Goal: Task Accomplishment & Management: Use online tool/utility

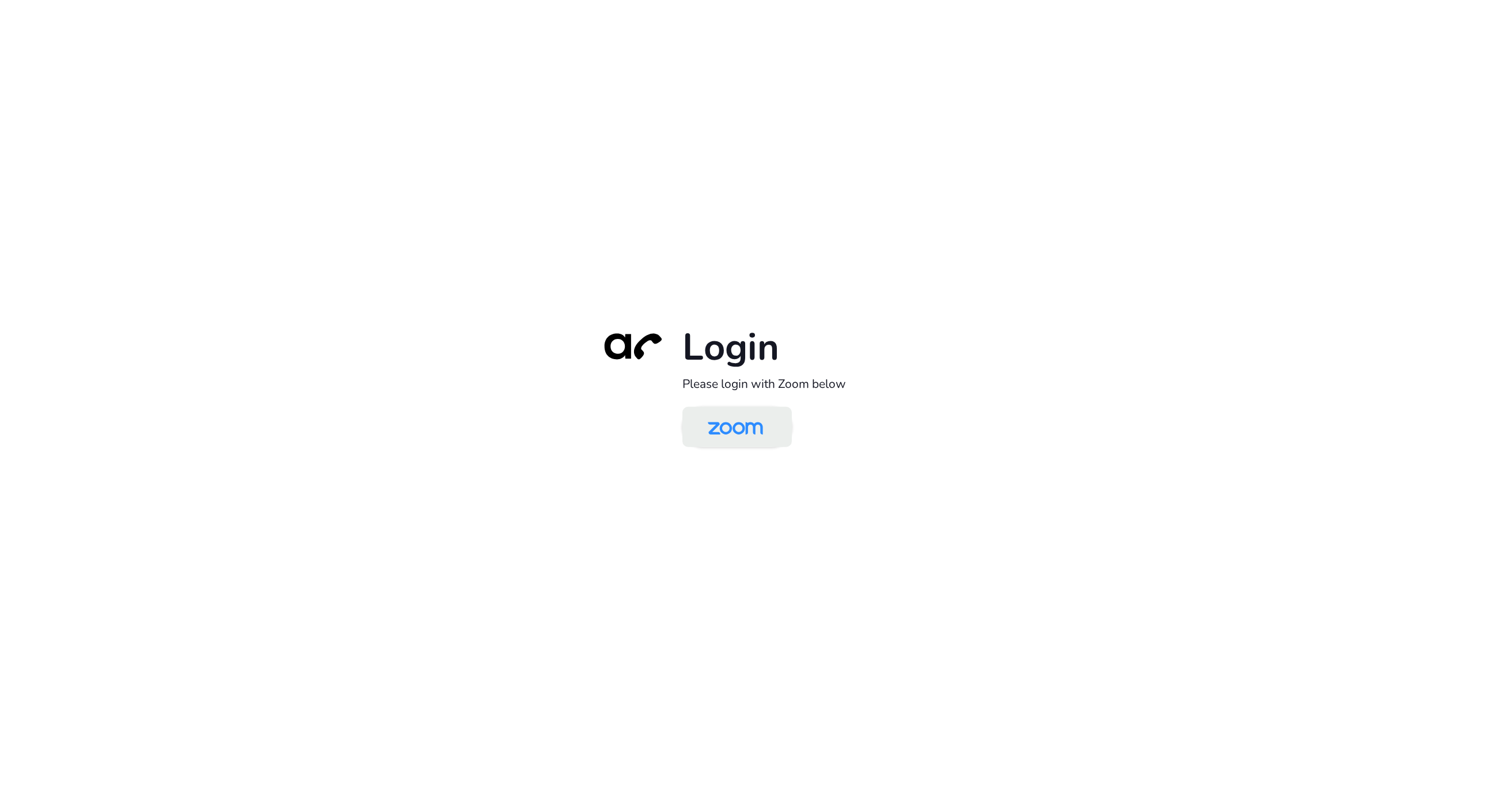
click at [745, 439] on img at bounding box center [735, 428] width 79 height 37
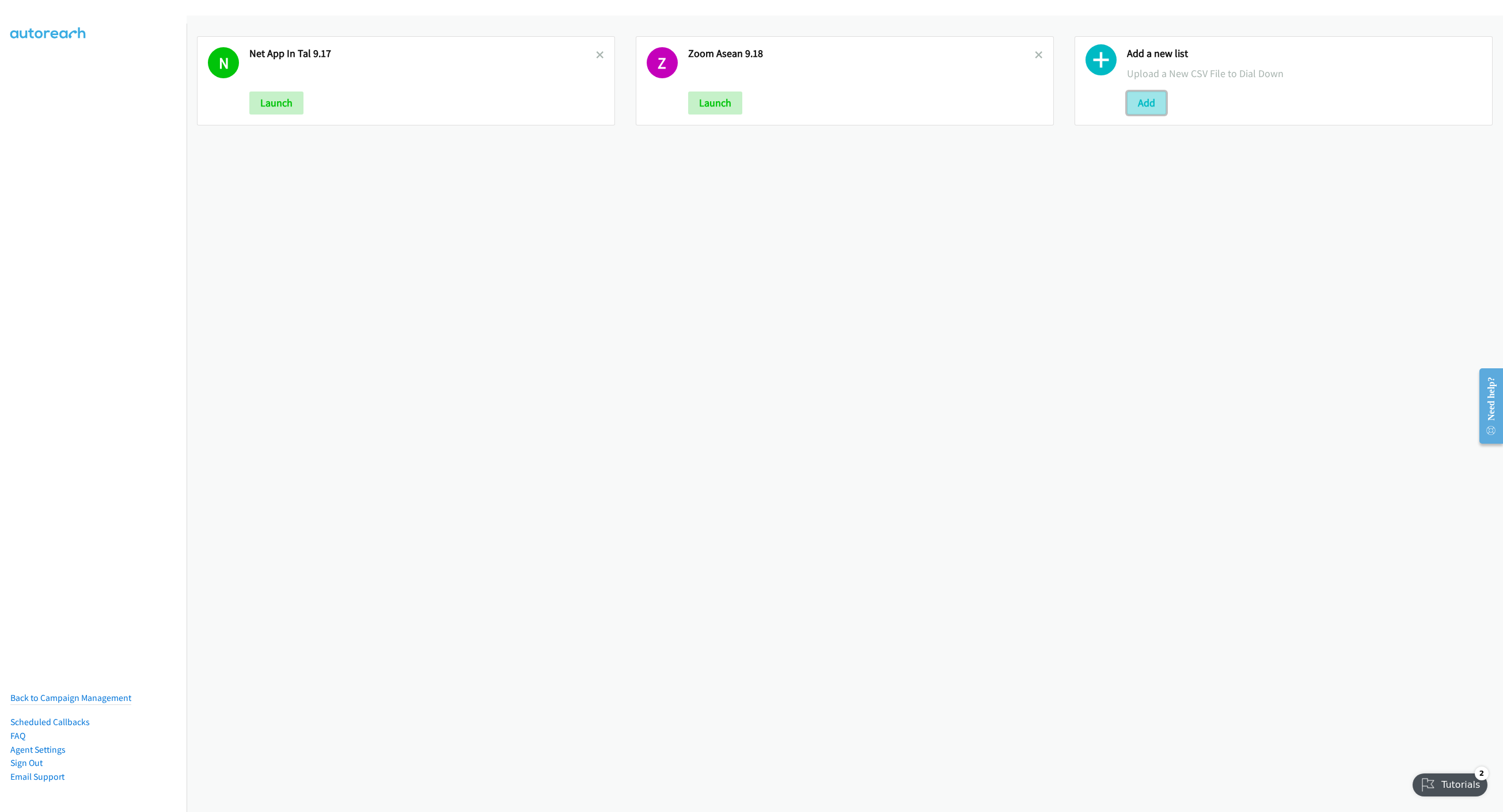
click at [1151, 109] on button "Add" at bounding box center [1146, 103] width 39 height 23
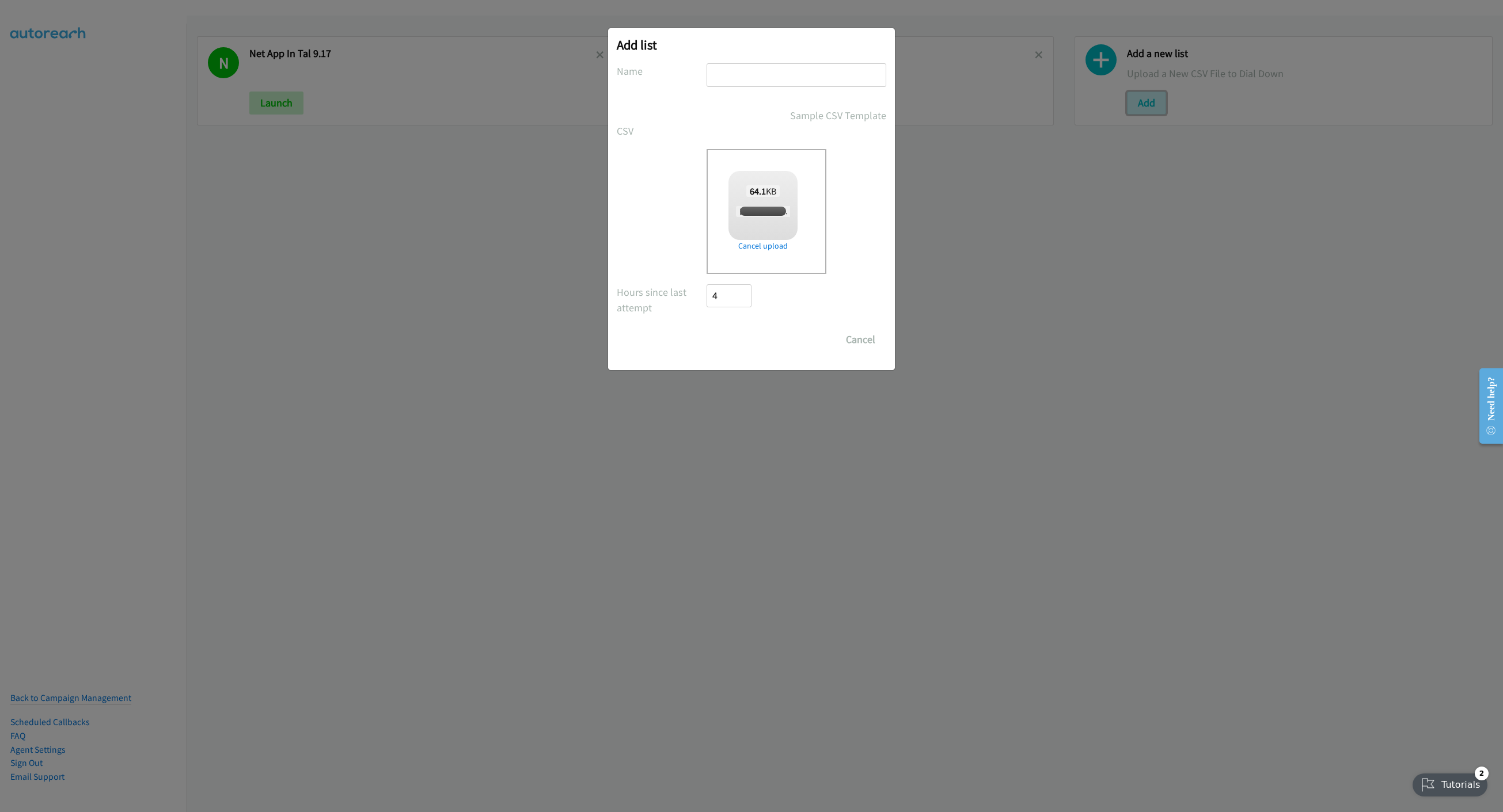
checkbox input "true"
click at [791, 74] on input "text" at bounding box center [796, 75] width 180 height 24
type input "Zoo, Aisan 9.22"
click at [707, 328] on input "Save List" at bounding box center [737, 340] width 61 height 23
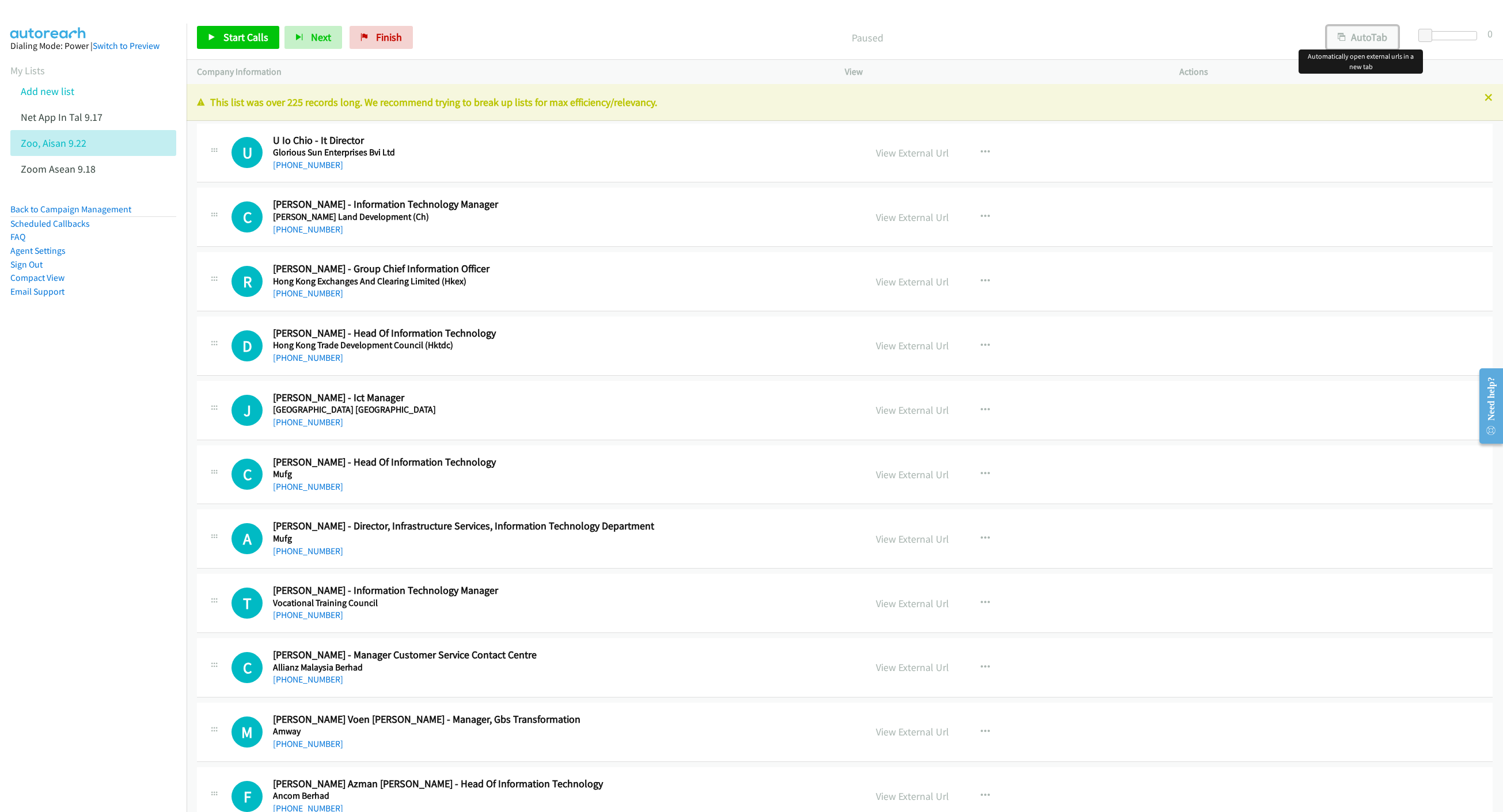
click at [1372, 42] on button "AutoTab" at bounding box center [1362, 37] width 71 height 23
click at [1484, 97] on icon at bounding box center [1488, 98] width 8 height 8
click at [1484, 95] on icon at bounding box center [1488, 98] width 8 height 8
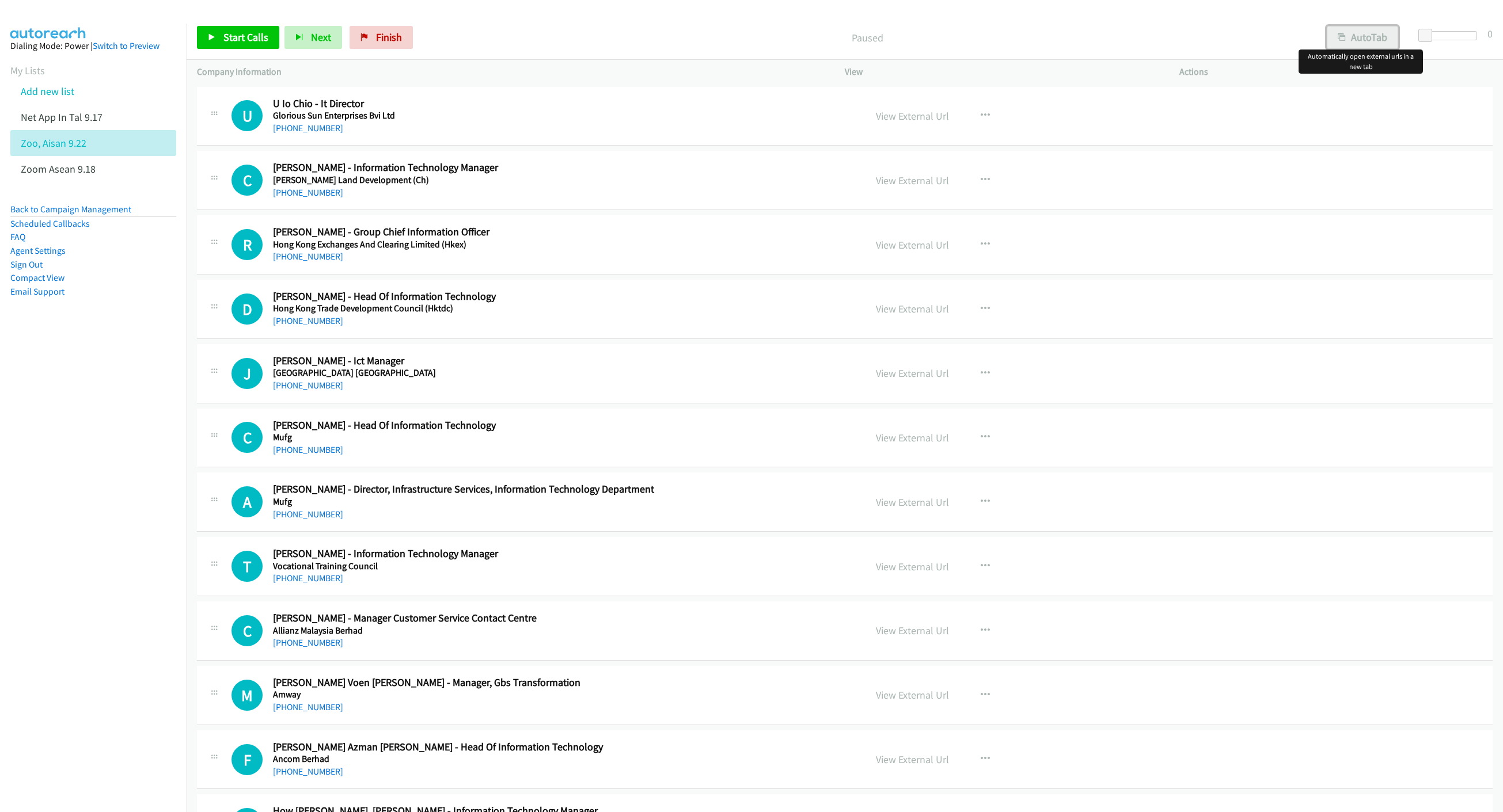
click at [1360, 35] on button "AutoTab" at bounding box center [1362, 37] width 71 height 23
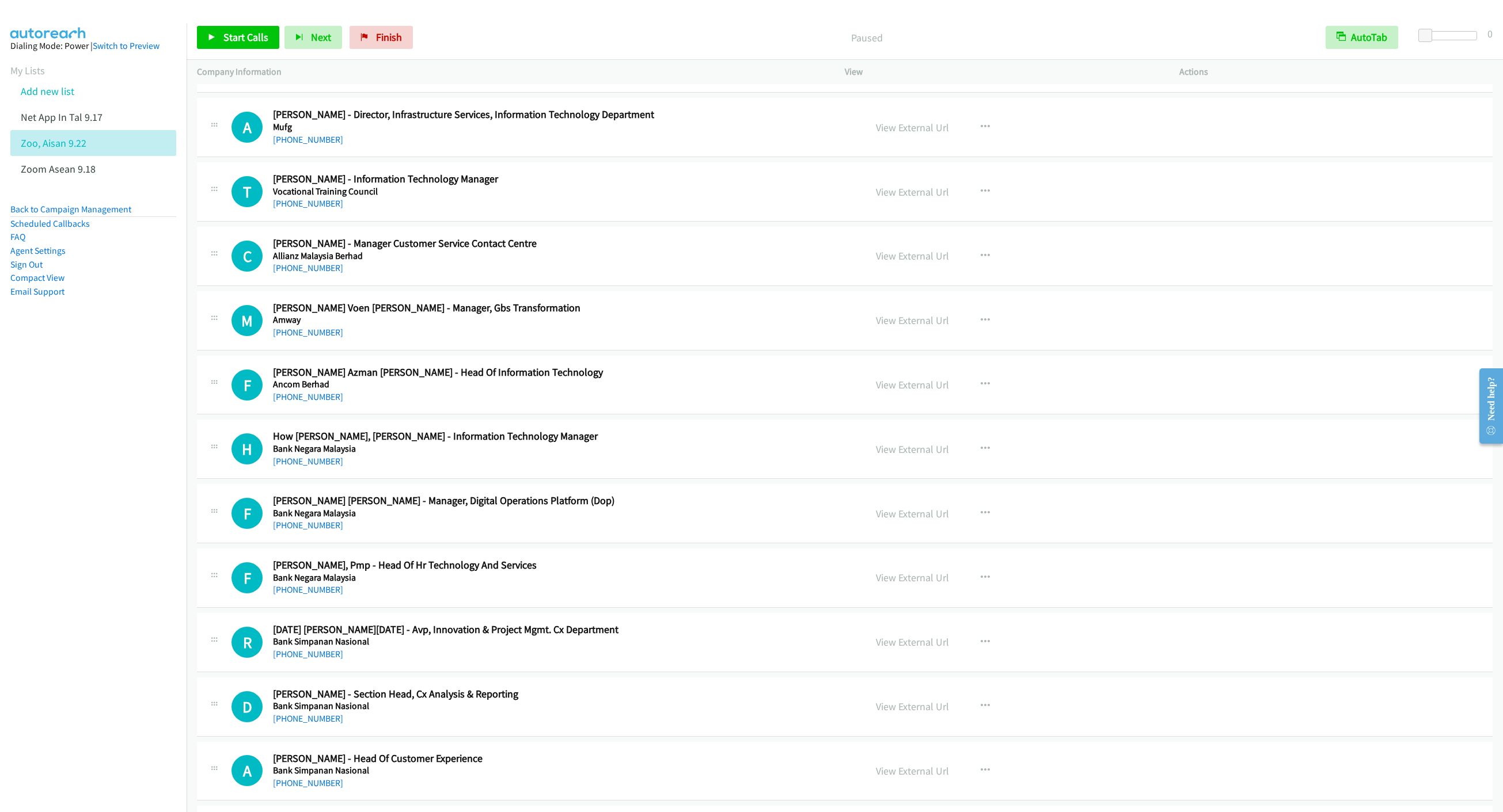
scroll to position [345, 0]
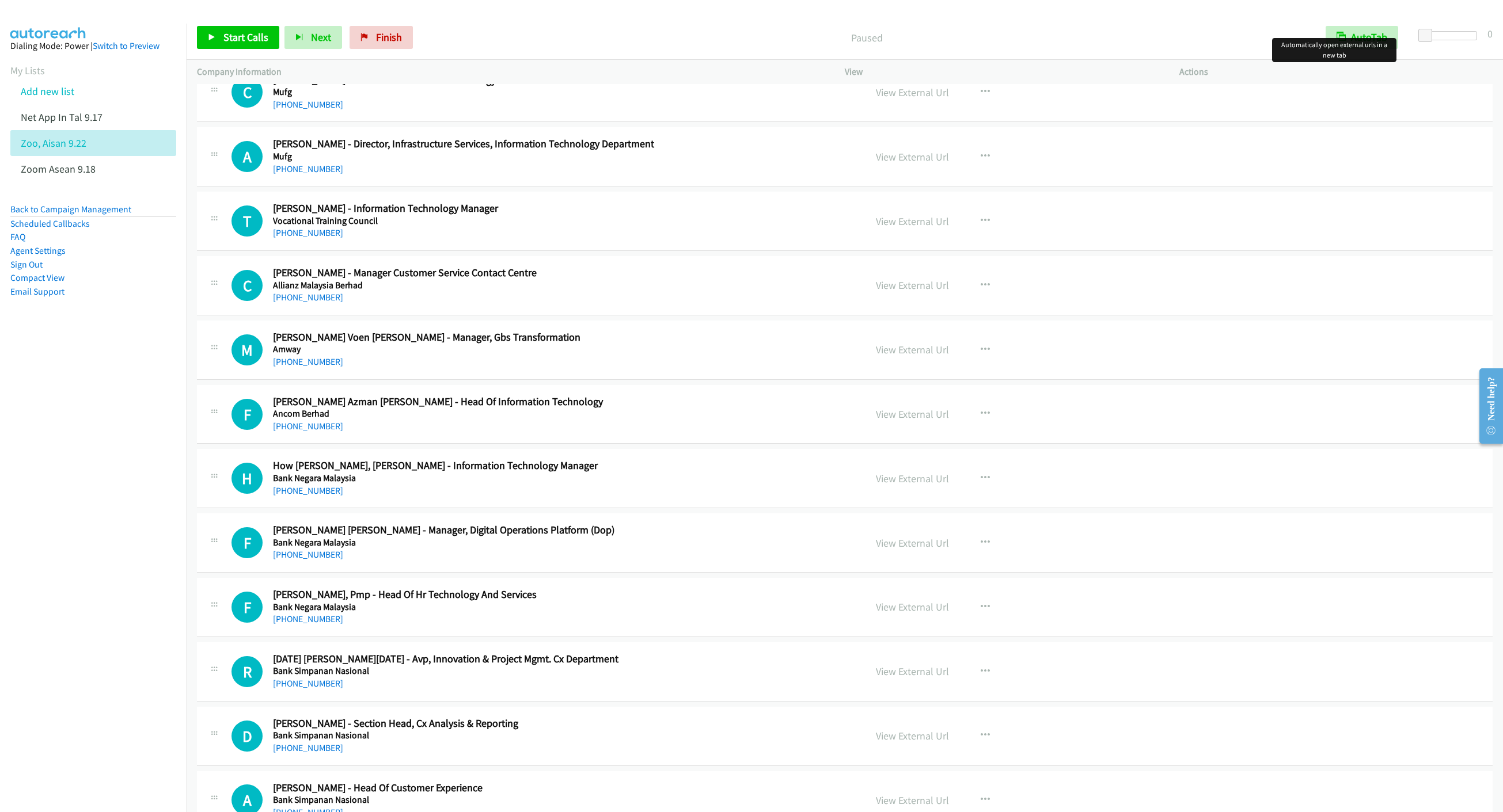
click at [579, 299] on div "+60 12-605 3098" at bounding box center [524, 298] width 502 height 14
click at [981, 286] on icon "button" at bounding box center [985, 285] width 9 height 9
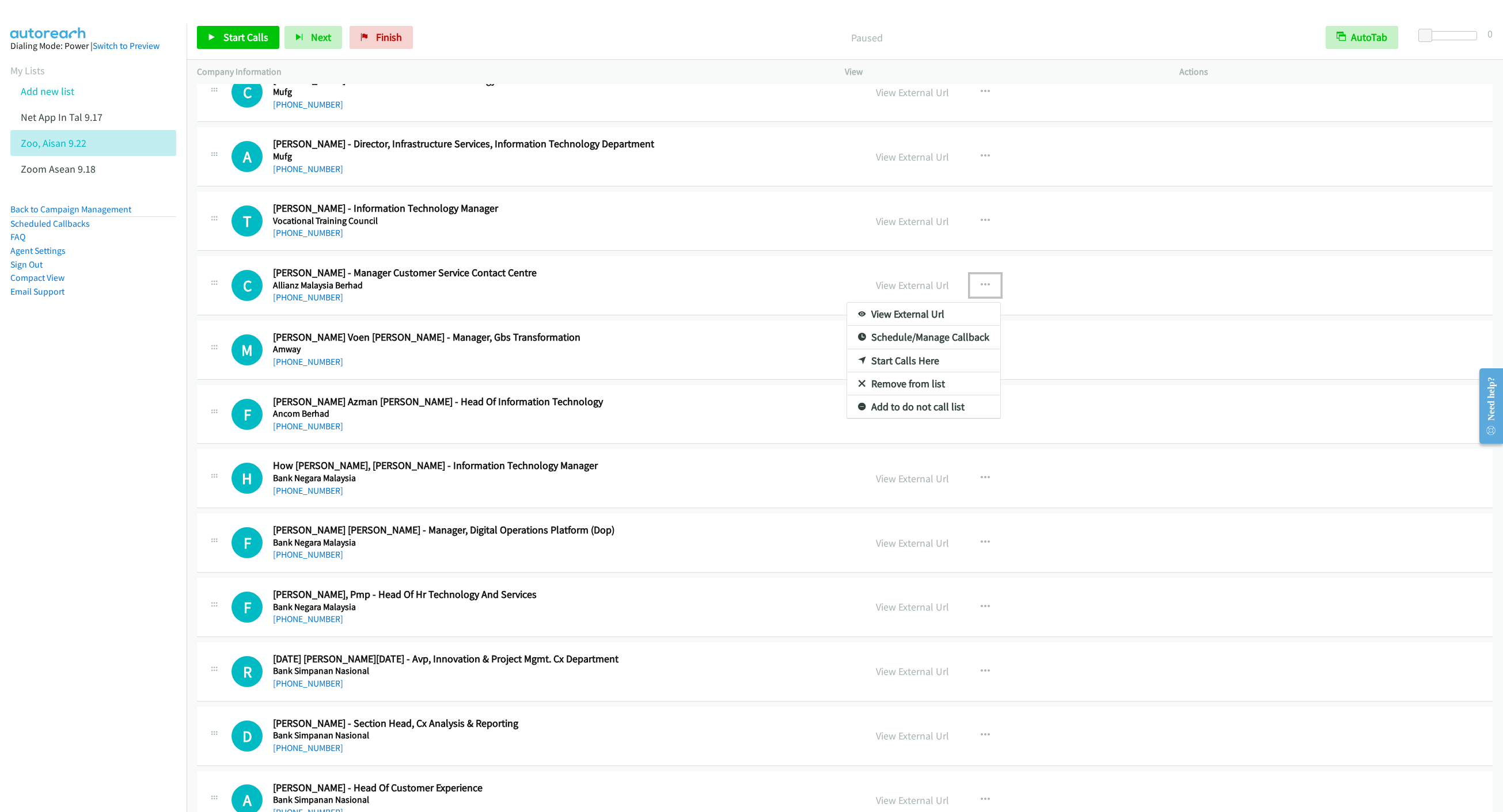
click at [917, 366] on link "Start Calls Here" at bounding box center [924, 361] width 153 height 23
click at [218, 46] on link "Start Calls" at bounding box center [238, 37] width 83 height 23
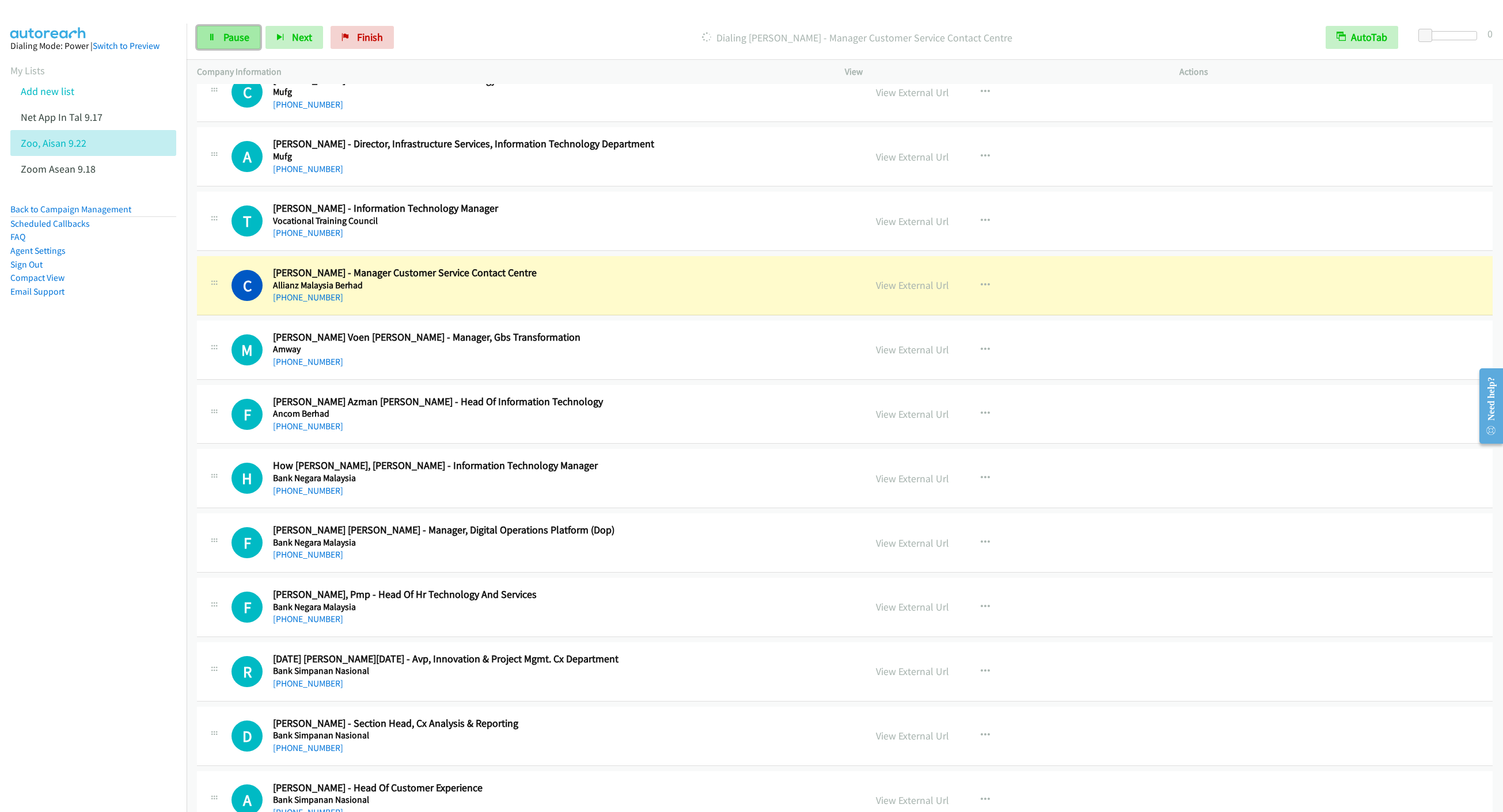
click at [225, 42] on span "Pause" at bounding box center [236, 36] width 26 height 13
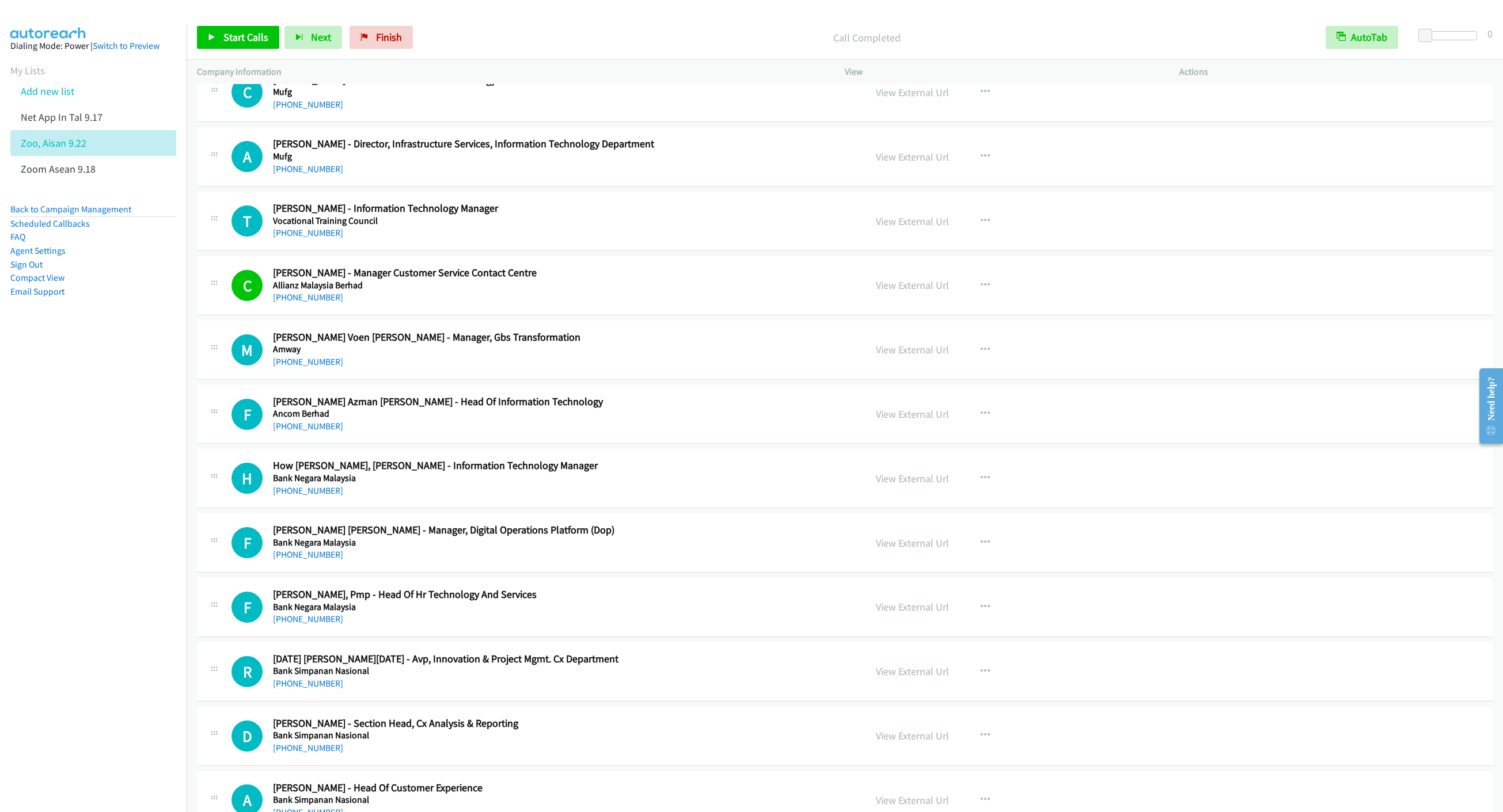
click at [900, 358] on div "View External Url" at bounding box center [912, 349] width 73 height 15
click at [899, 353] on link "View External Url" at bounding box center [912, 350] width 73 height 13
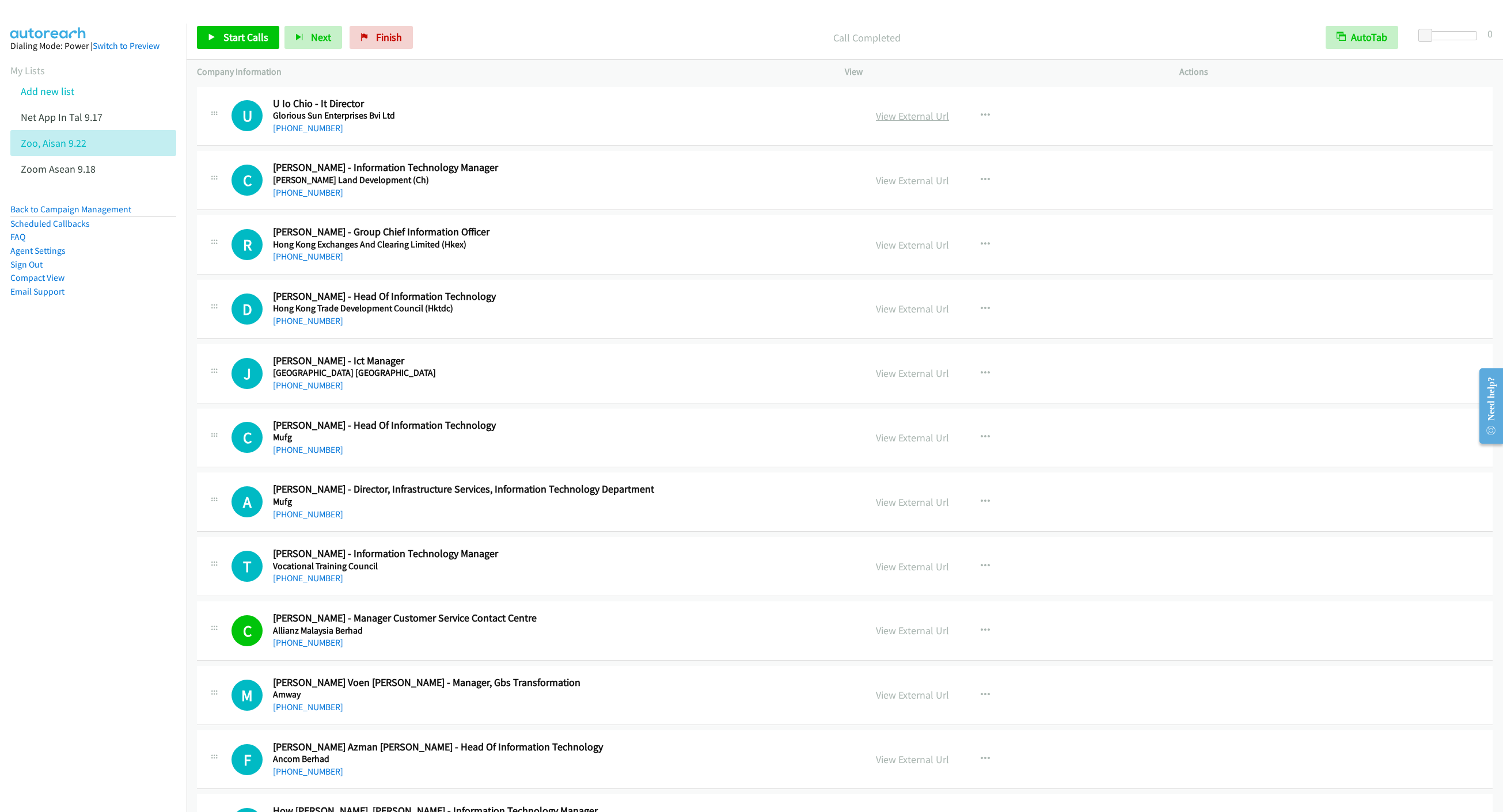
click at [879, 110] on link "View External Url" at bounding box center [912, 116] width 73 height 13
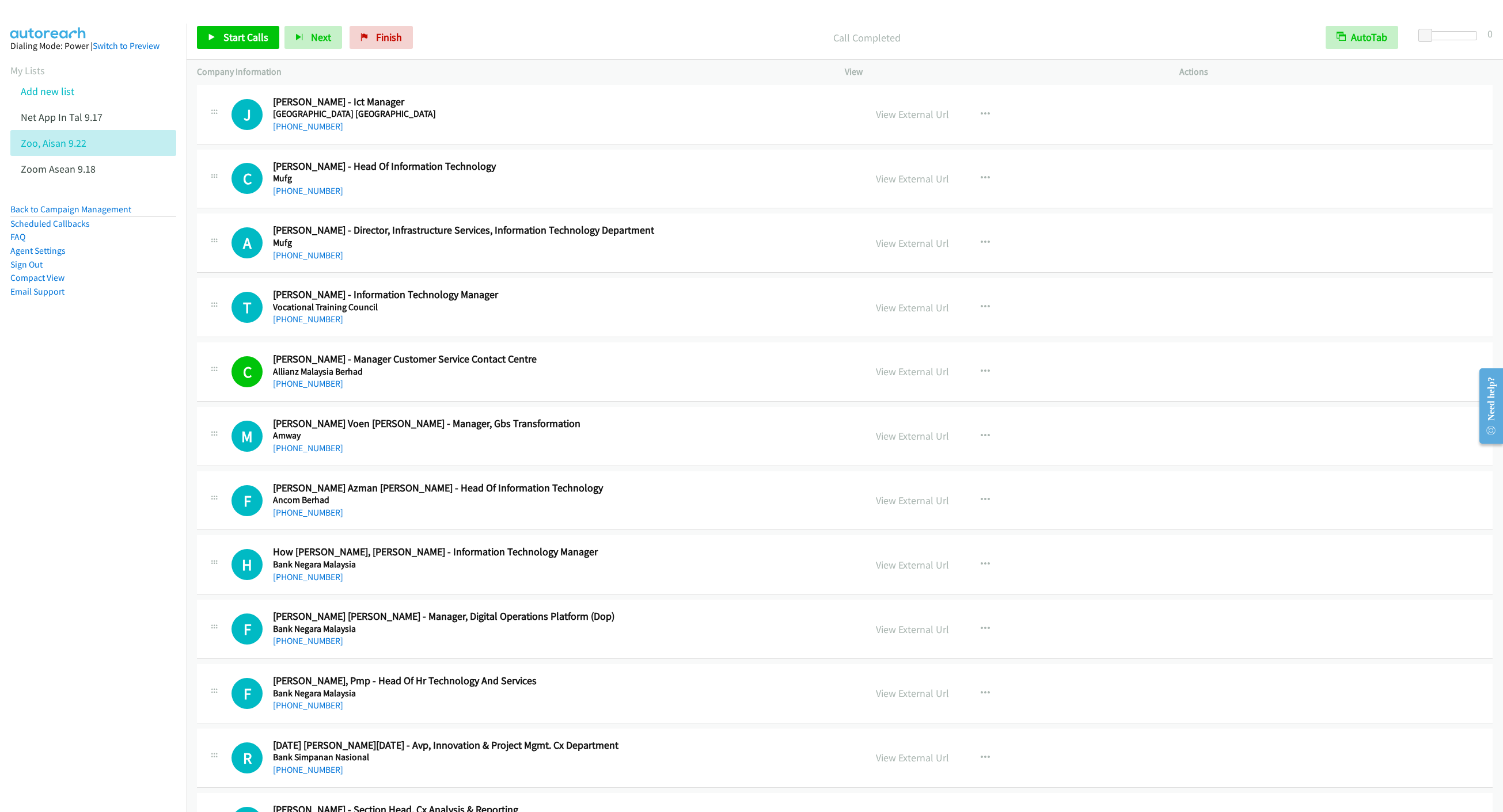
click at [228, 14] on div at bounding box center [746, 22] width 1492 height 44
click at [227, 28] on link "Start Calls" at bounding box center [238, 37] width 83 height 23
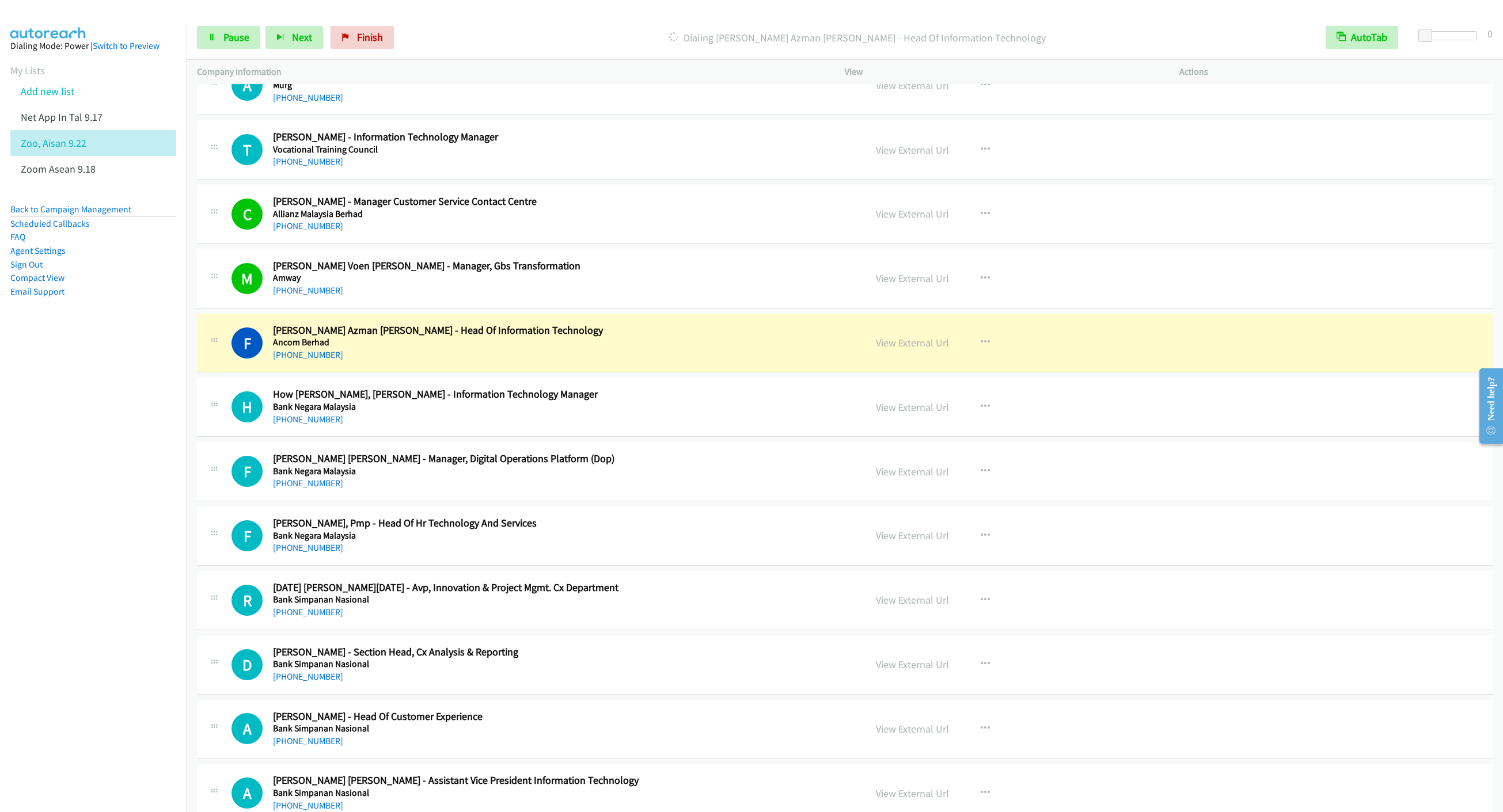
scroll to position [431, 0]
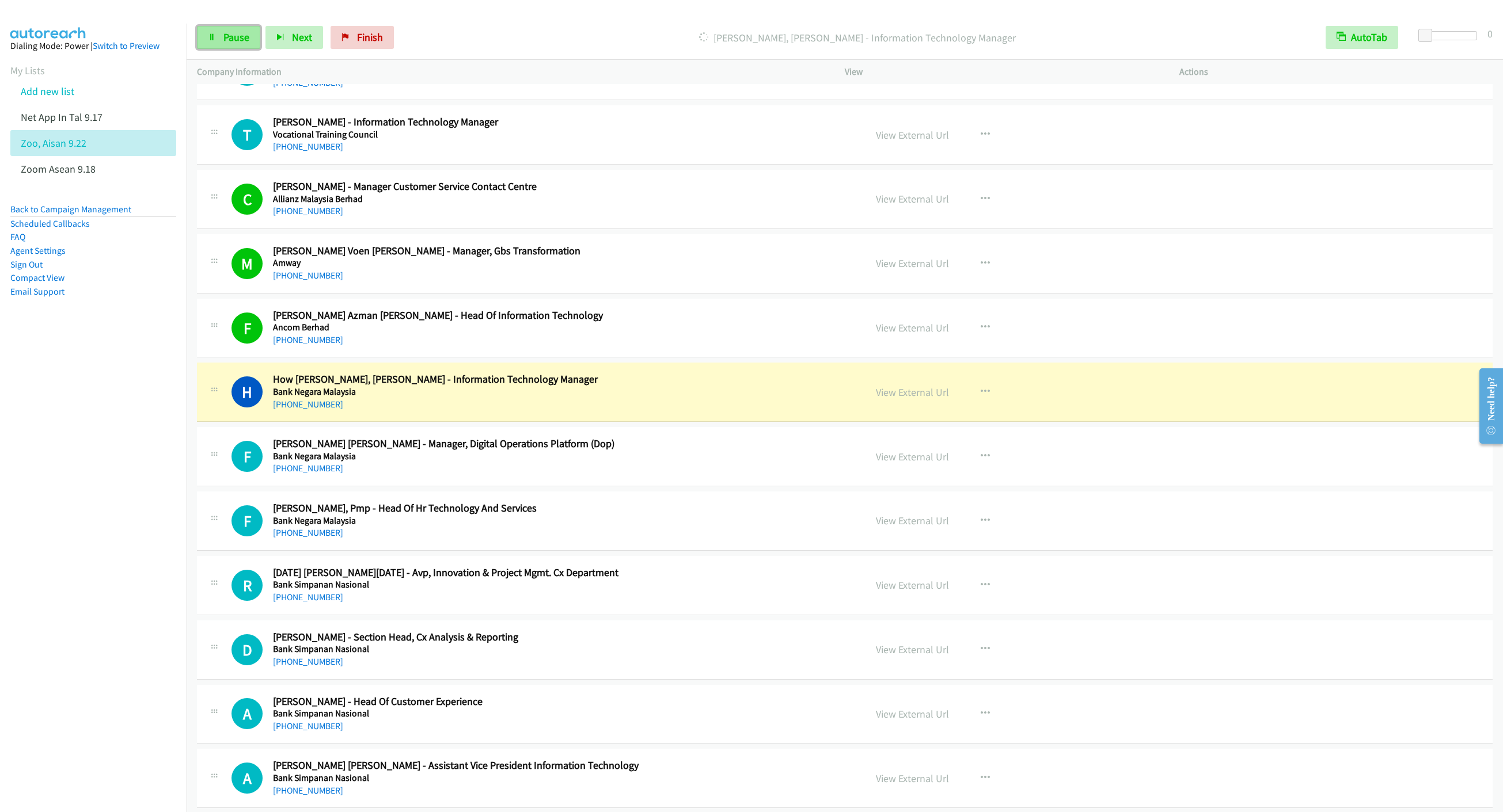
click at [211, 38] on icon at bounding box center [212, 37] width 8 height 8
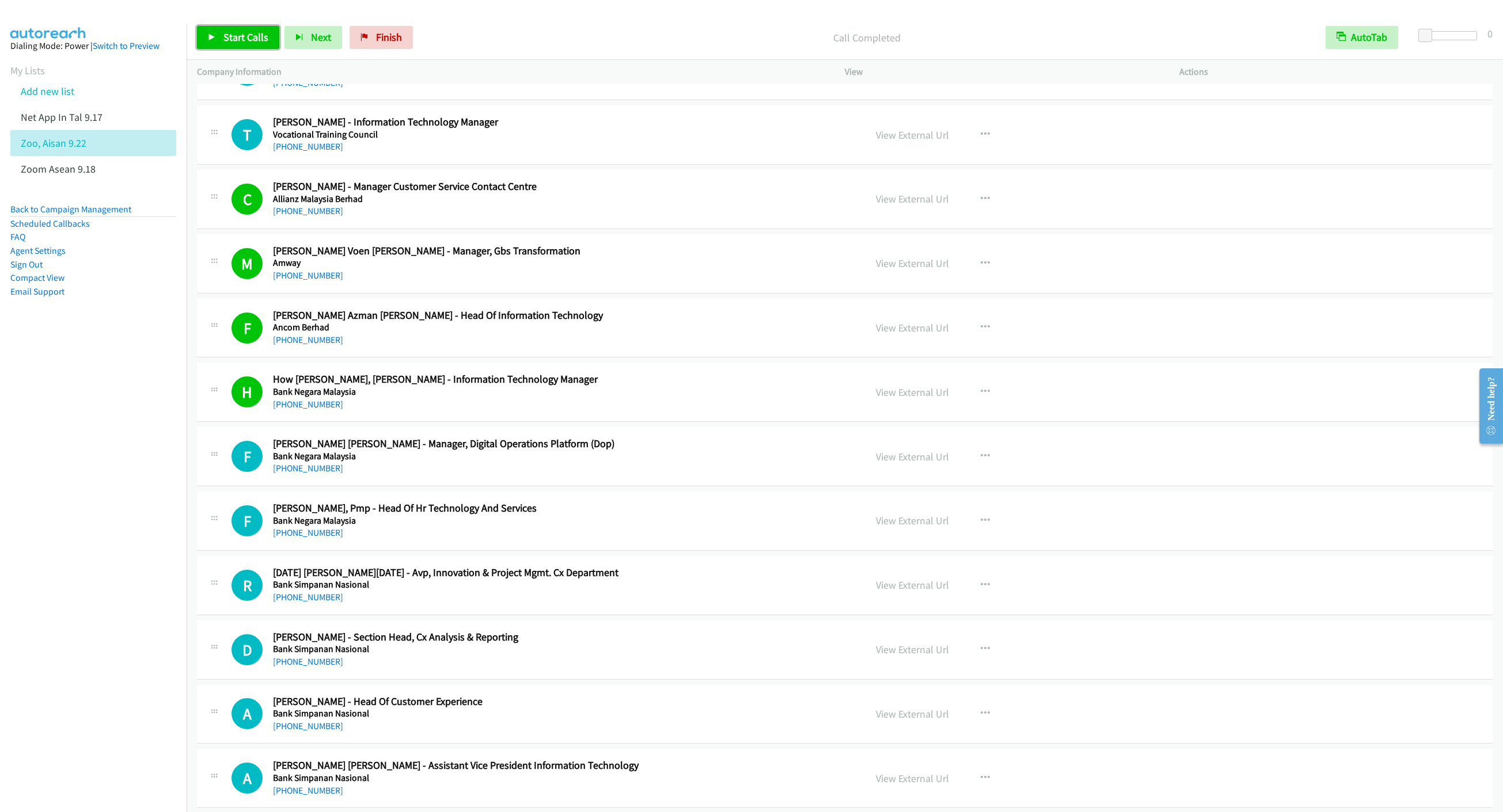
click at [211, 46] on link "Start Calls" at bounding box center [238, 37] width 83 height 23
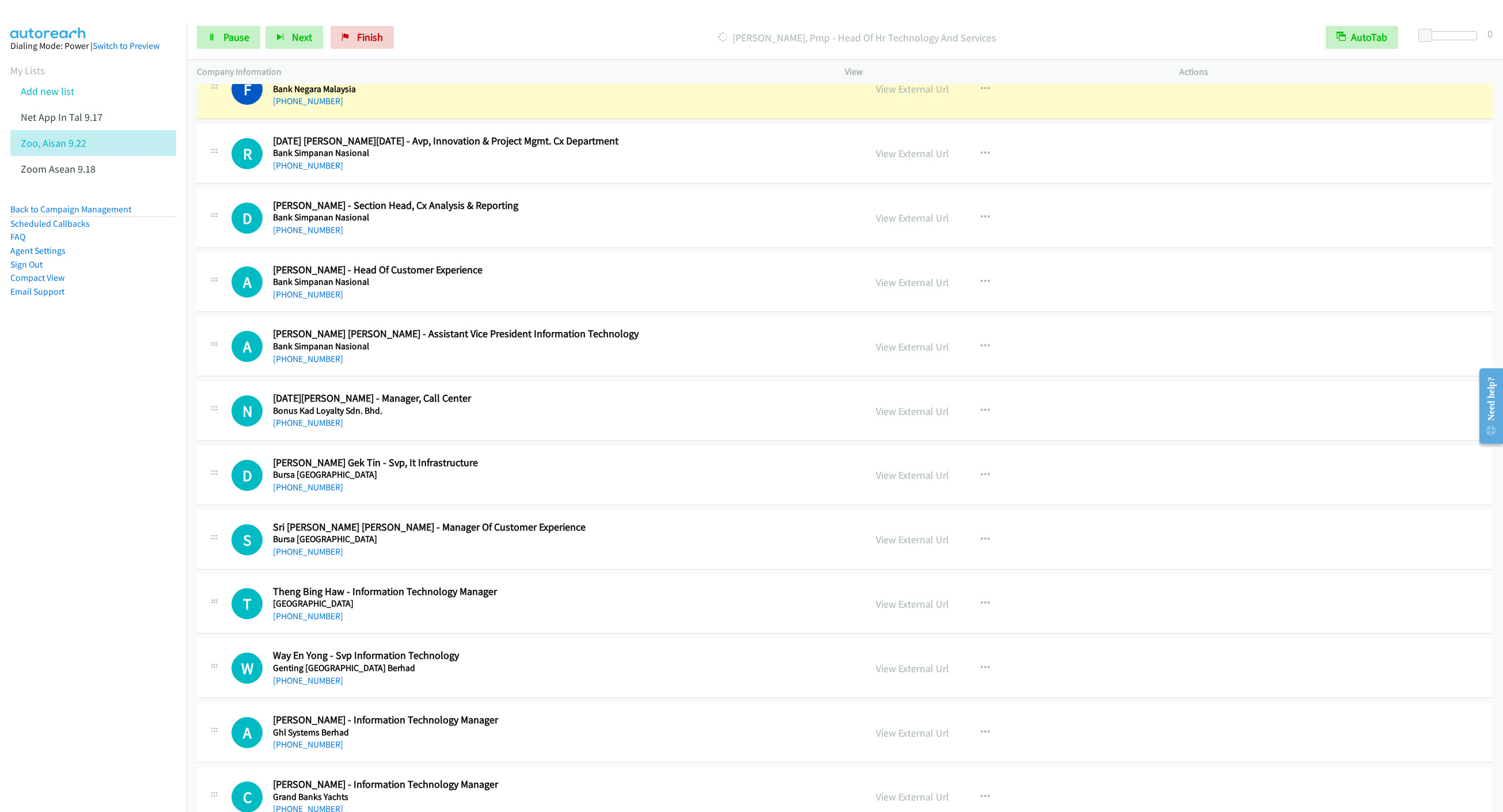
scroll to position [777, 0]
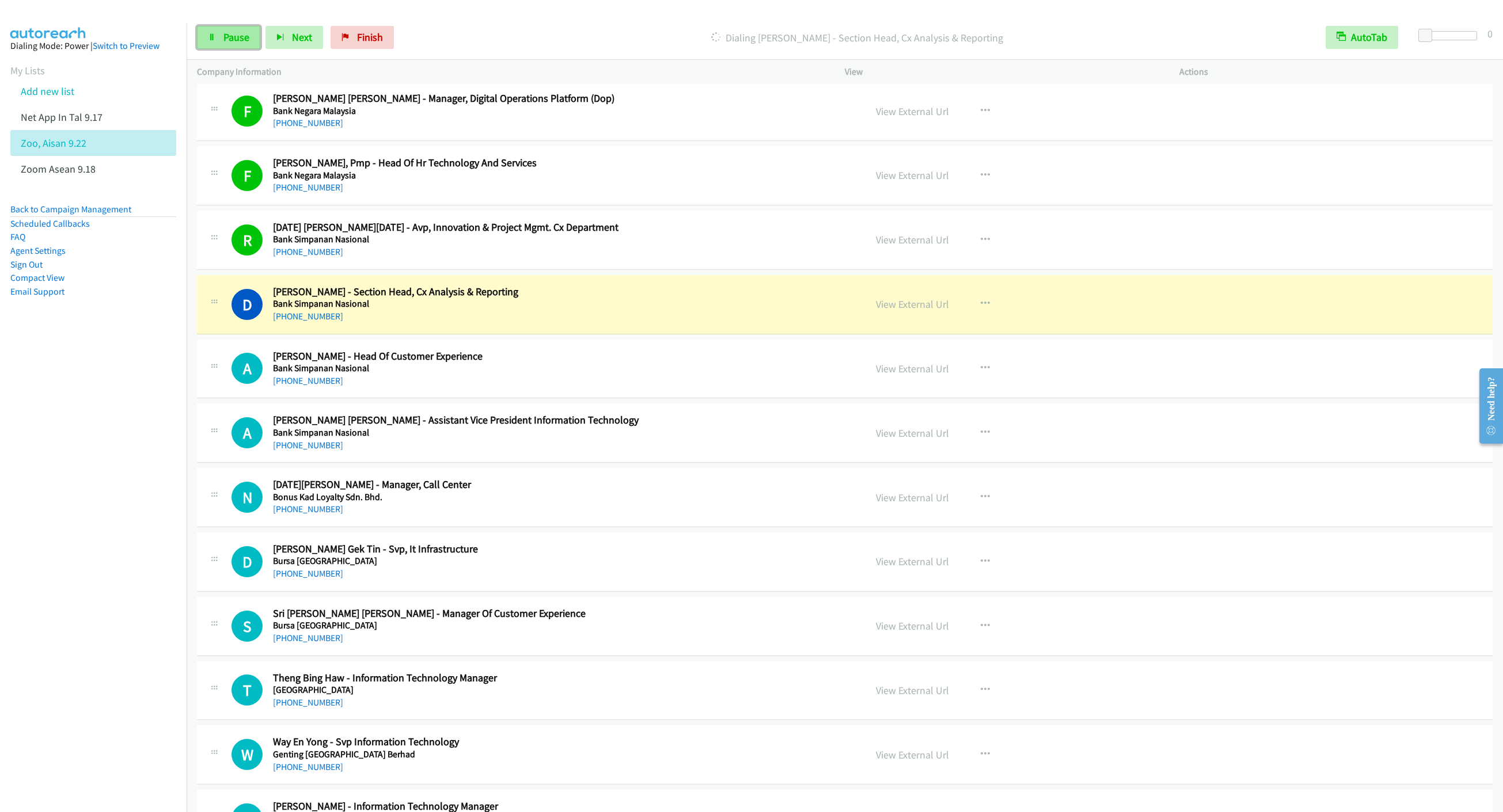
click at [198, 32] on link "Pause" at bounding box center [228, 37] width 63 height 23
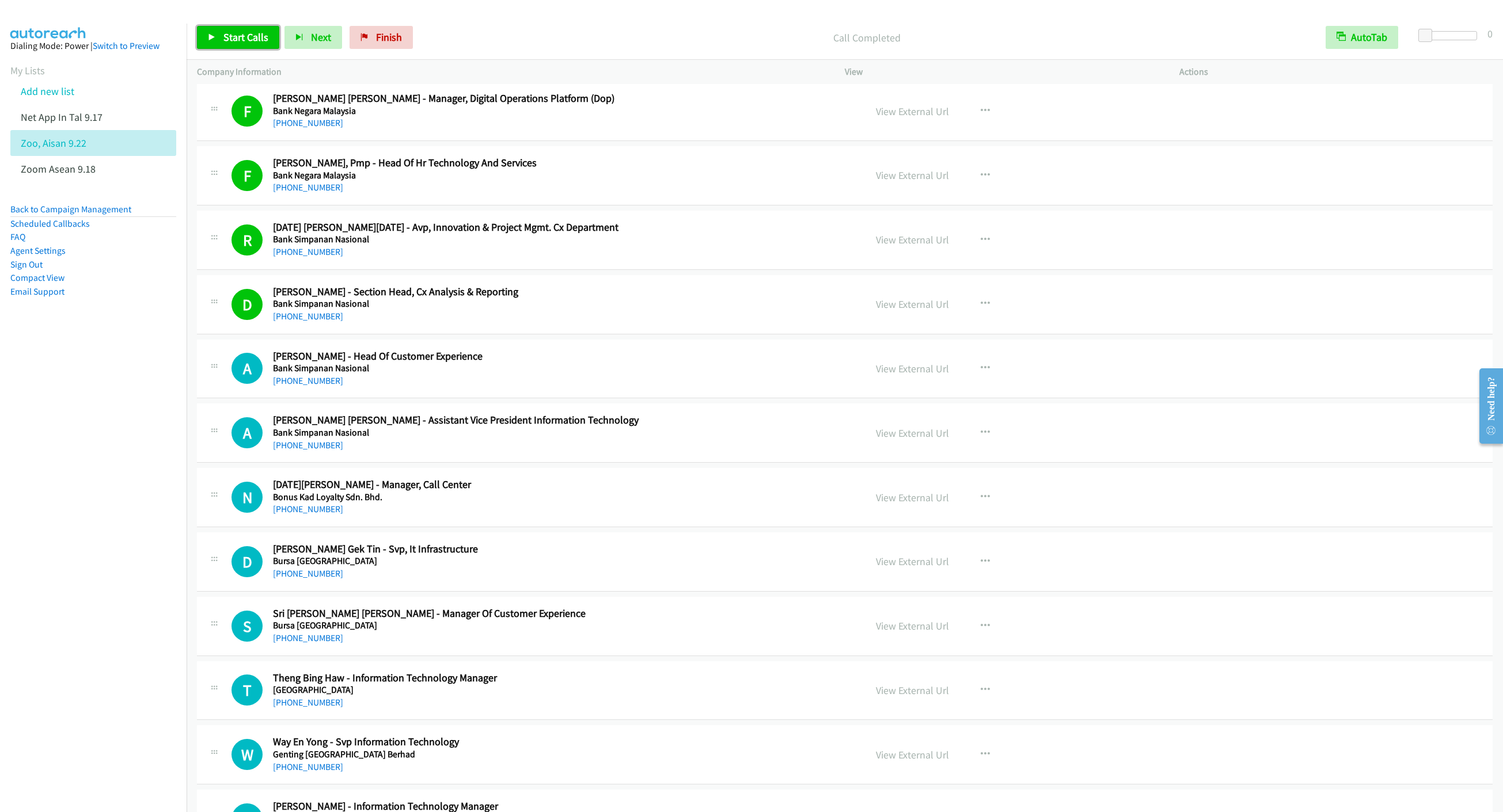
click at [252, 44] on link "Start Calls" at bounding box center [238, 37] width 83 height 23
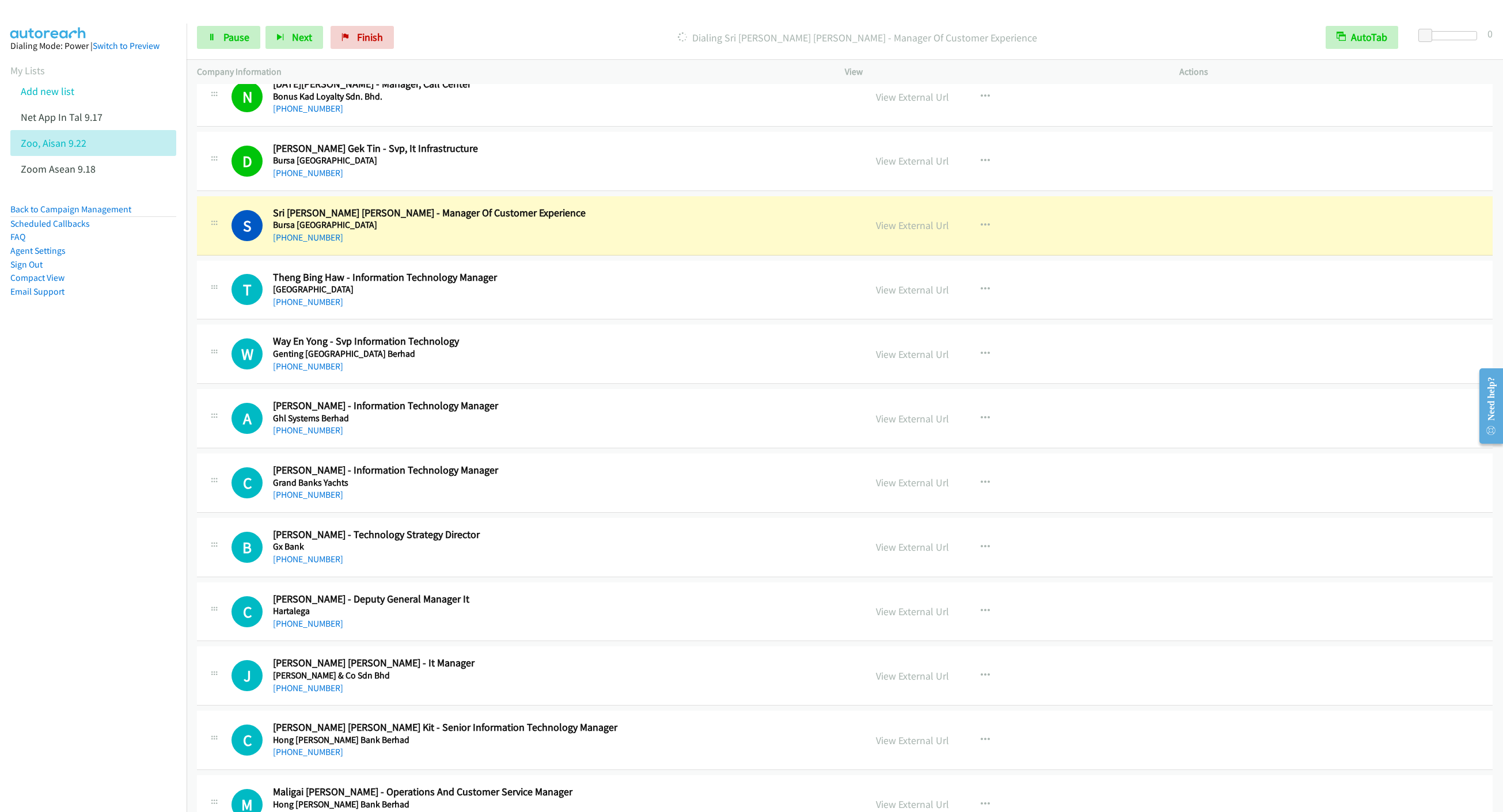
scroll to position [1209, 0]
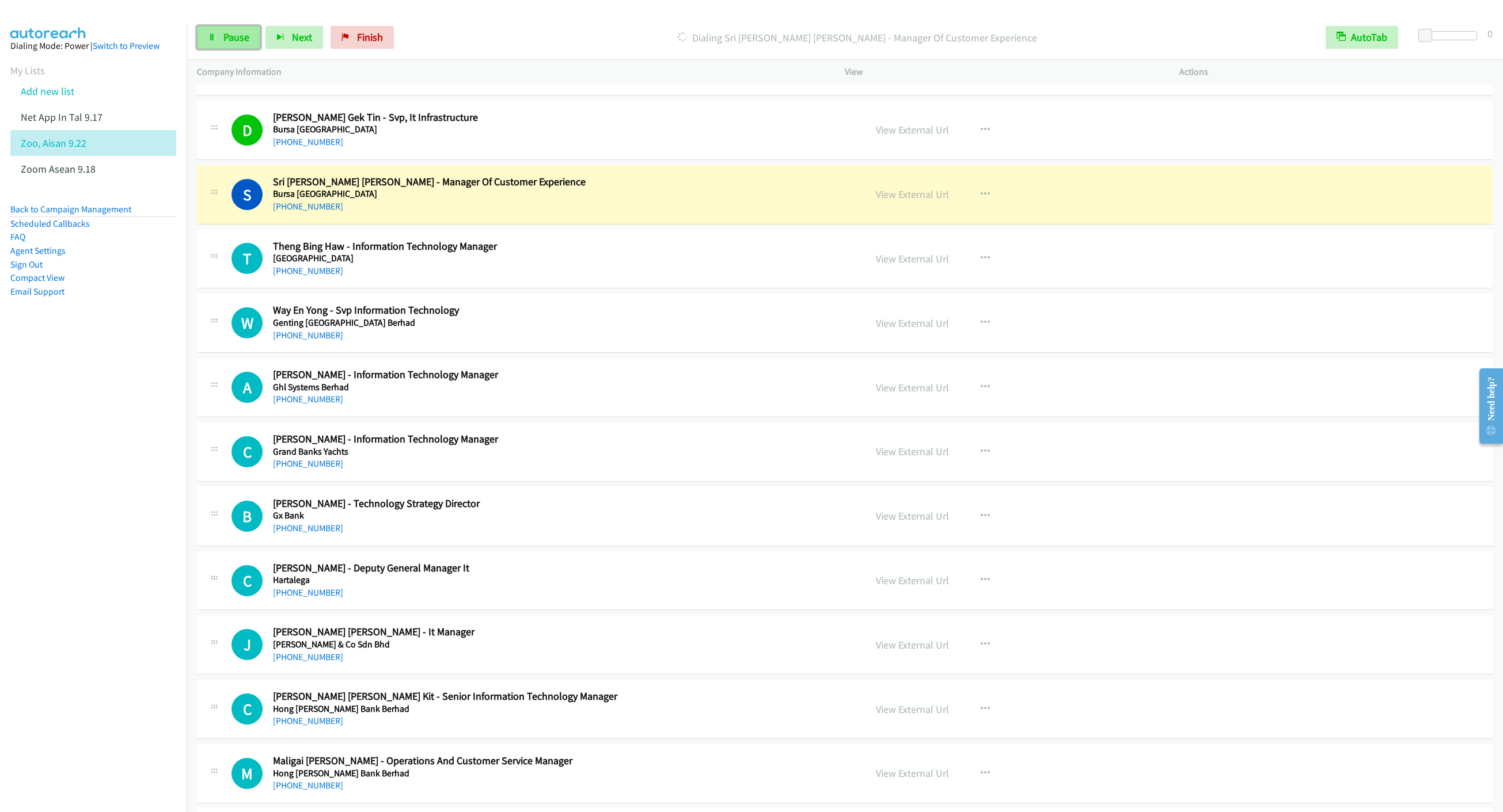
click at [218, 28] on link "Pause" at bounding box center [228, 37] width 63 height 23
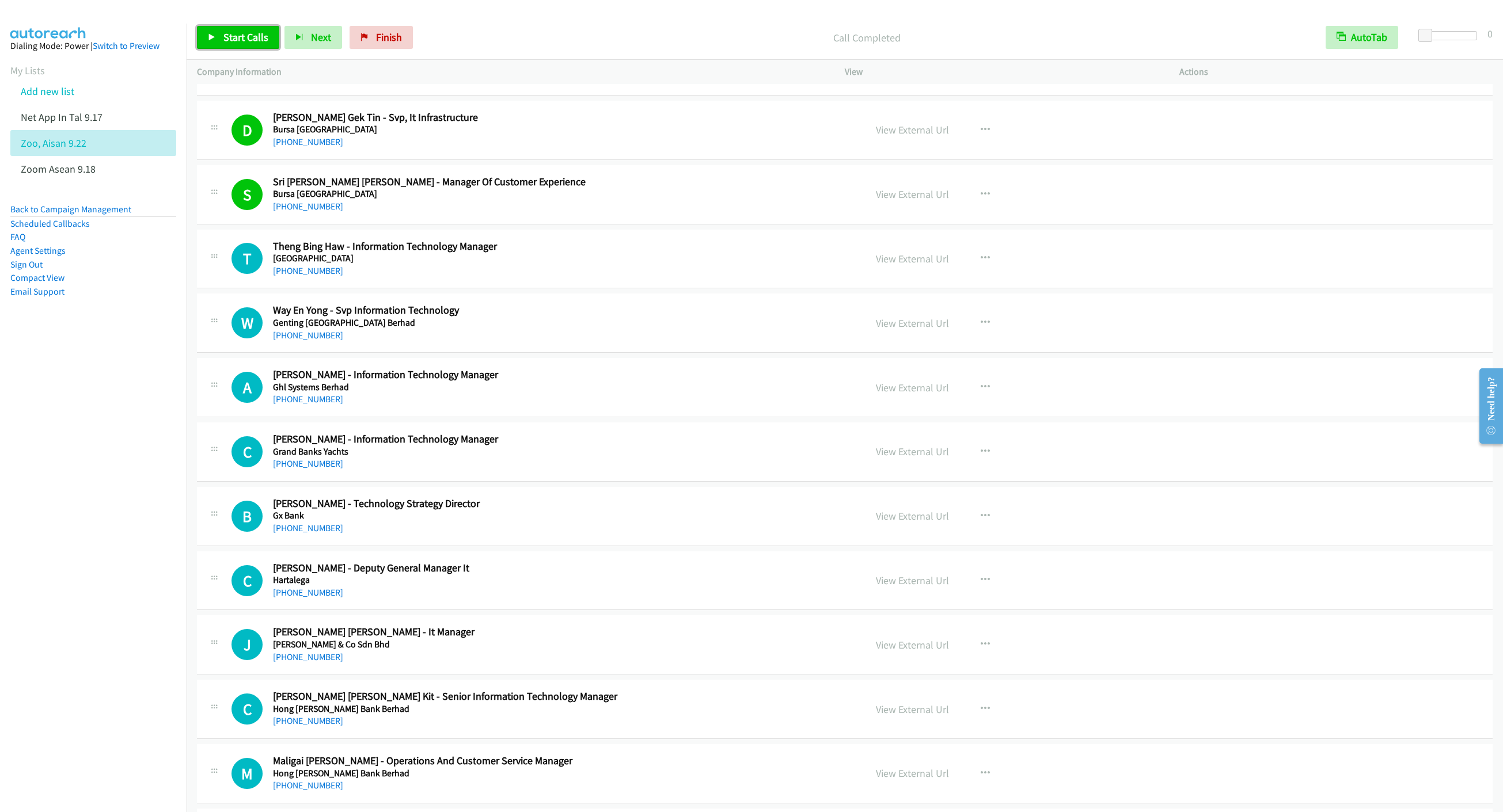
click at [240, 34] on span "Start Calls" at bounding box center [246, 36] width 44 height 13
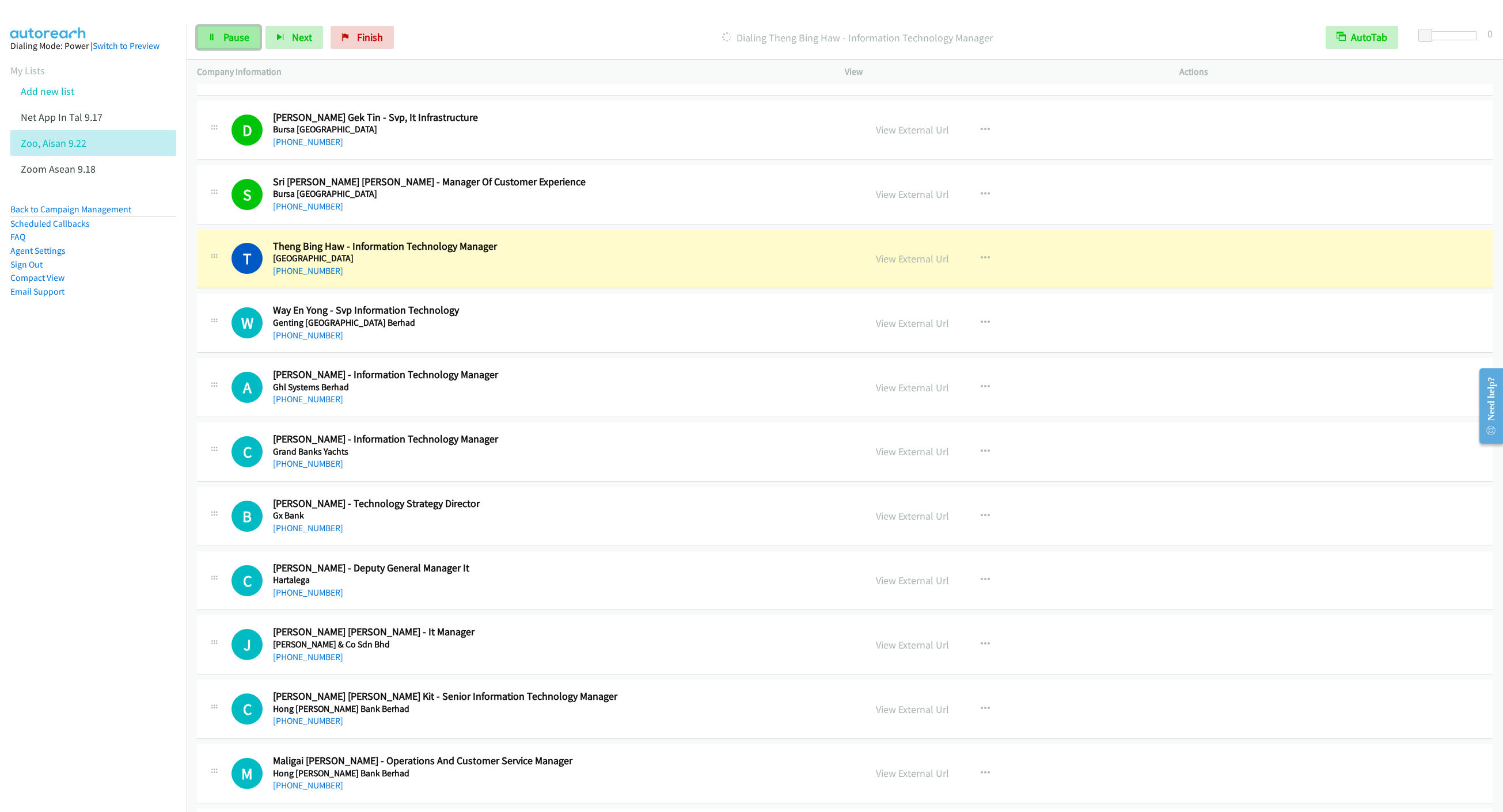
click at [211, 42] on link "Pause" at bounding box center [228, 37] width 63 height 23
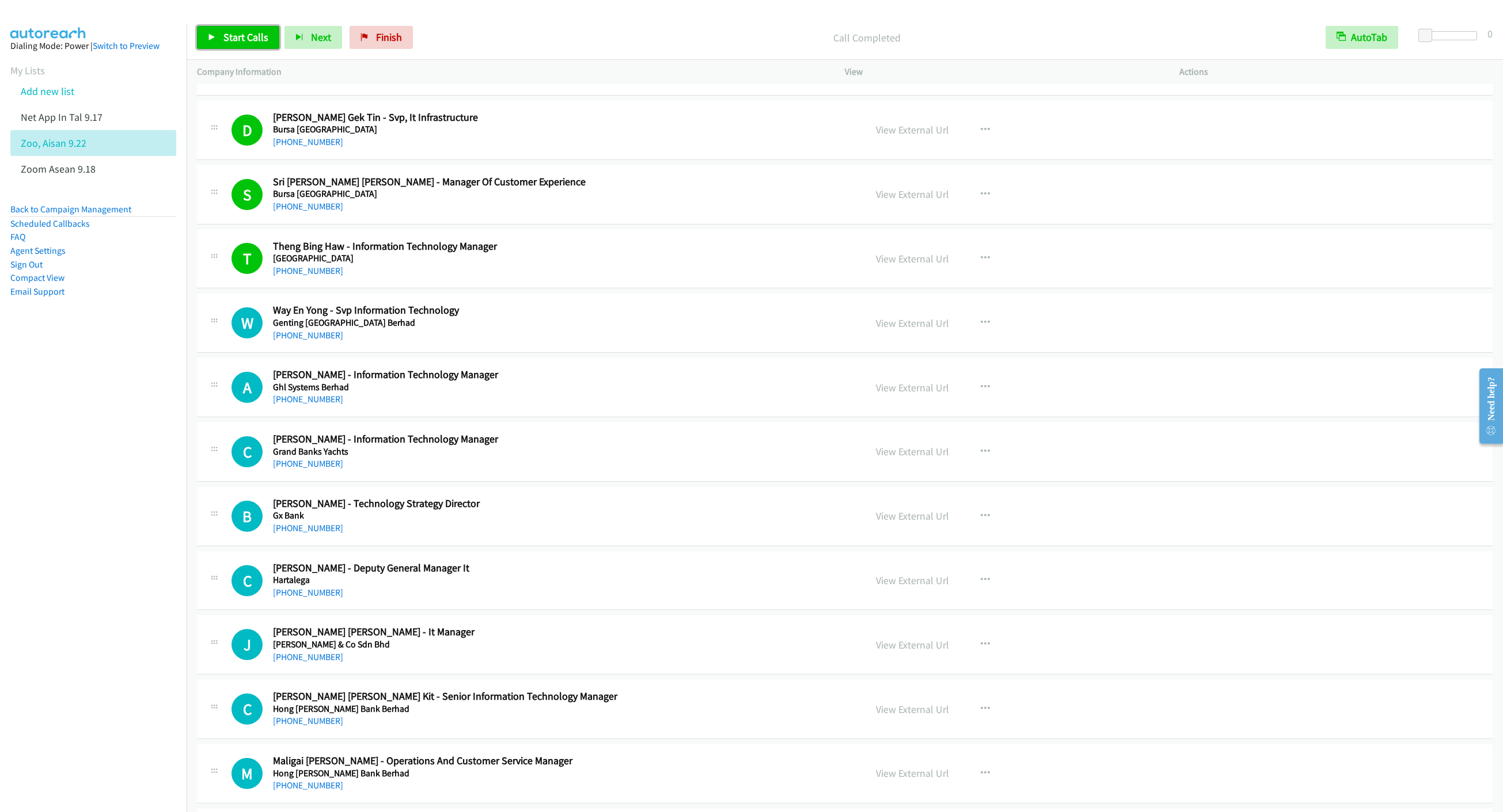
click at [244, 47] on link "Start Calls" at bounding box center [238, 37] width 83 height 23
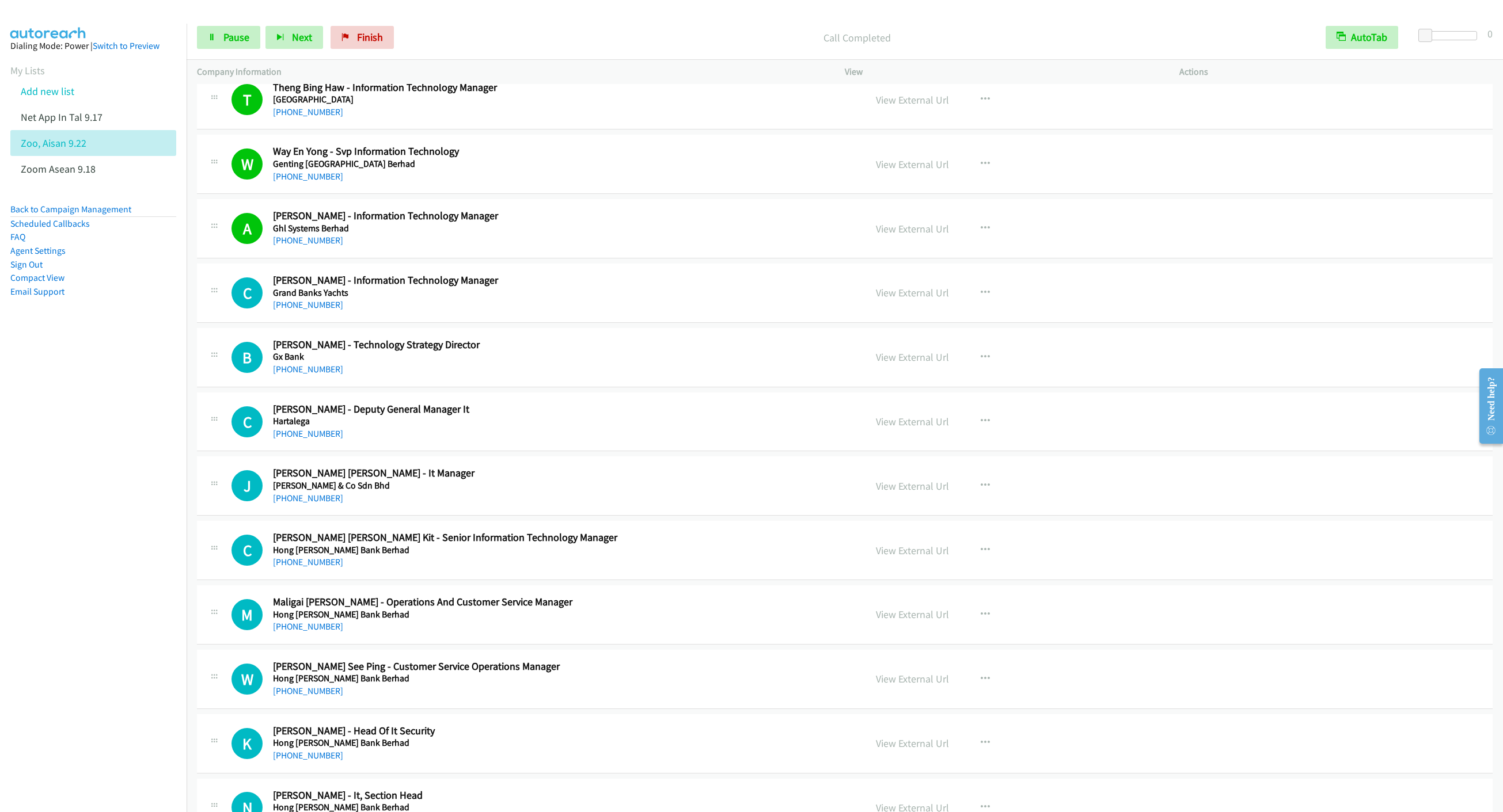
scroll to position [1467, 0]
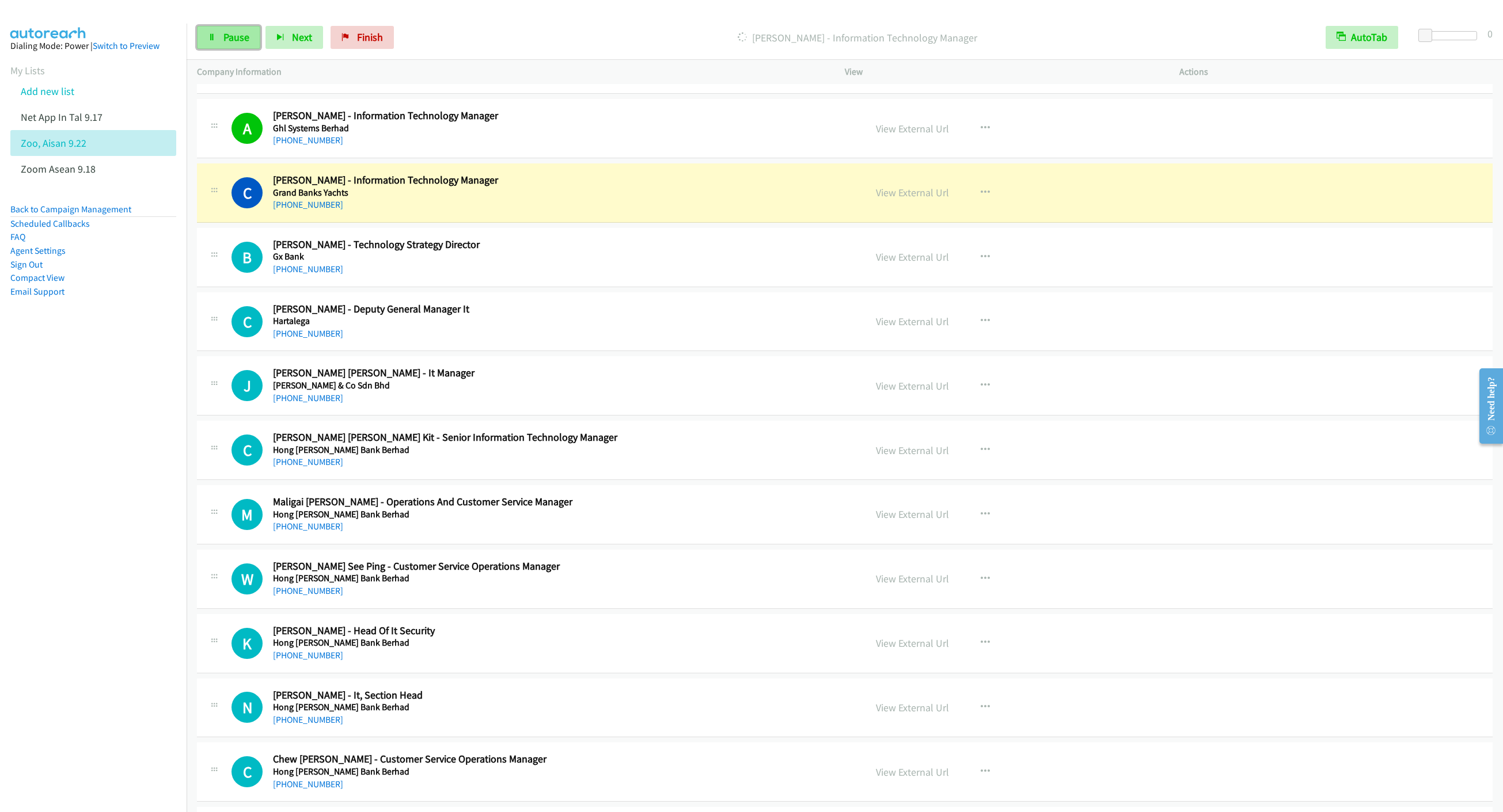
click at [236, 44] on link "Pause" at bounding box center [228, 37] width 63 height 23
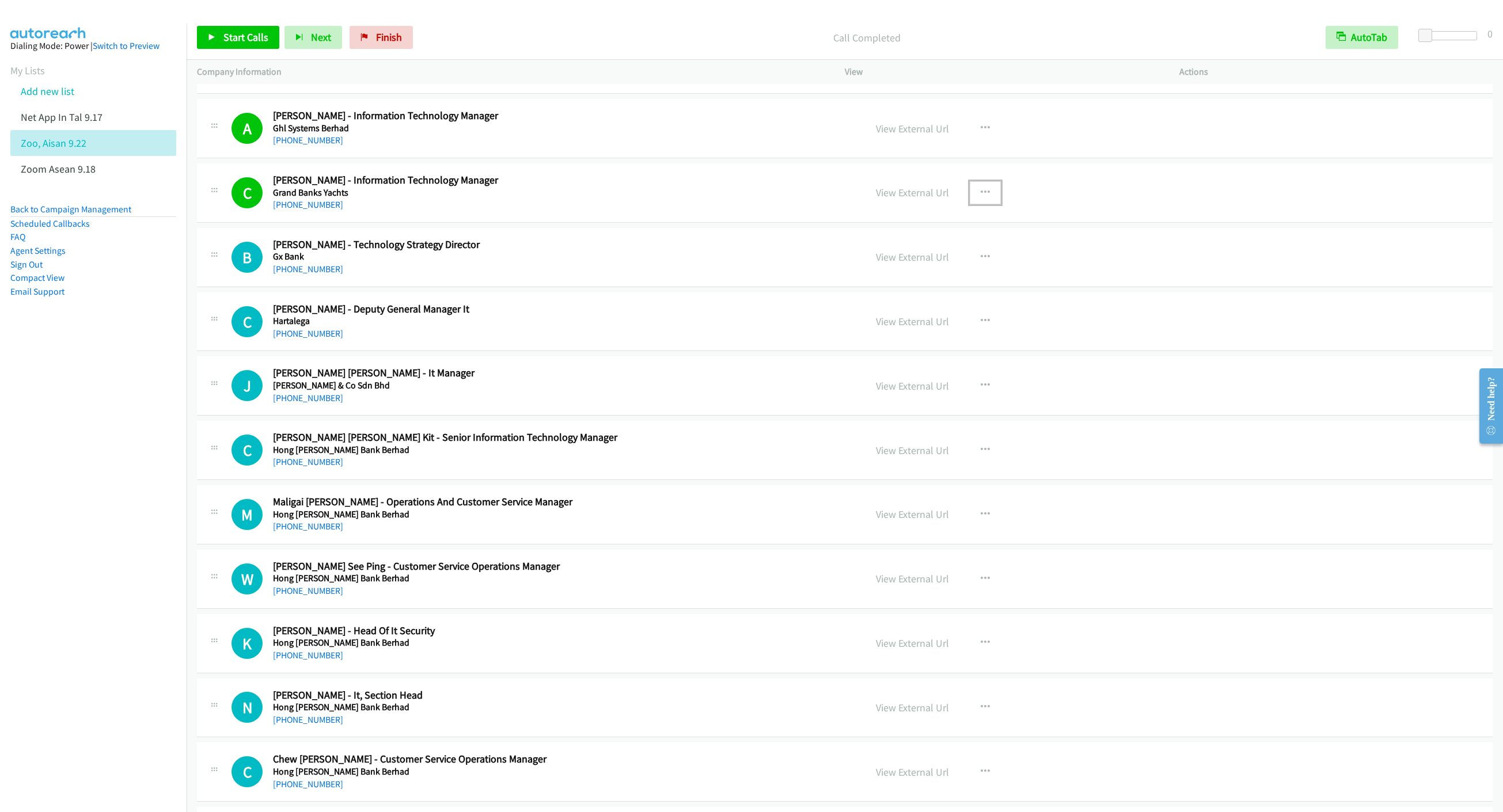
click at [980, 191] on button "button" at bounding box center [985, 193] width 31 height 23
click at [909, 301] on link "Remove from list" at bounding box center [924, 291] width 153 height 23
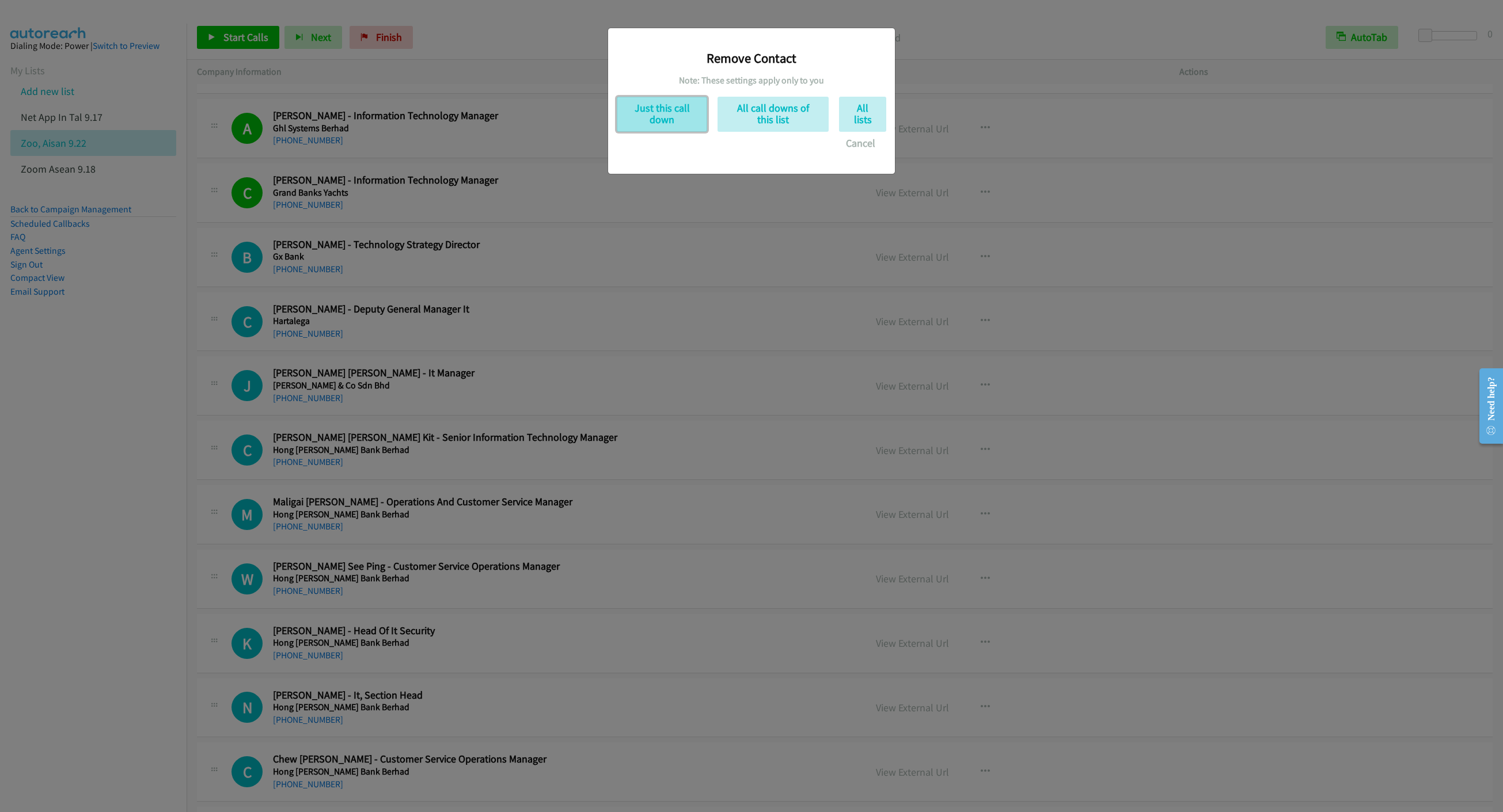
click at [664, 117] on button "Just this call down" at bounding box center [662, 114] width 91 height 35
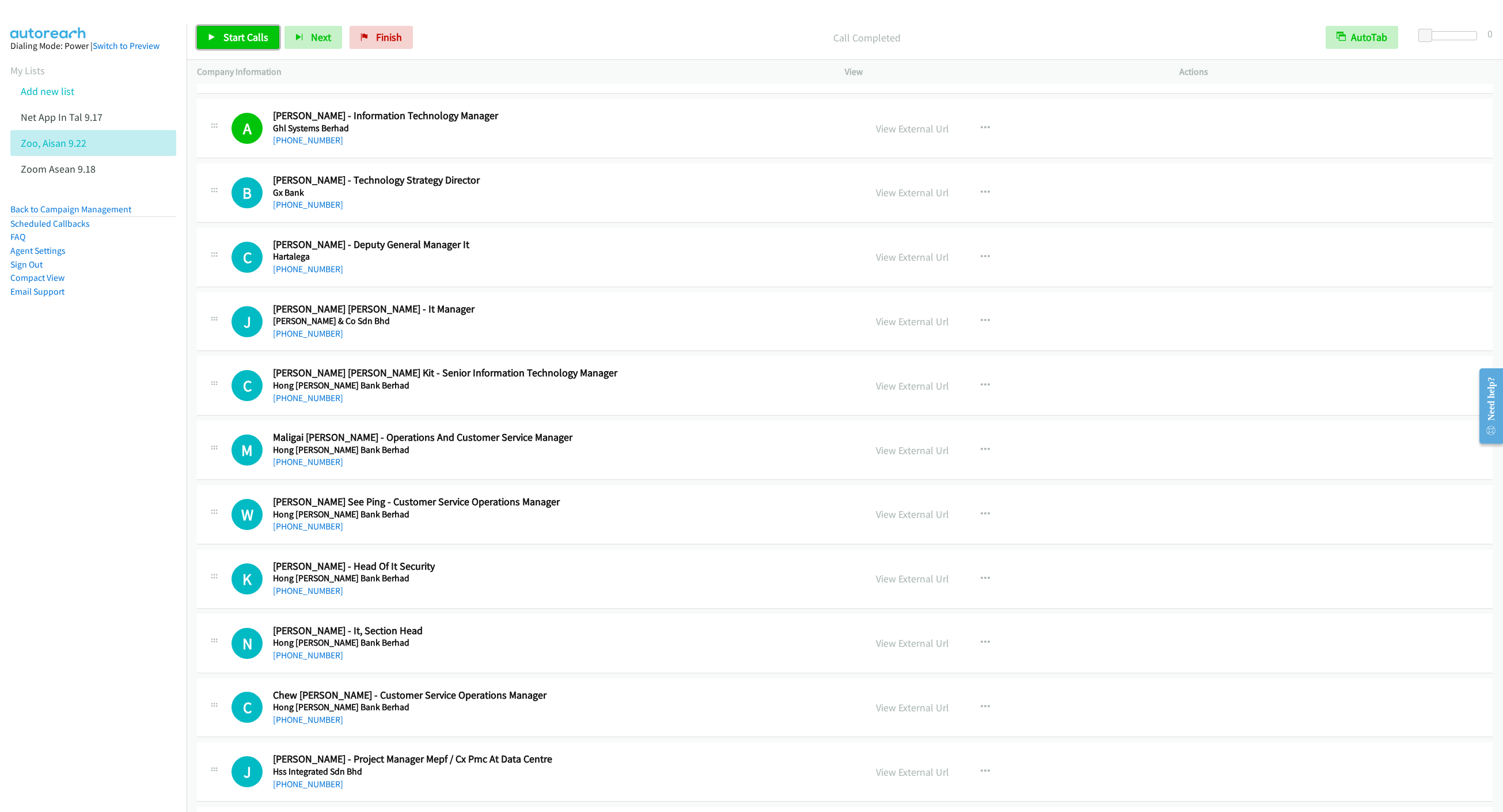
click at [247, 40] on span "Start Calls" at bounding box center [246, 36] width 44 height 13
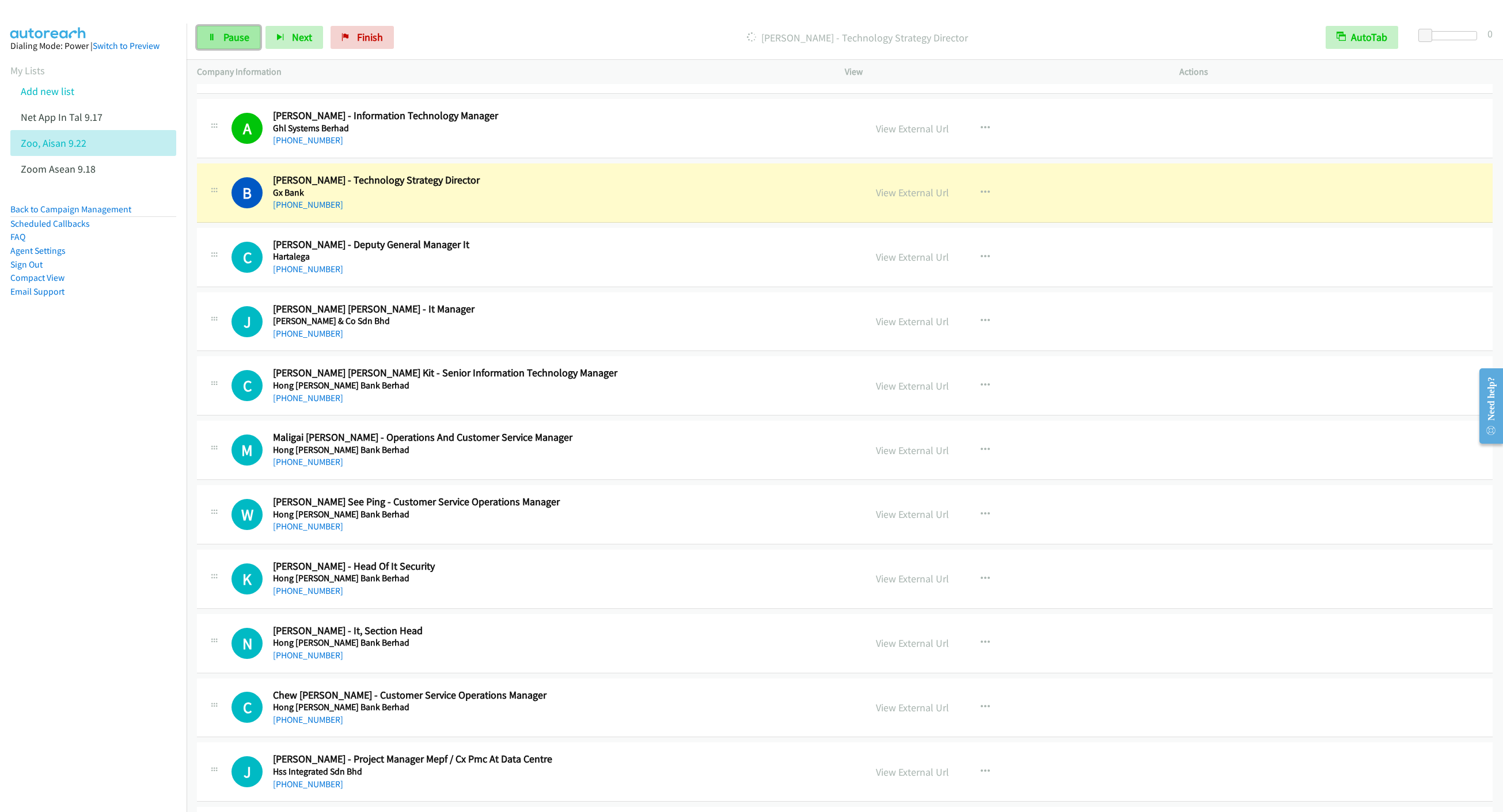
click at [224, 36] on span "Pause" at bounding box center [236, 36] width 26 height 13
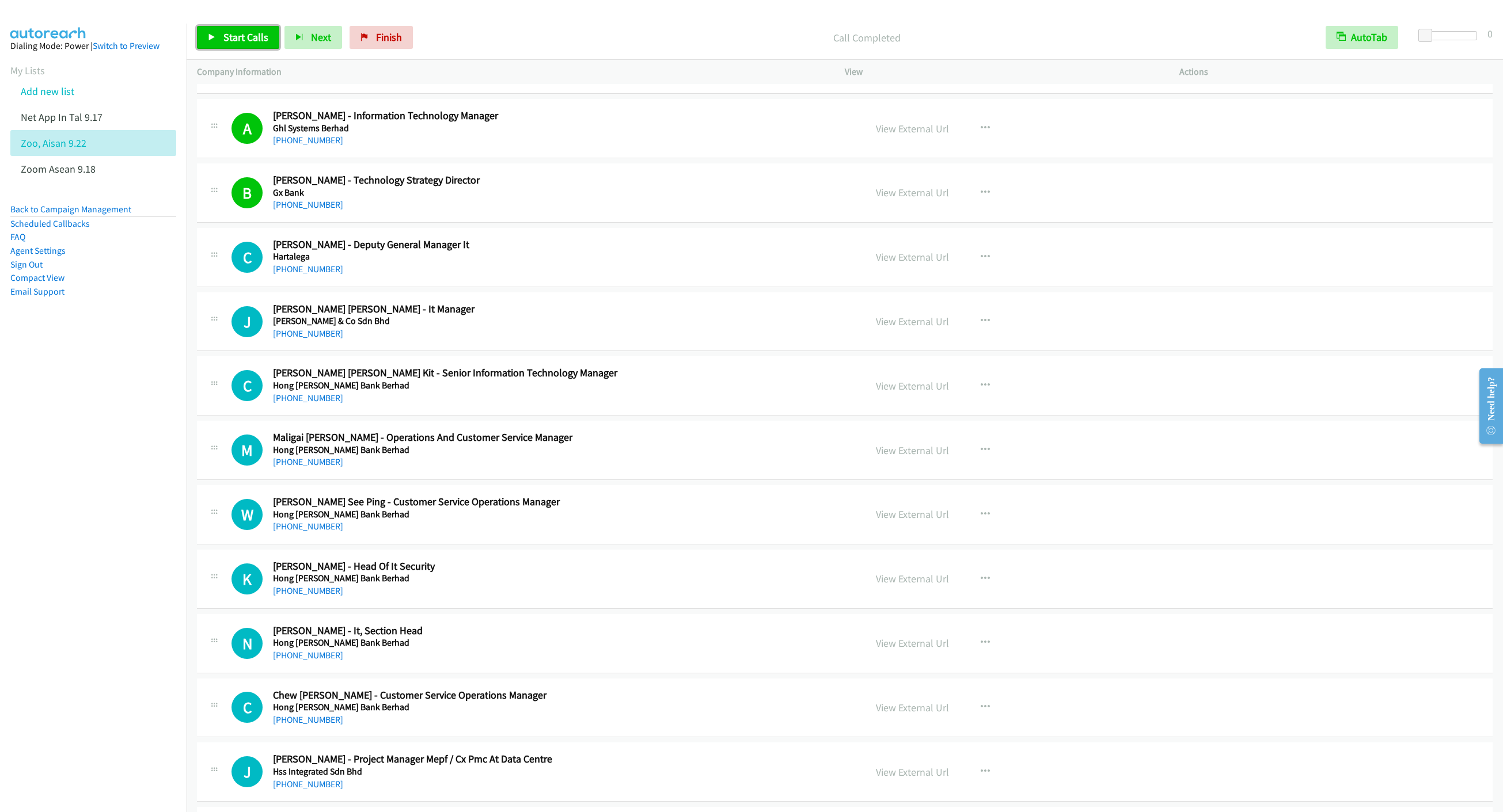
click at [238, 31] on span "Start Calls" at bounding box center [246, 36] width 44 height 13
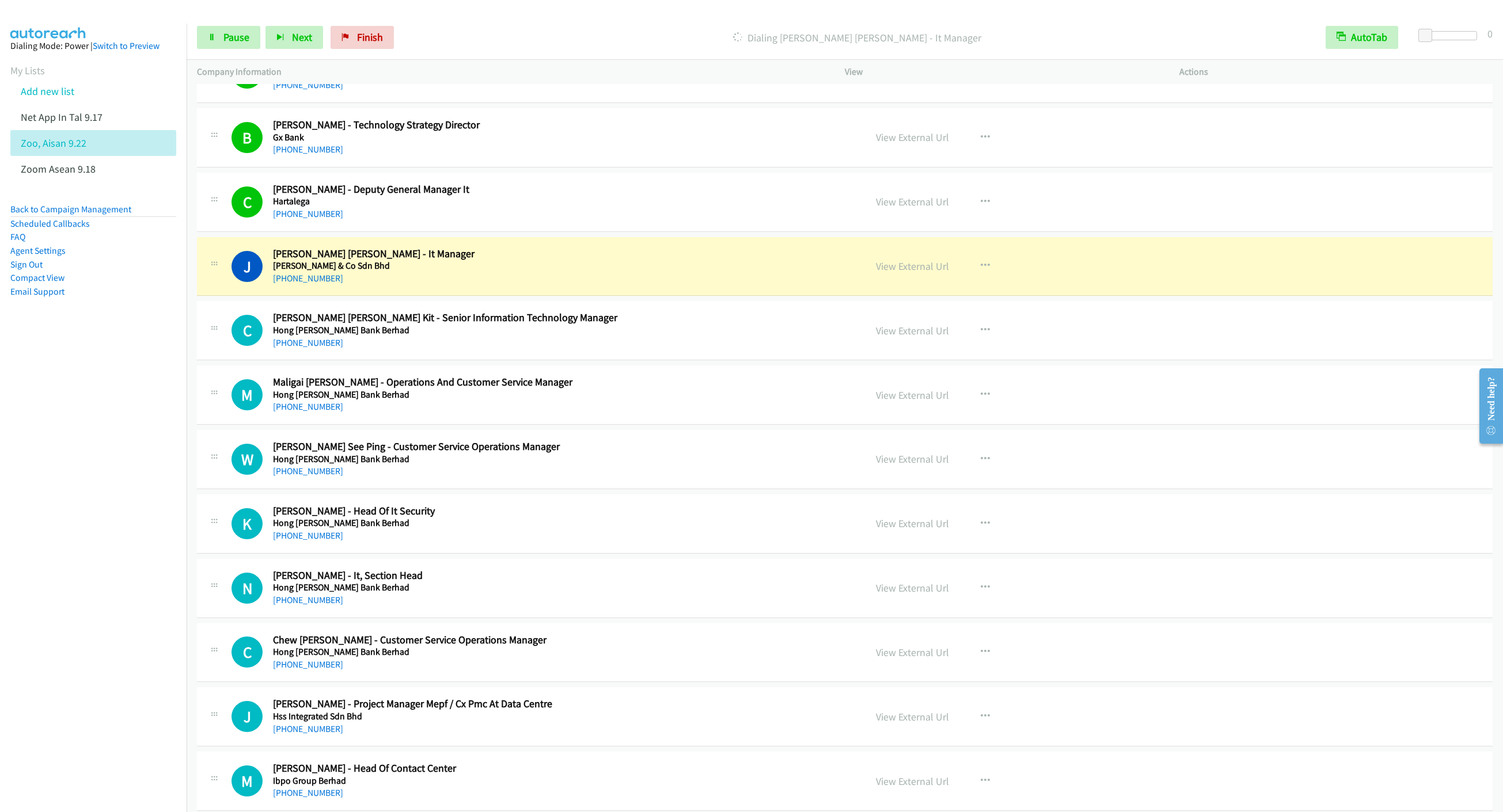
scroll to position [1554, 0]
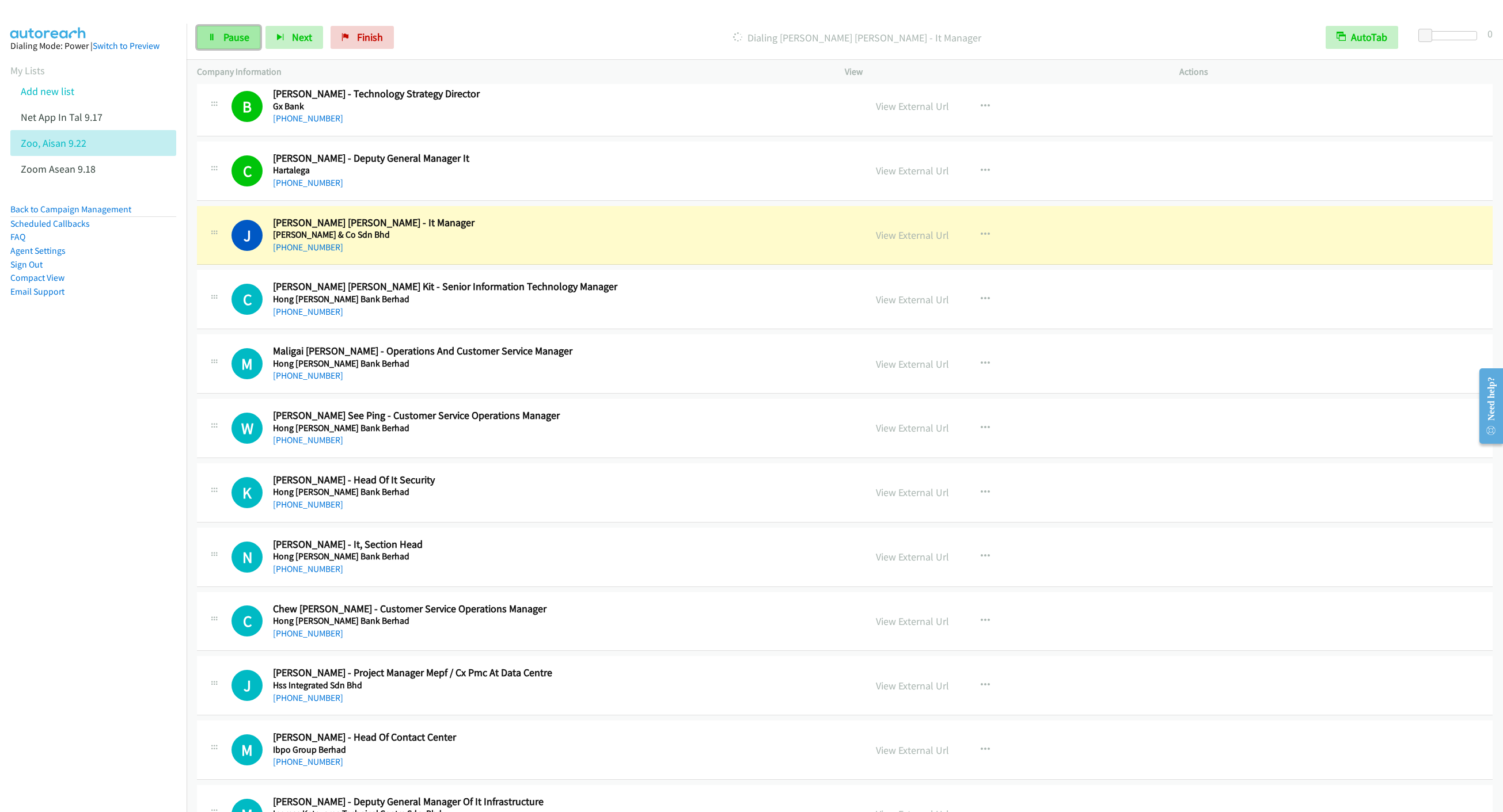
click at [213, 34] on icon at bounding box center [212, 37] width 8 height 8
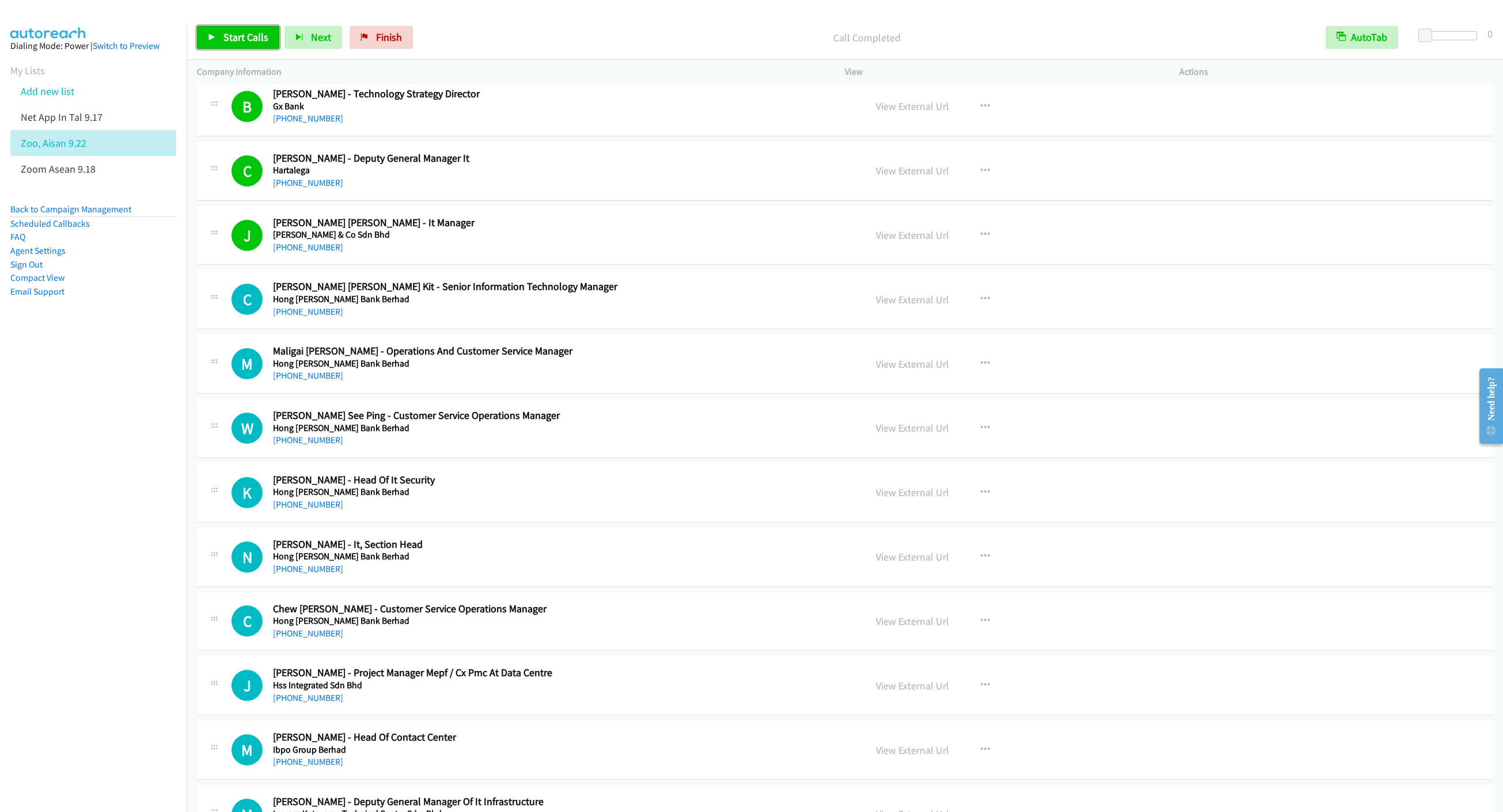
click at [230, 28] on link "Start Calls" at bounding box center [238, 37] width 83 height 23
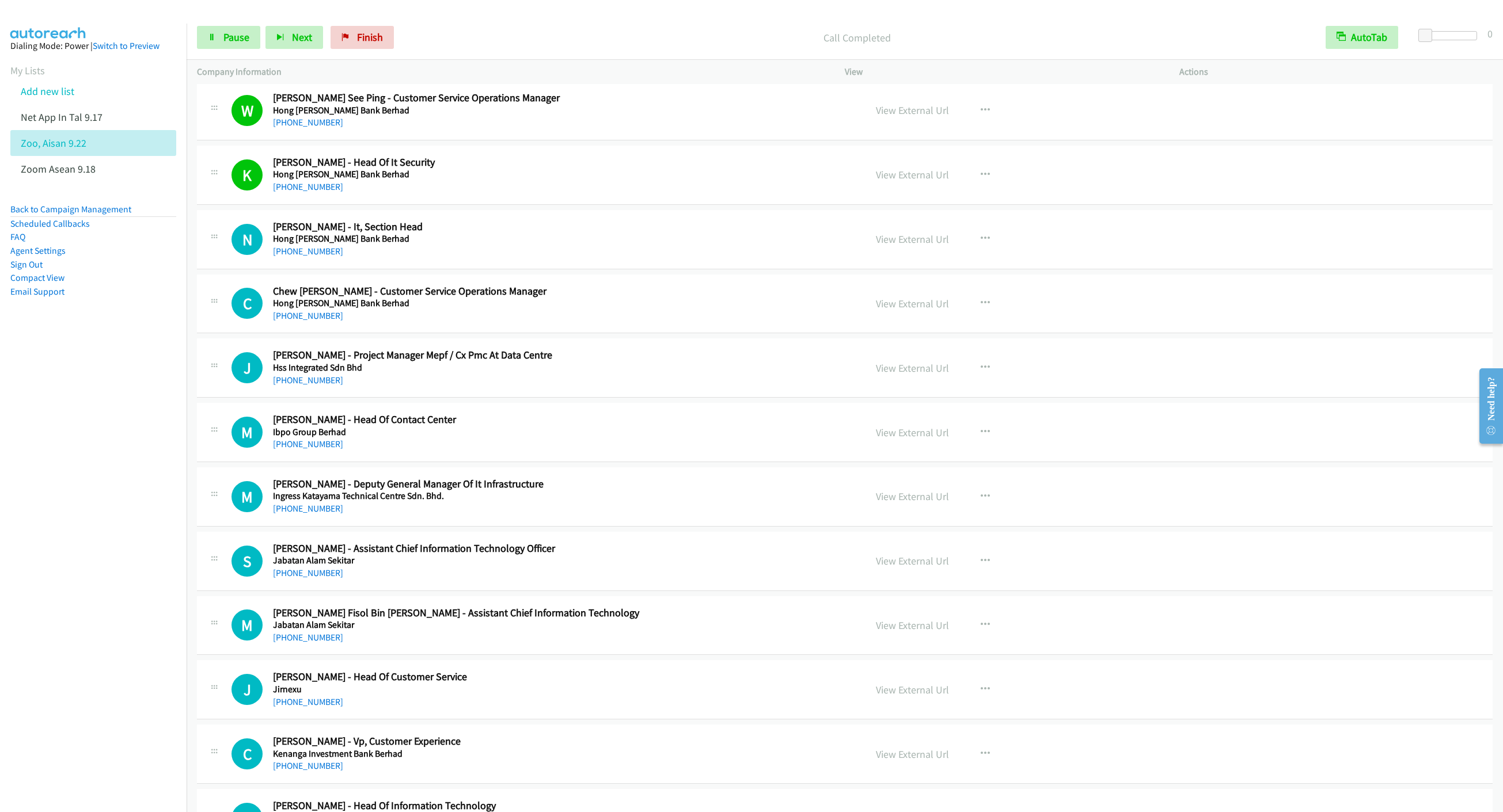
scroll to position [1899, 0]
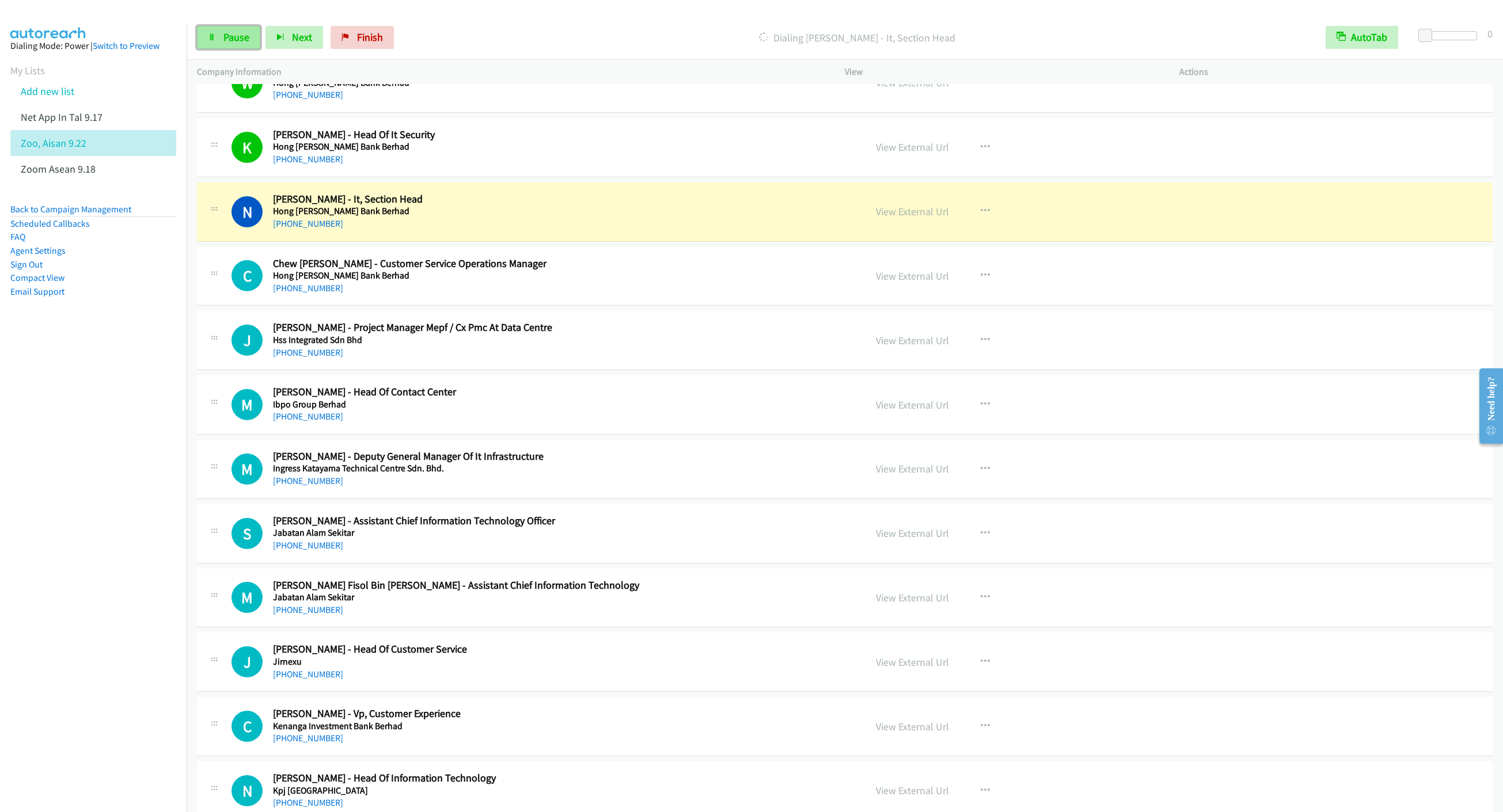
click at [221, 35] on link "Pause" at bounding box center [228, 37] width 63 height 23
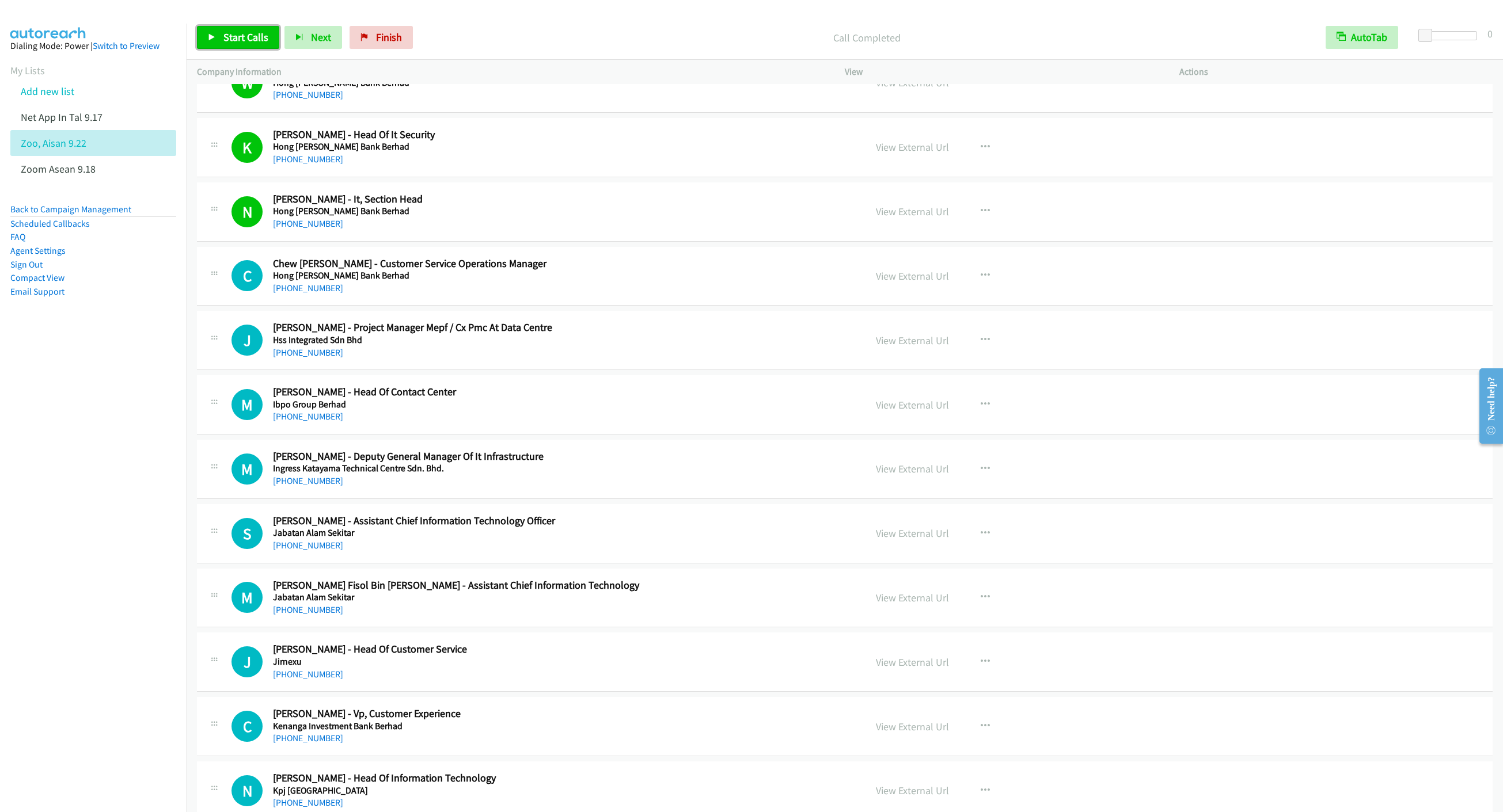
click at [211, 32] on link "Start Calls" at bounding box center [238, 37] width 83 height 23
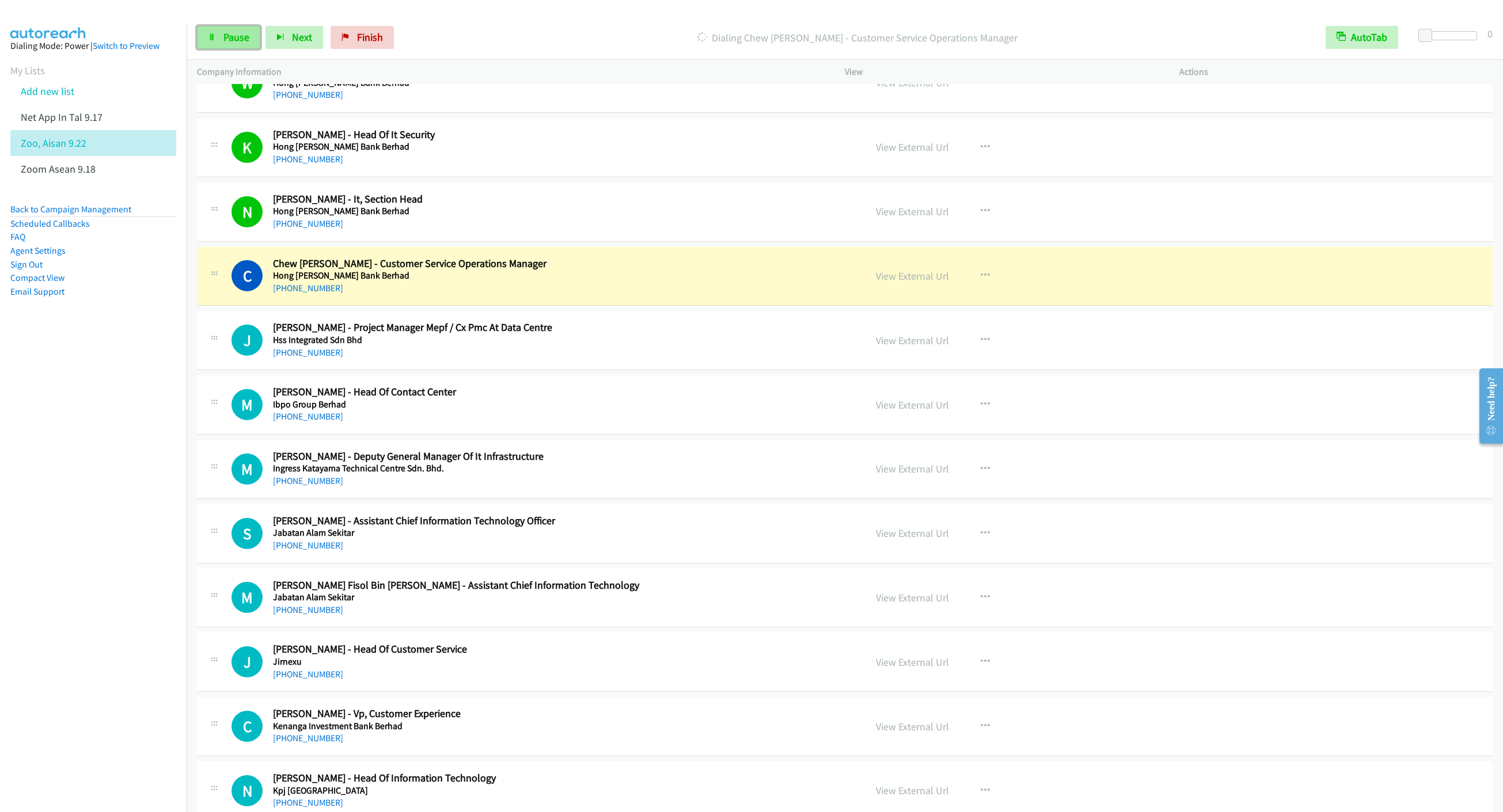
click at [230, 44] on link "Pause" at bounding box center [228, 37] width 63 height 23
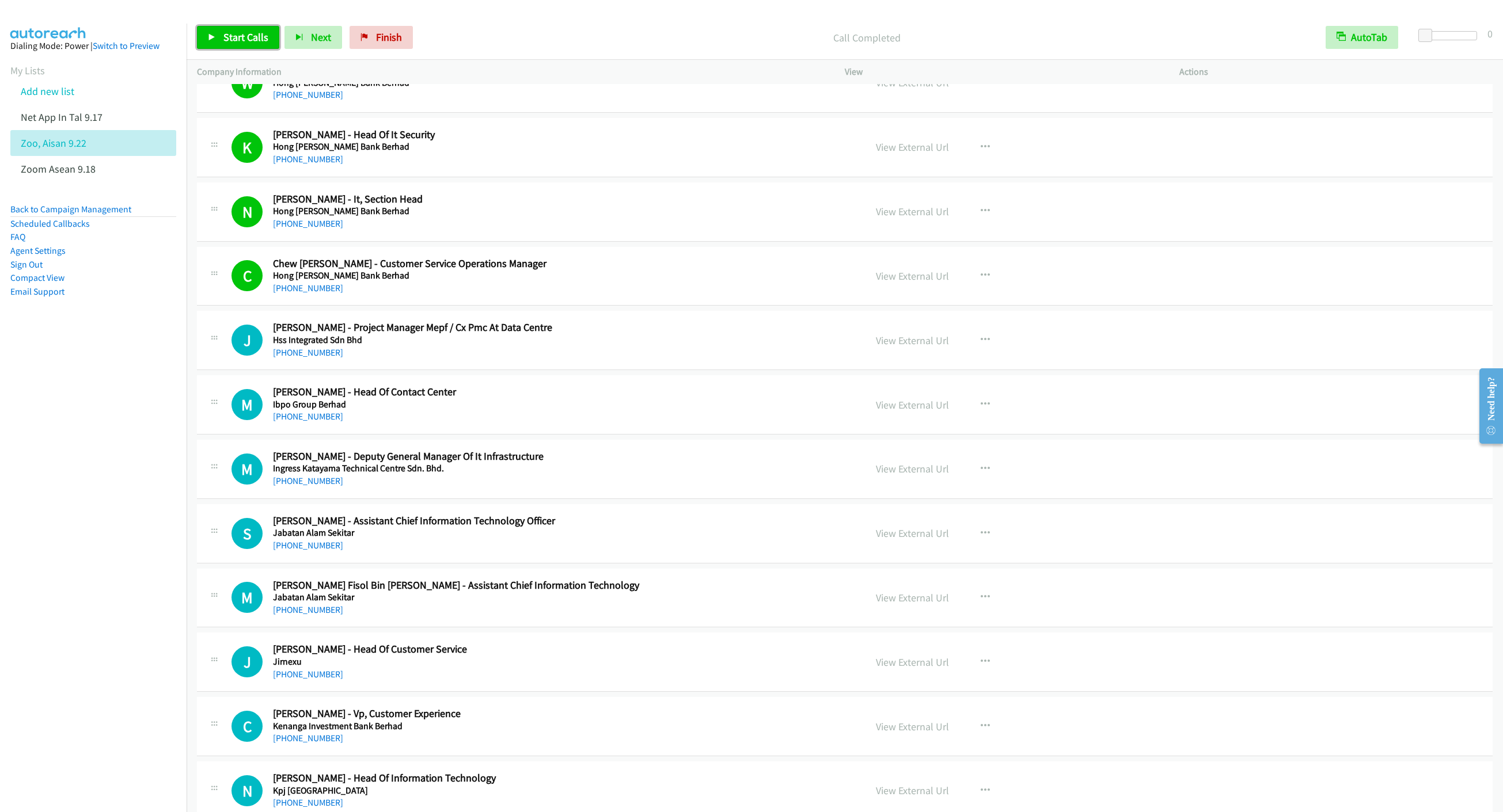
click at [223, 35] on span "Start Calls" at bounding box center [246, 36] width 44 height 13
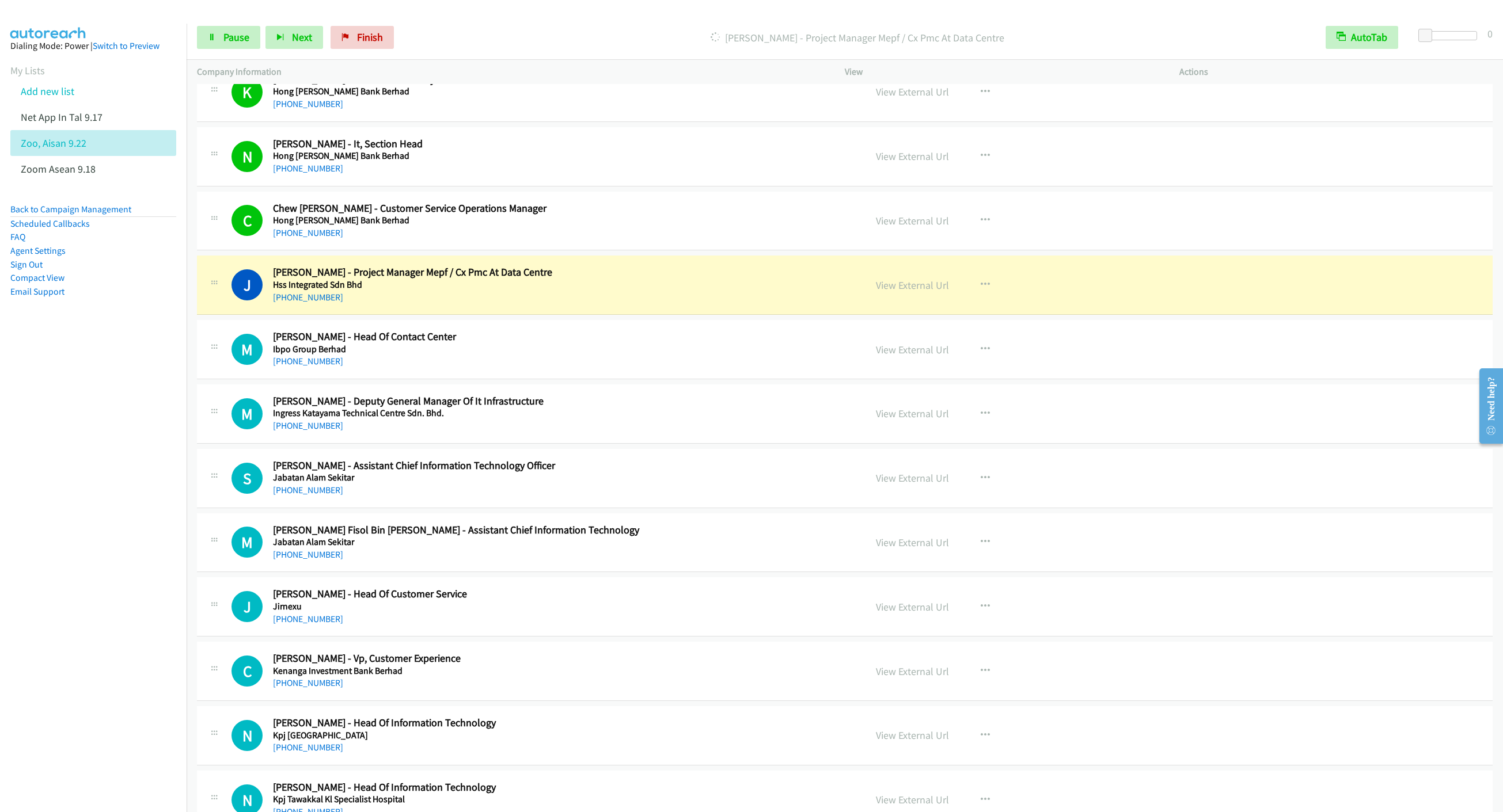
scroll to position [1985, 0]
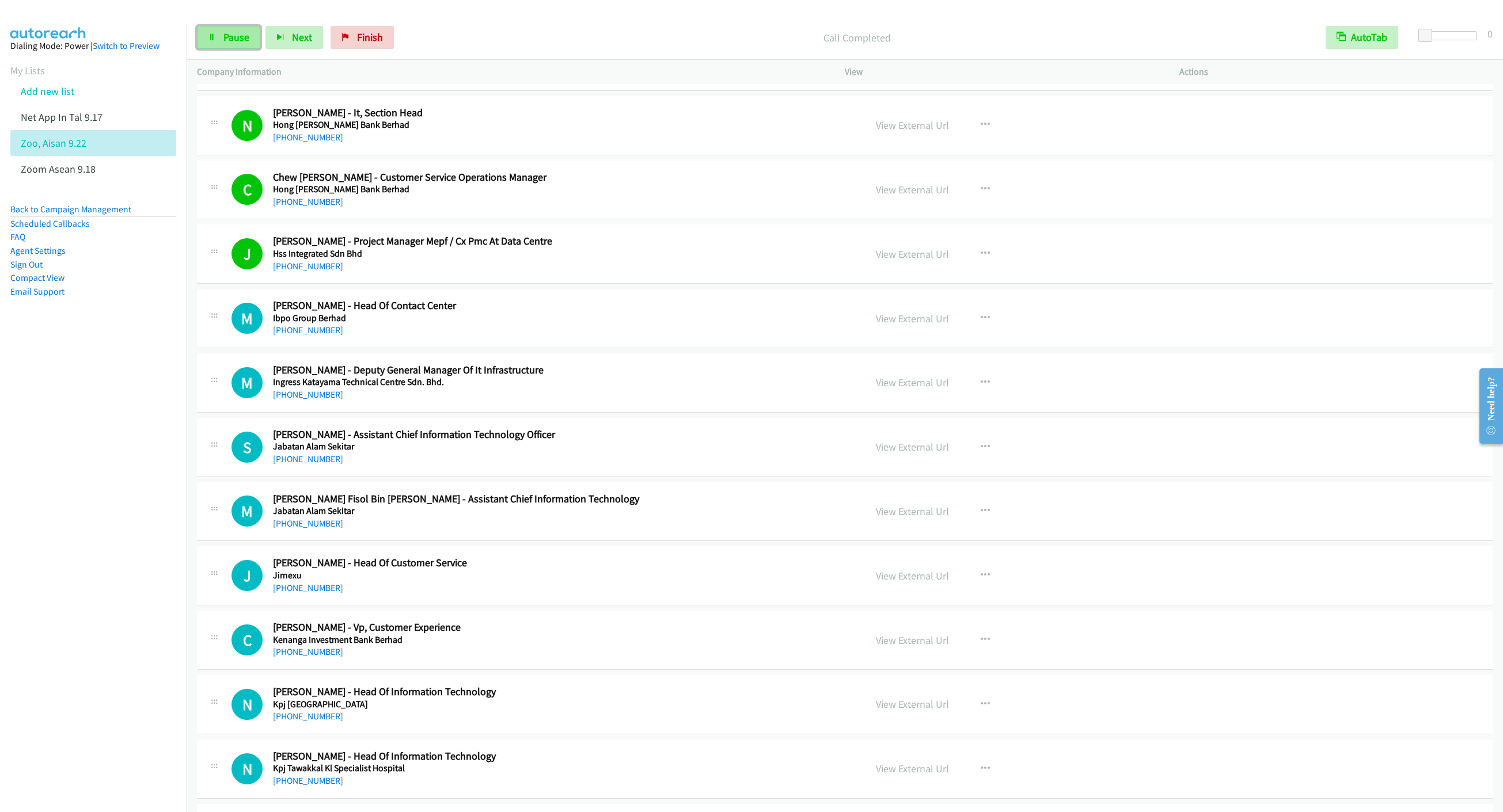
click at [223, 42] on span "Pause" at bounding box center [236, 36] width 26 height 13
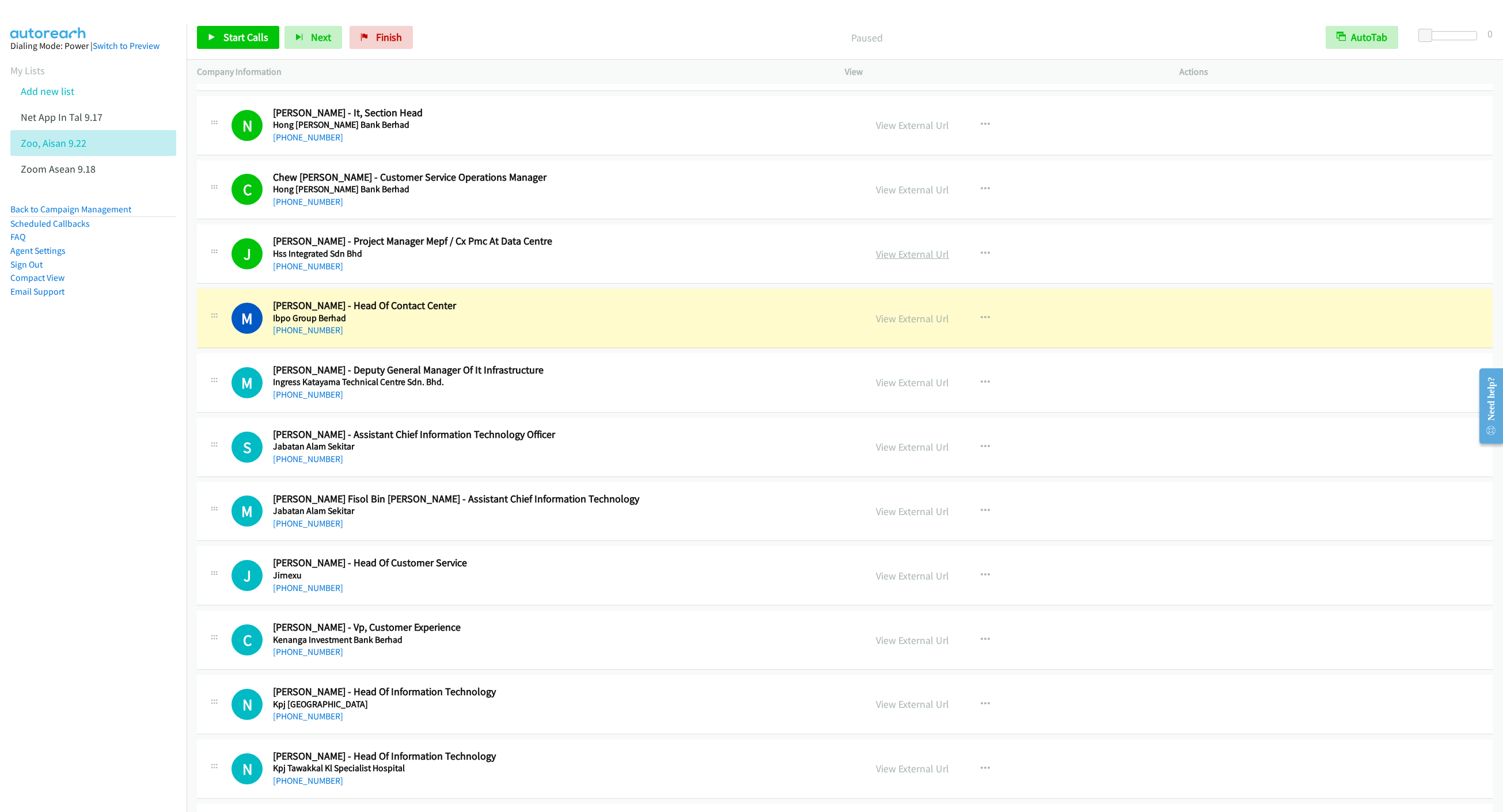
click at [926, 261] on link "View External Url" at bounding box center [912, 253] width 73 height 13
click at [232, 31] on span "Start Calls" at bounding box center [246, 36] width 44 height 13
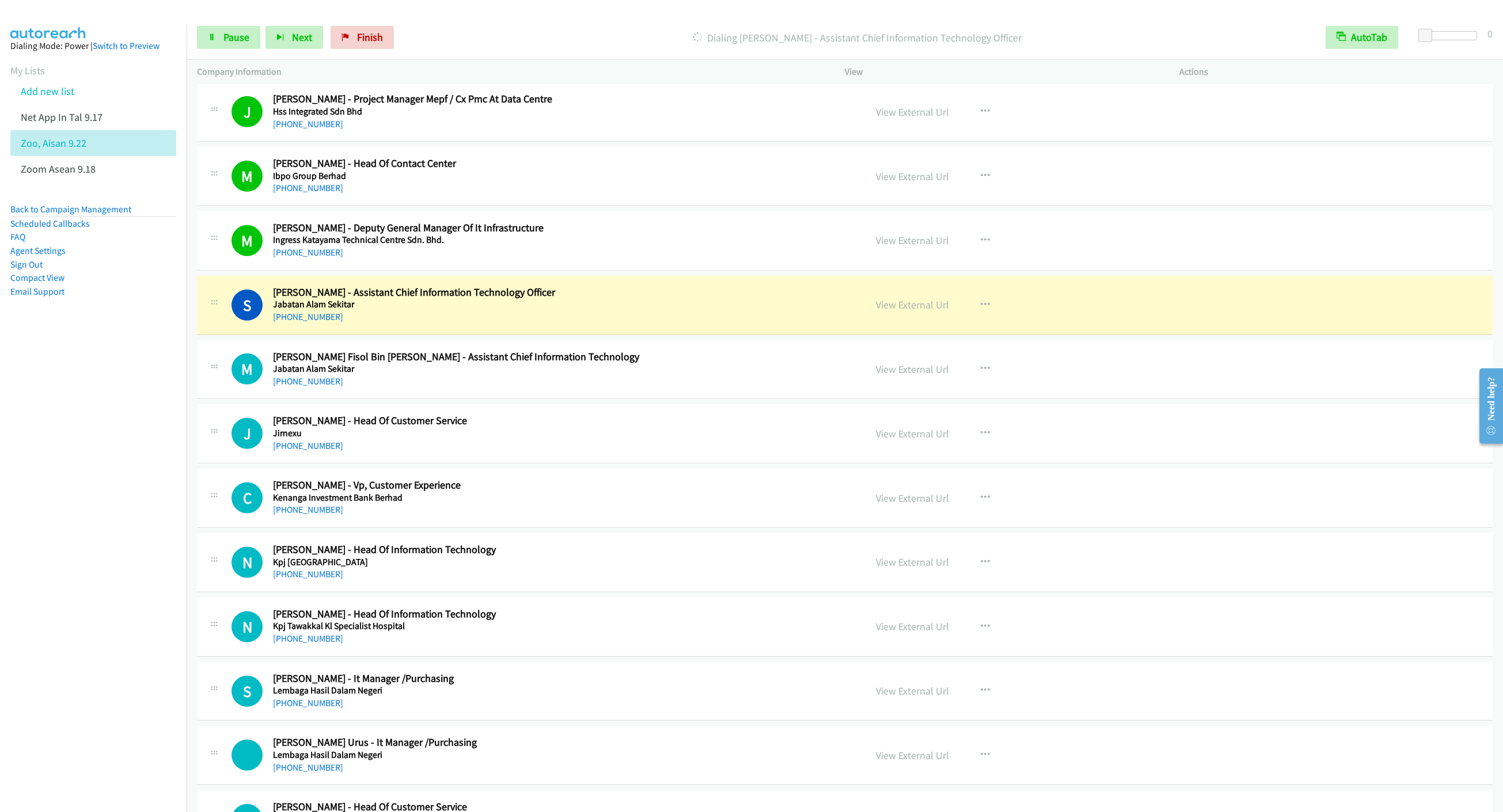
scroll to position [2245, 0]
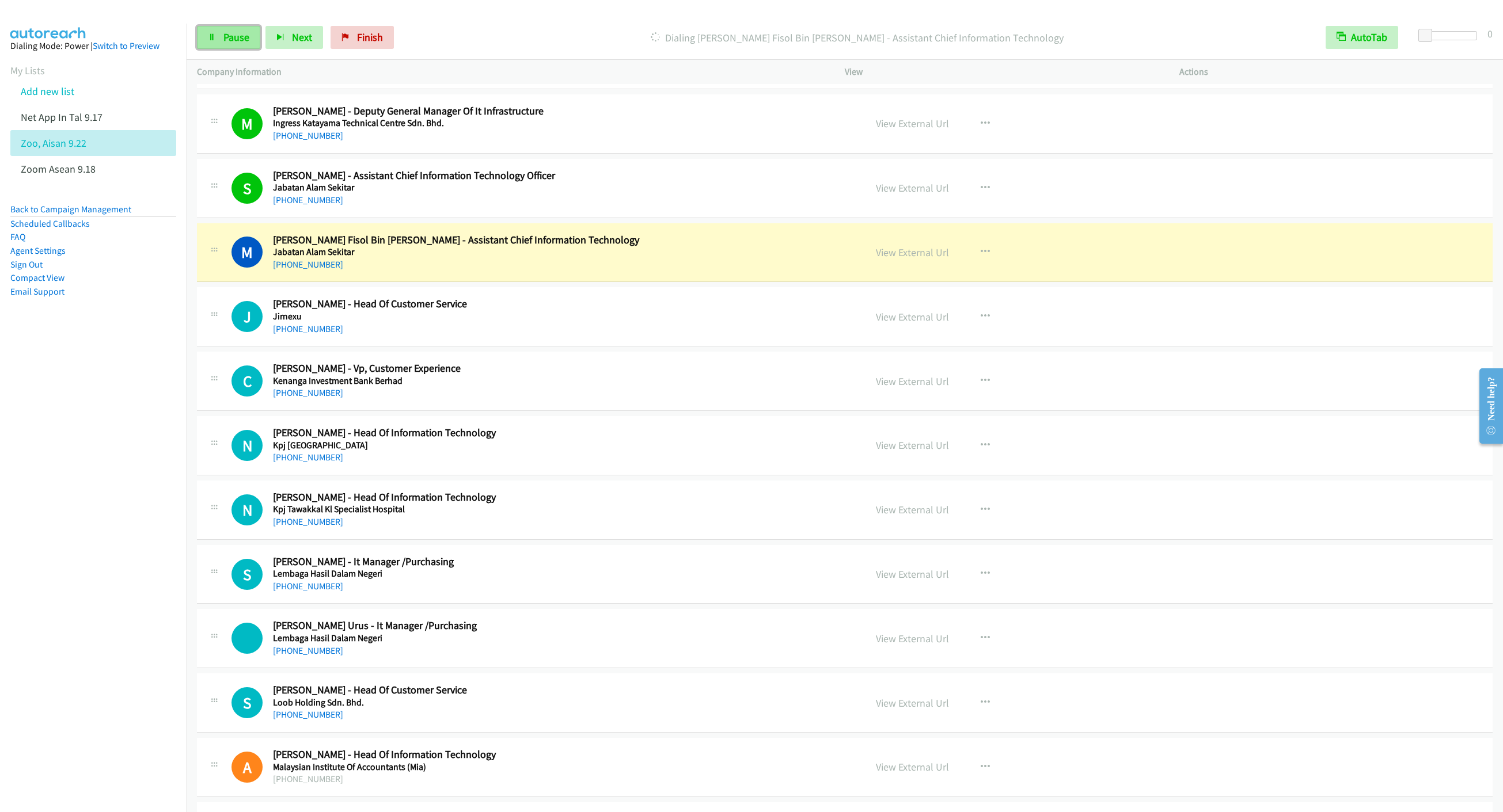
click at [227, 38] on span "Pause" at bounding box center [236, 36] width 26 height 13
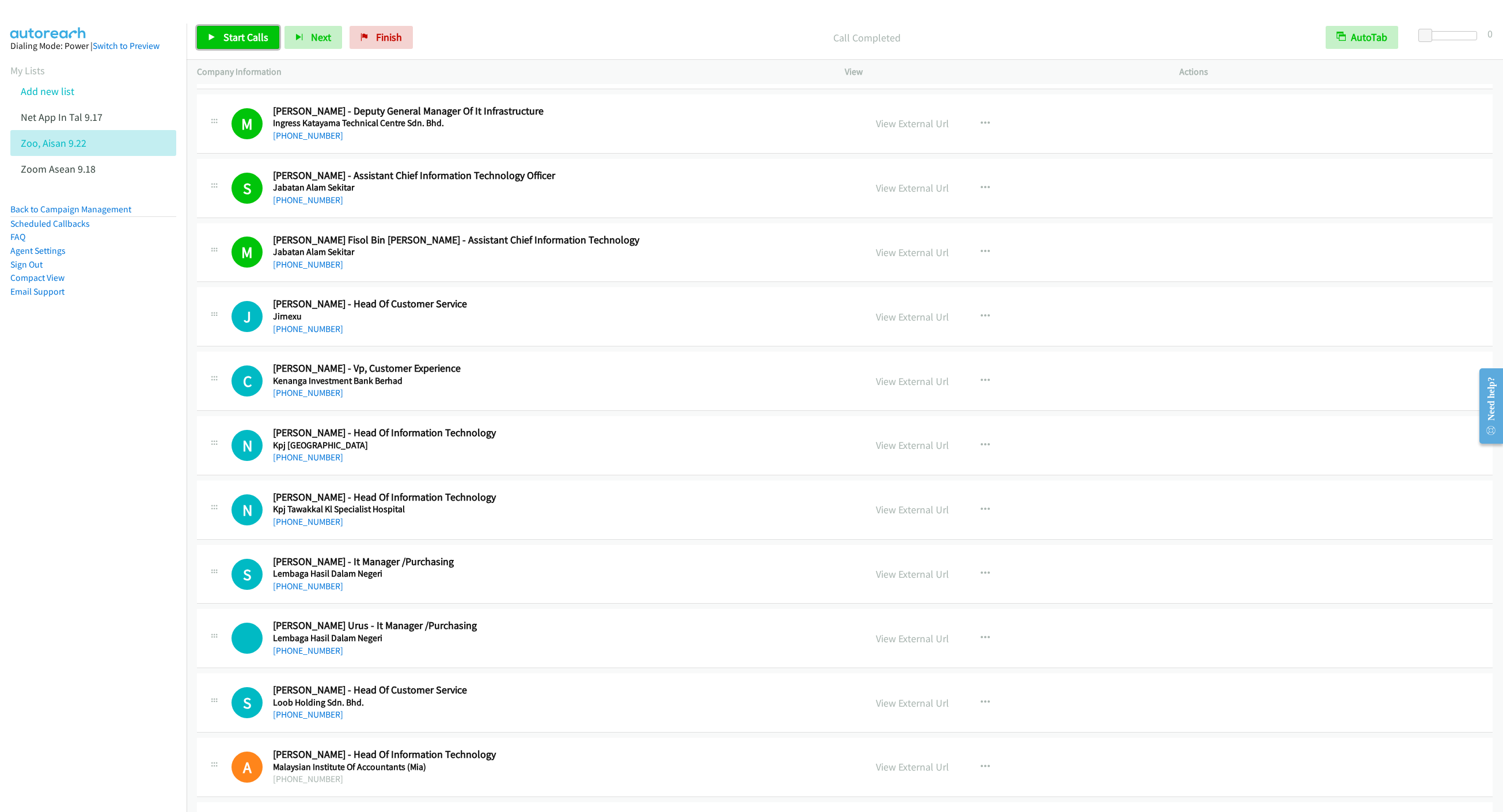
click at [223, 38] on span "Start Calls" at bounding box center [246, 36] width 44 height 13
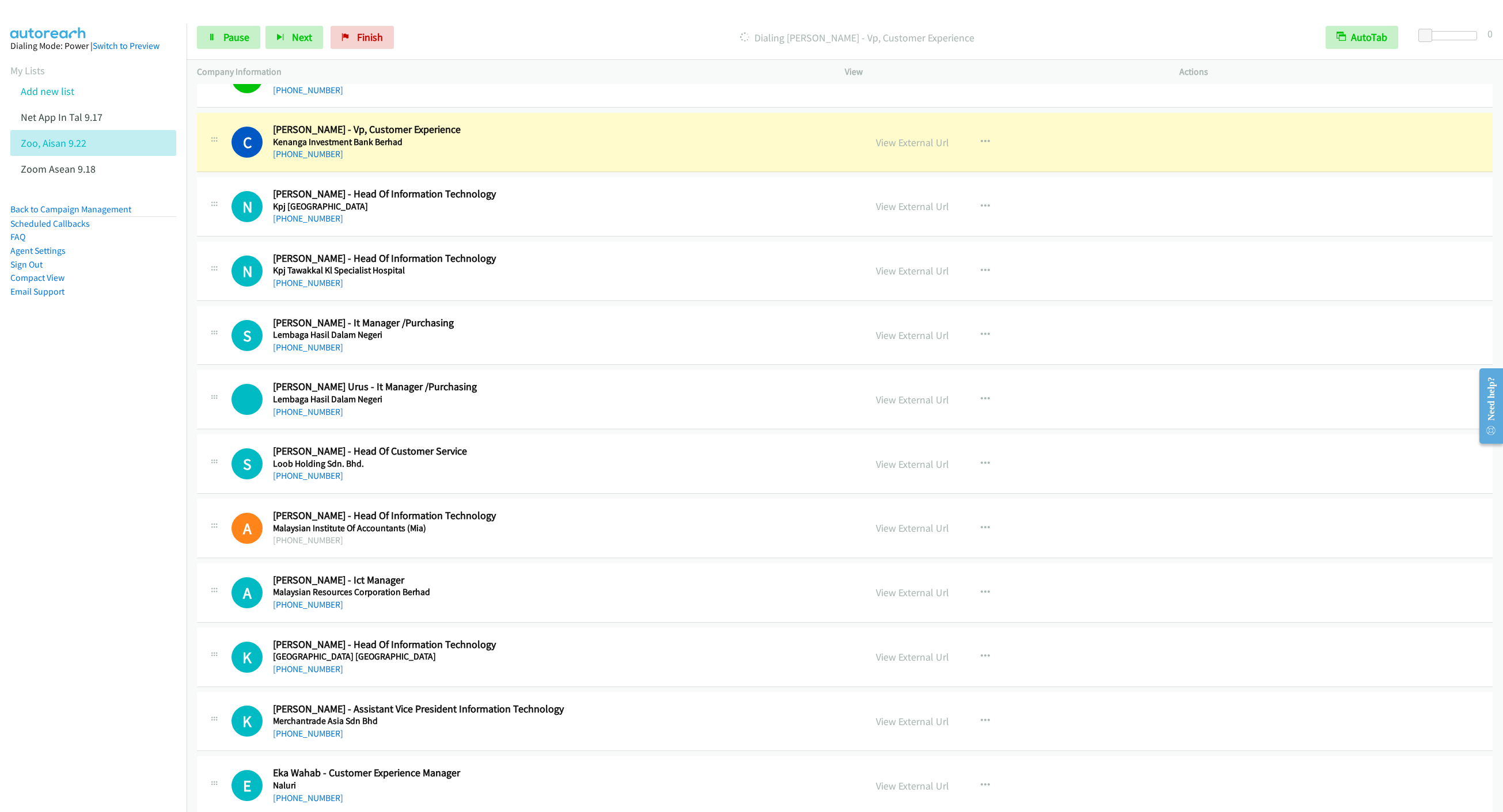
scroll to position [2504, 0]
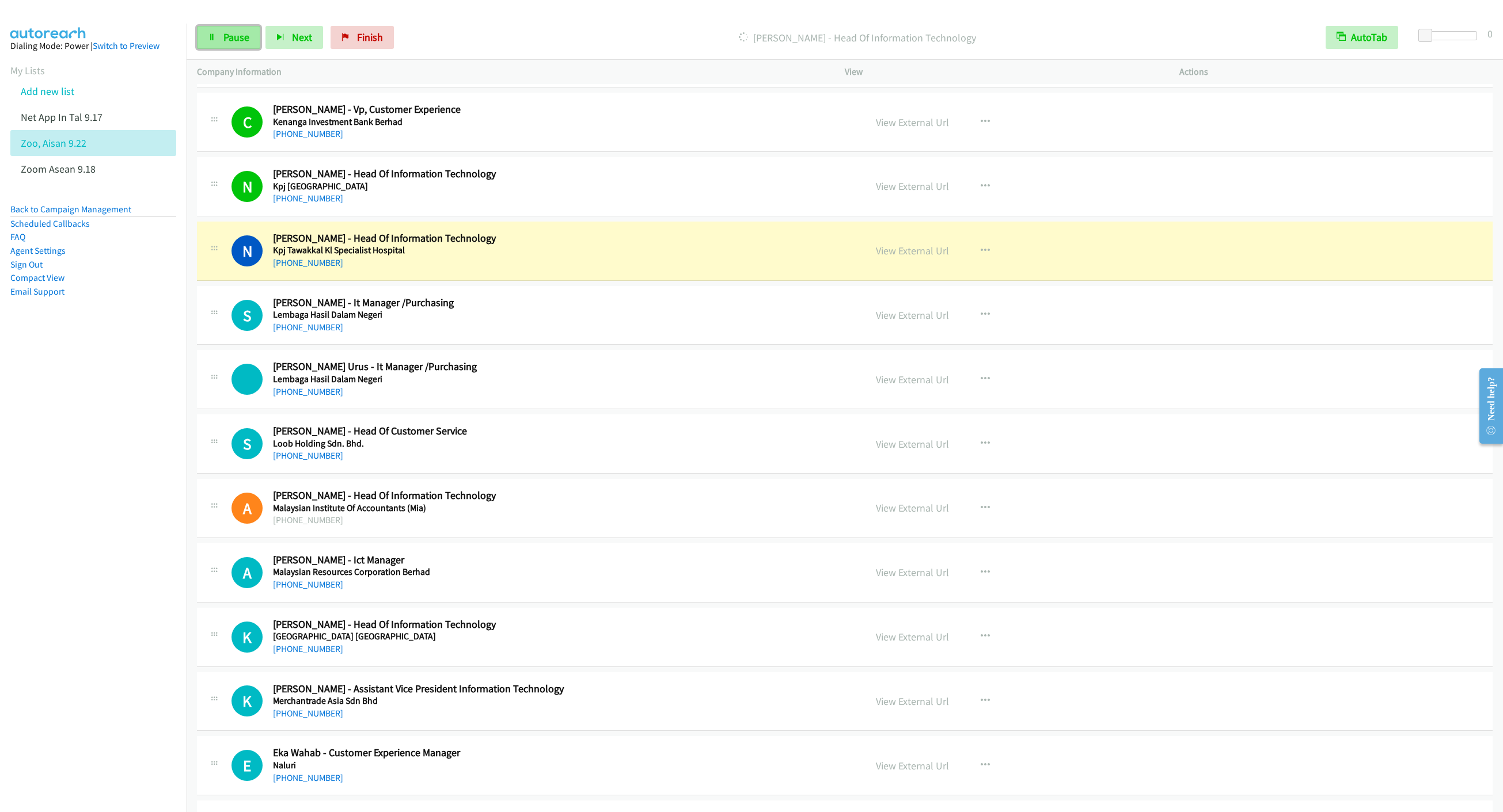
click at [227, 36] on span "Pause" at bounding box center [236, 36] width 26 height 13
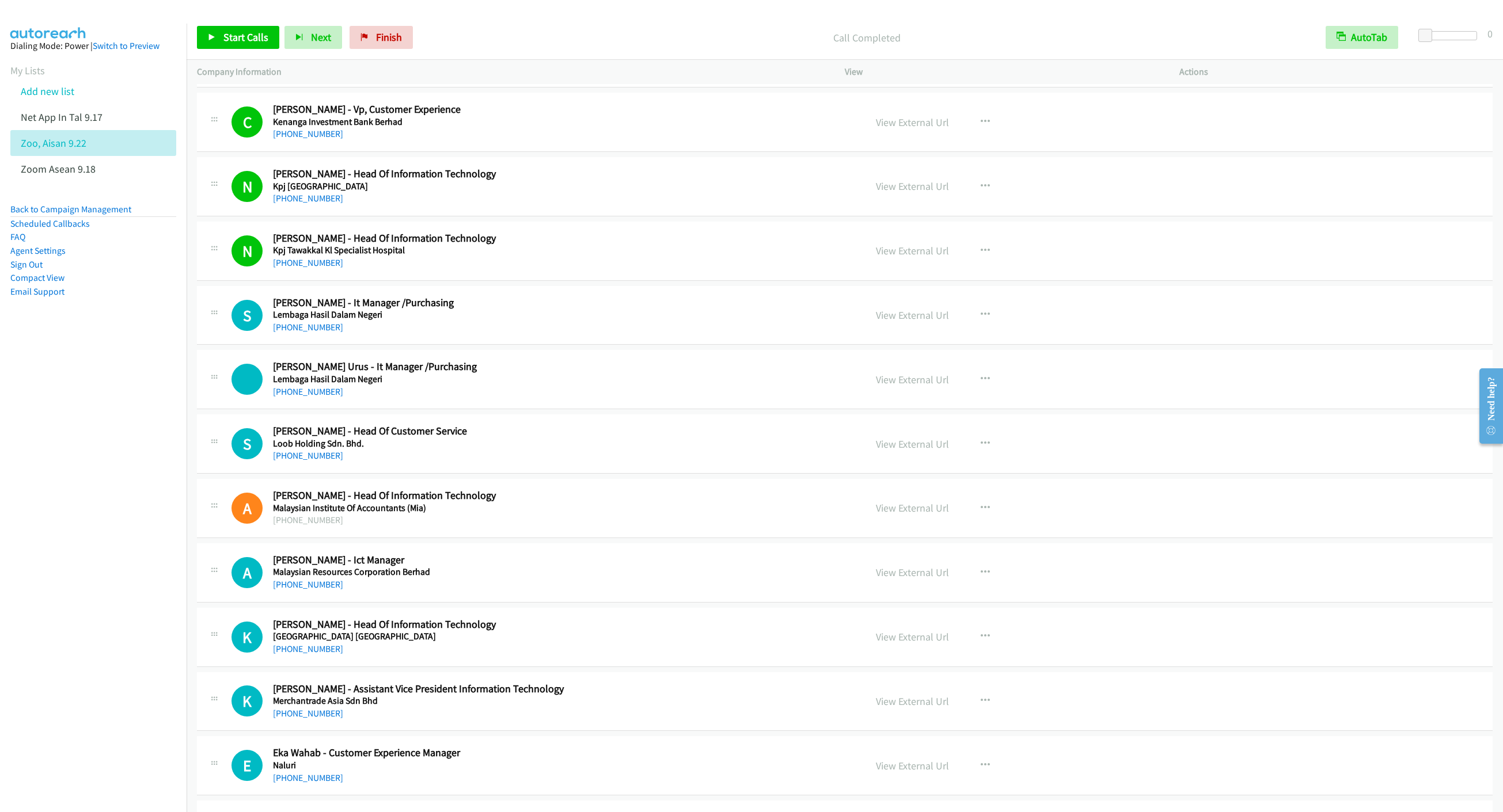
click at [240, 53] on div "Start Calls Pause Next Finish Call Completed AutoTab AutoTab 0" at bounding box center [844, 37] width 1316 height 44
click at [226, 48] on link "Start Calls" at bounding box center [238, 37] width 83 height 23
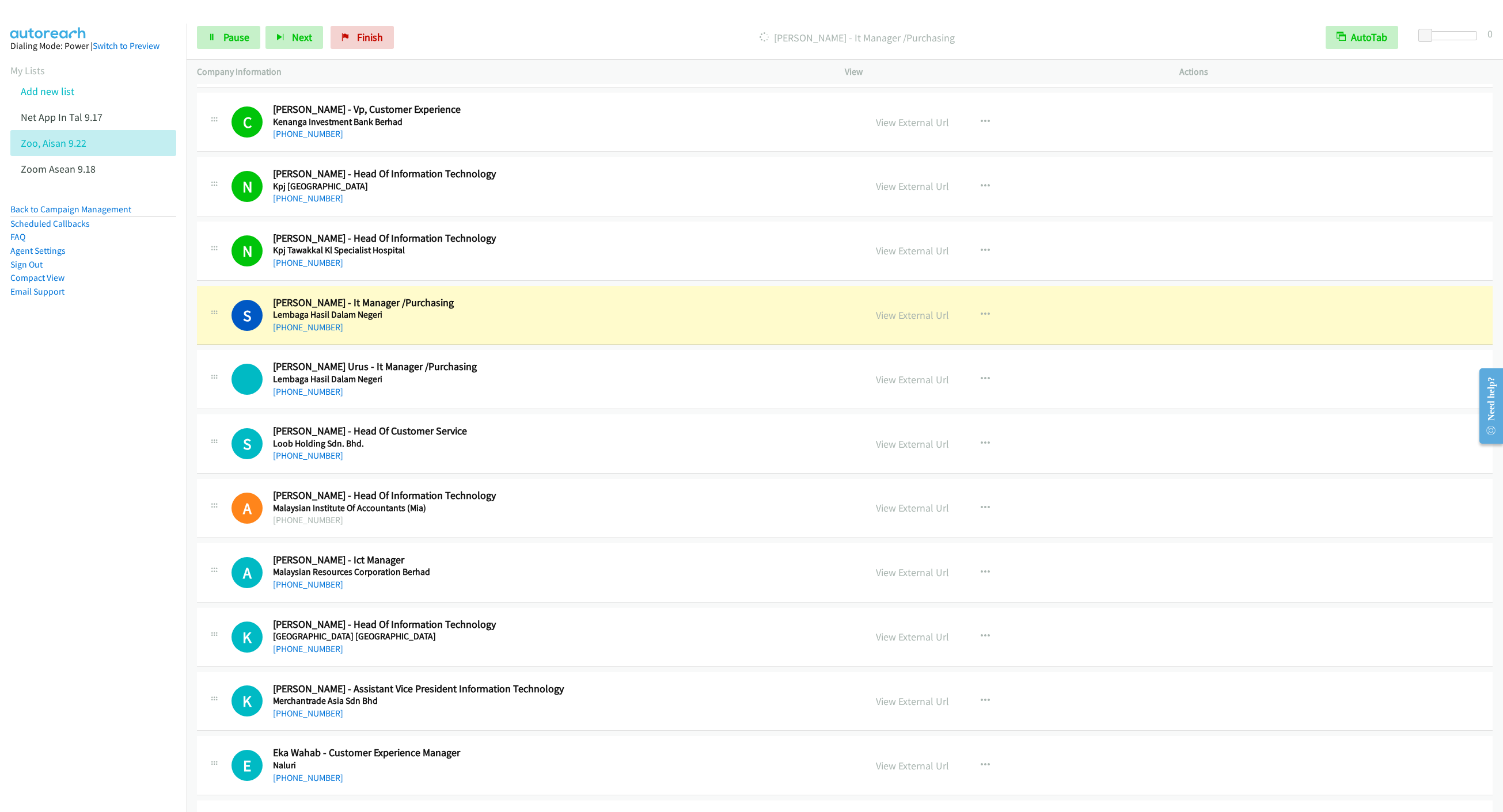
scroll to position [2676, 0]
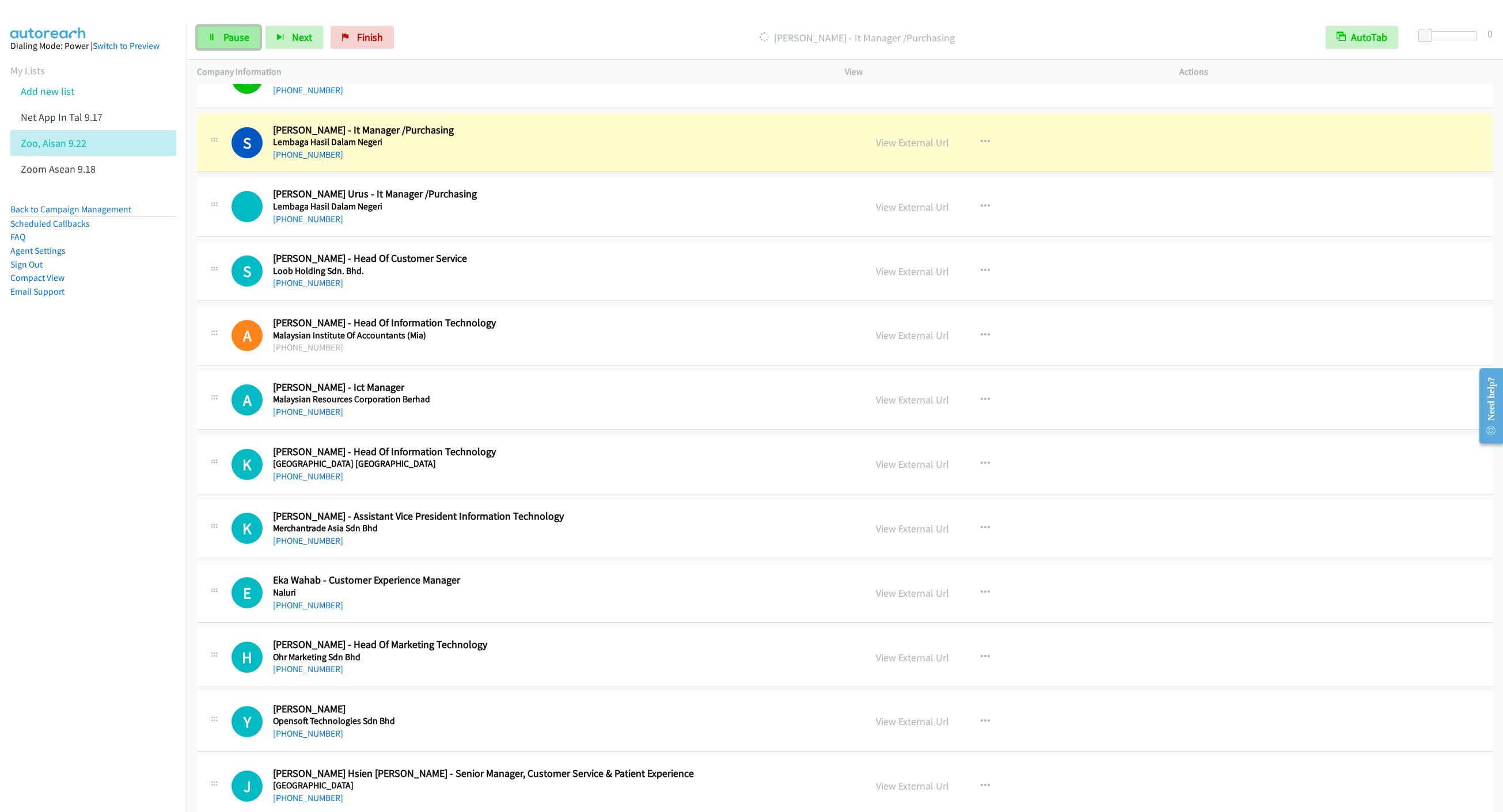
click at [214, 36] on icon at bounding box center [212, 37] width 8 height 8
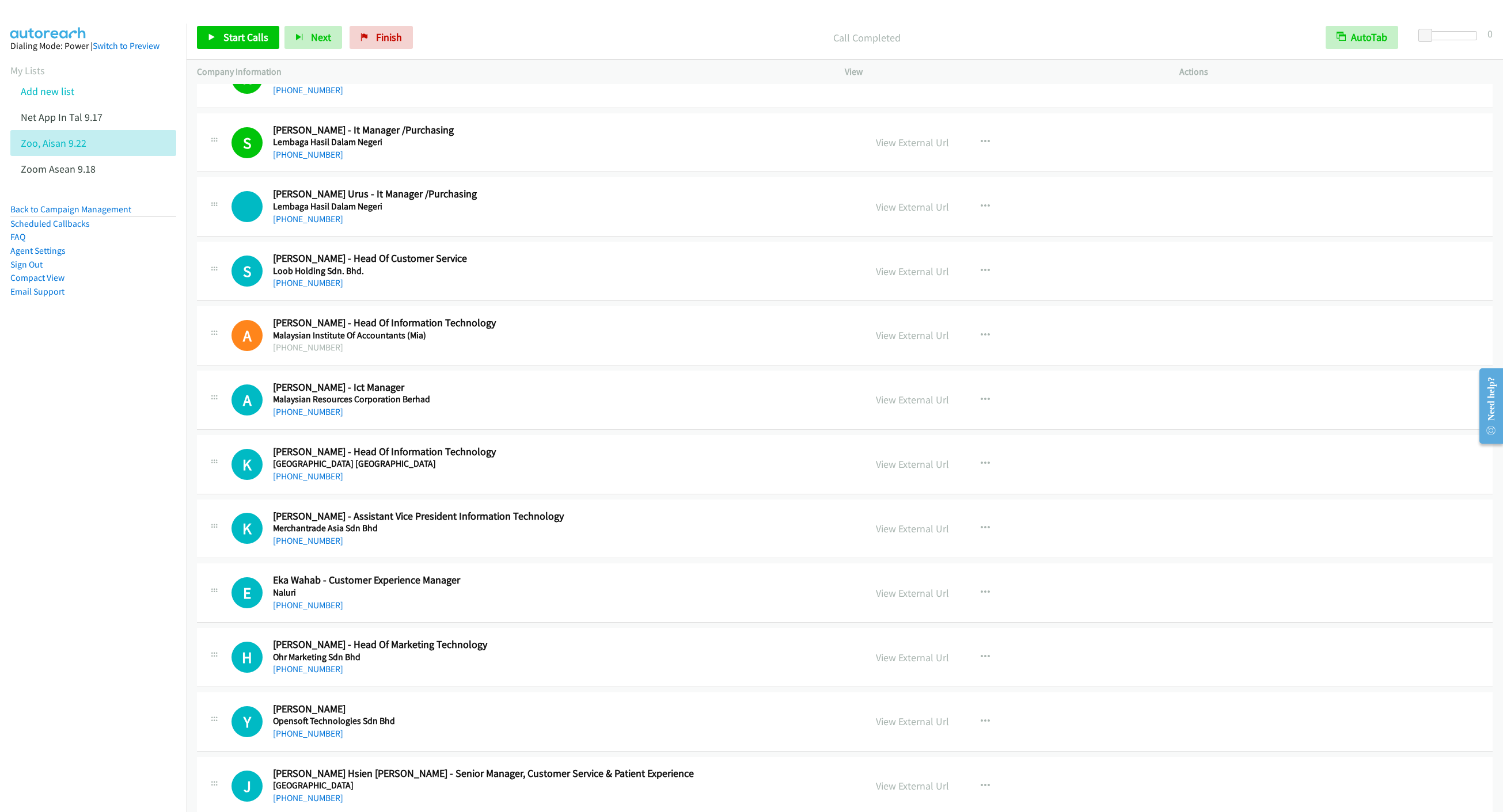
click at [255, 50] on div "Start Calls Pause Next Finish Call Completed AutoTab AutoTab 0" at bounding box center [844, 37] width 1316 height 44
click at [251, 40] on span "Start Calls" at bounding box center [246, 36] width 44 height 13
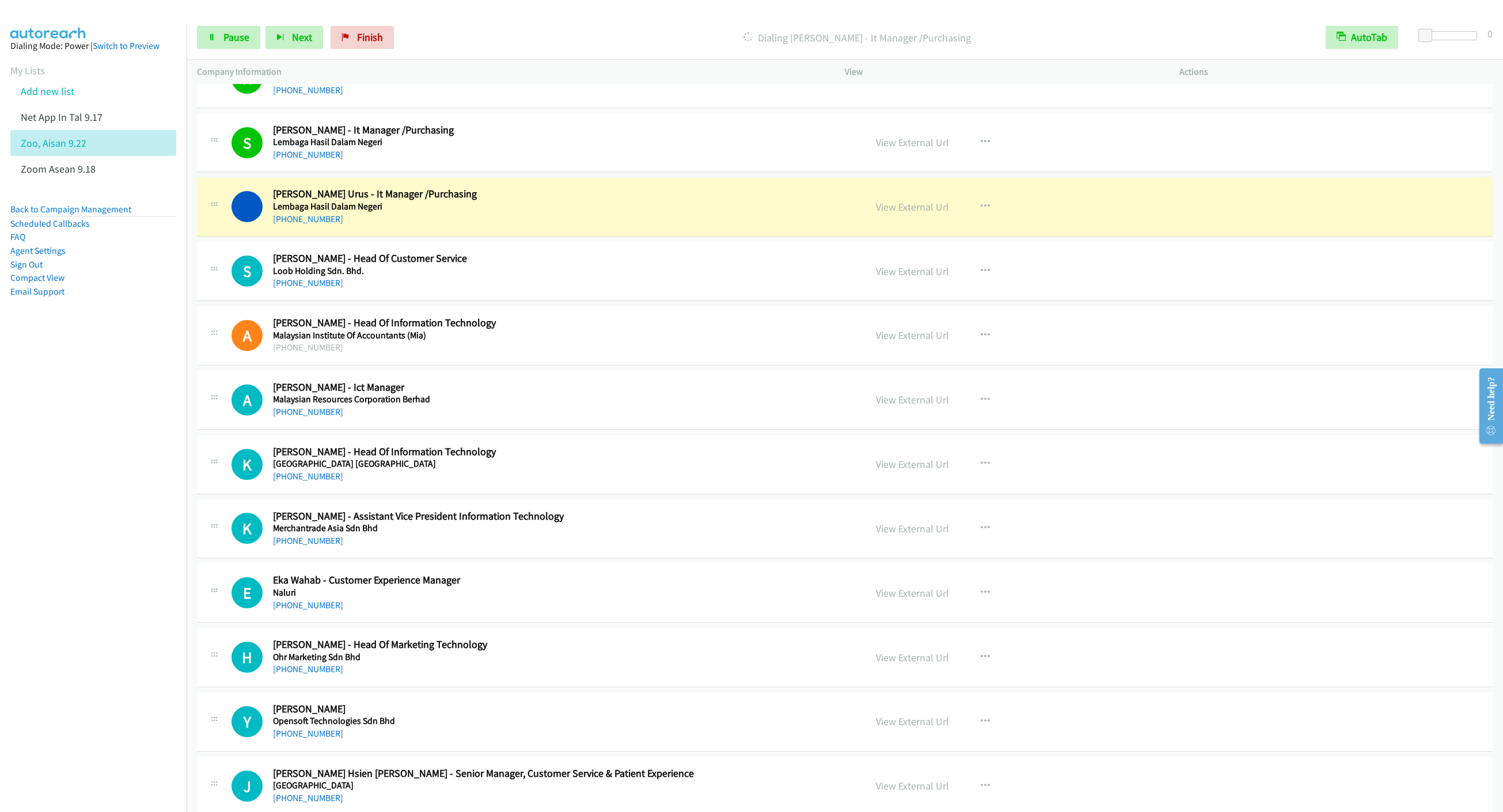
click at [229, 55] on div "Start Calls Pause Next Finish Dialing Fazita Irma Binti Tajul Urus - It Manager…" at bounding box center [844, 37] width 1316 height 44
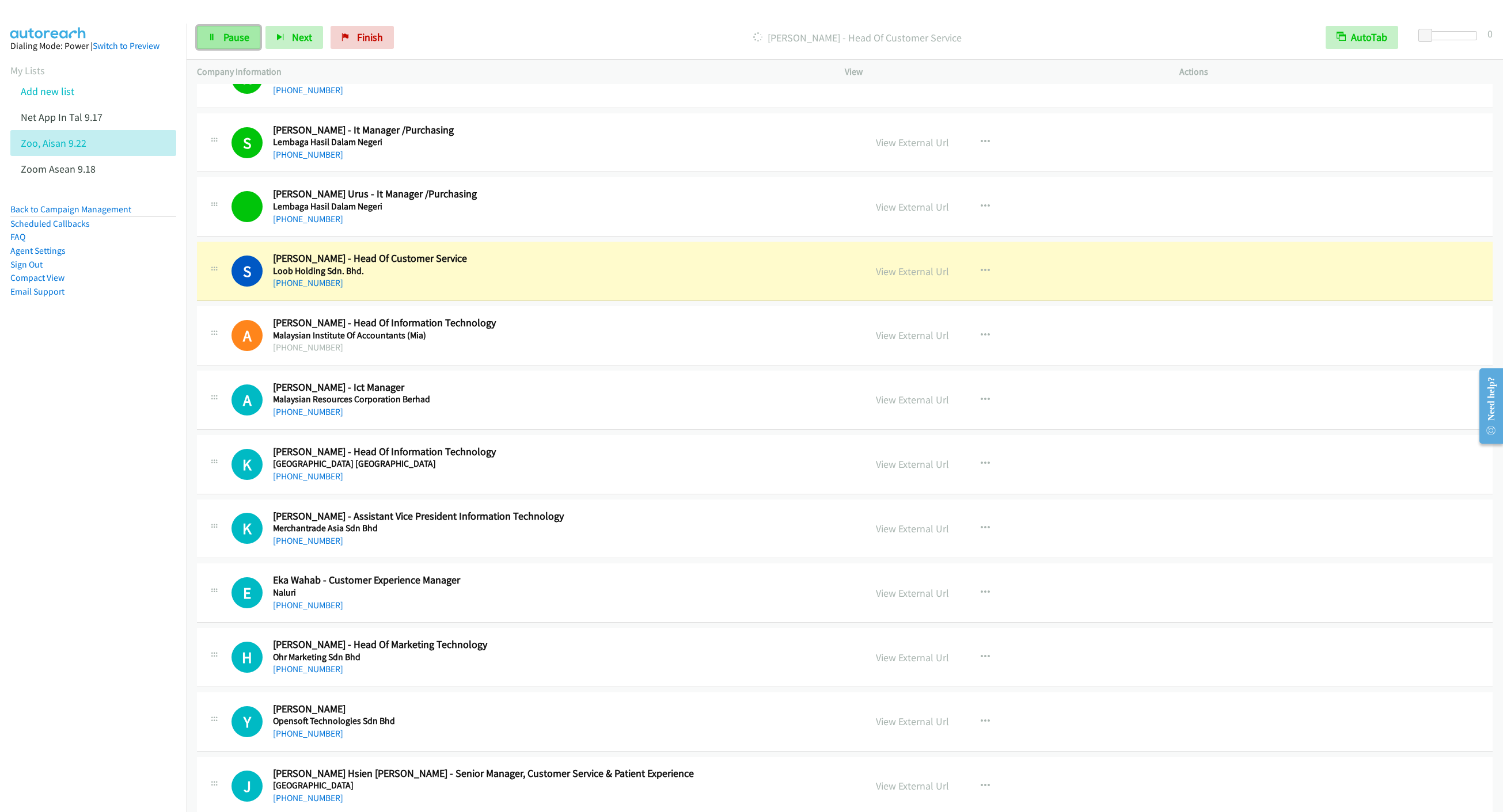
click at [220, 44] on link "Pause" at bounding box center [228, 37] width 63 height 23
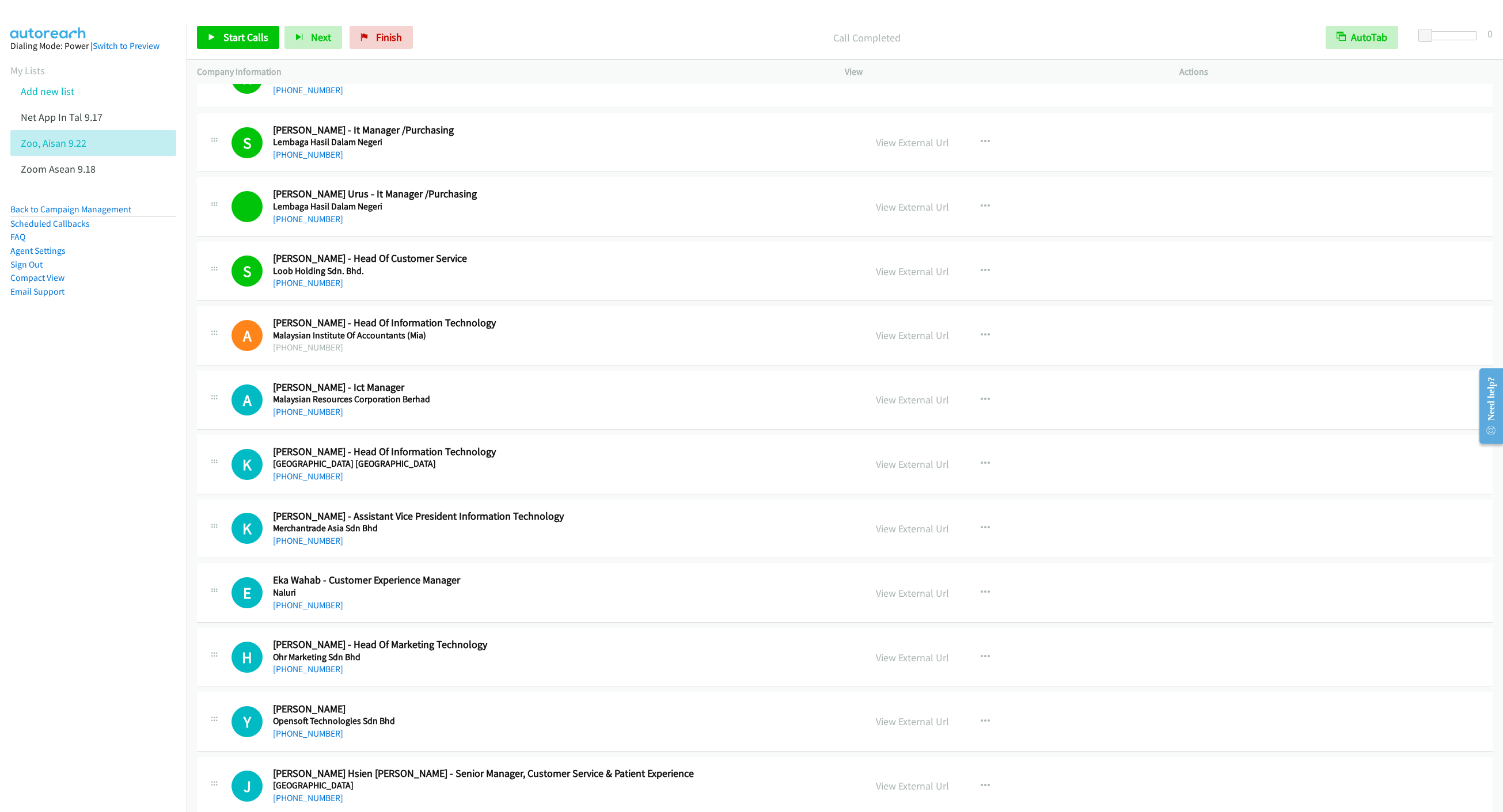
click at [221, 53] on div "Start Calls Pause Next Finish Call Completed AutoTab AutoTab 0" at bounding box center [844, 37] width 1316 height 44
click at [246, 35] on span "Start Calls" at bounding box center [246, 36] width 44 height 13
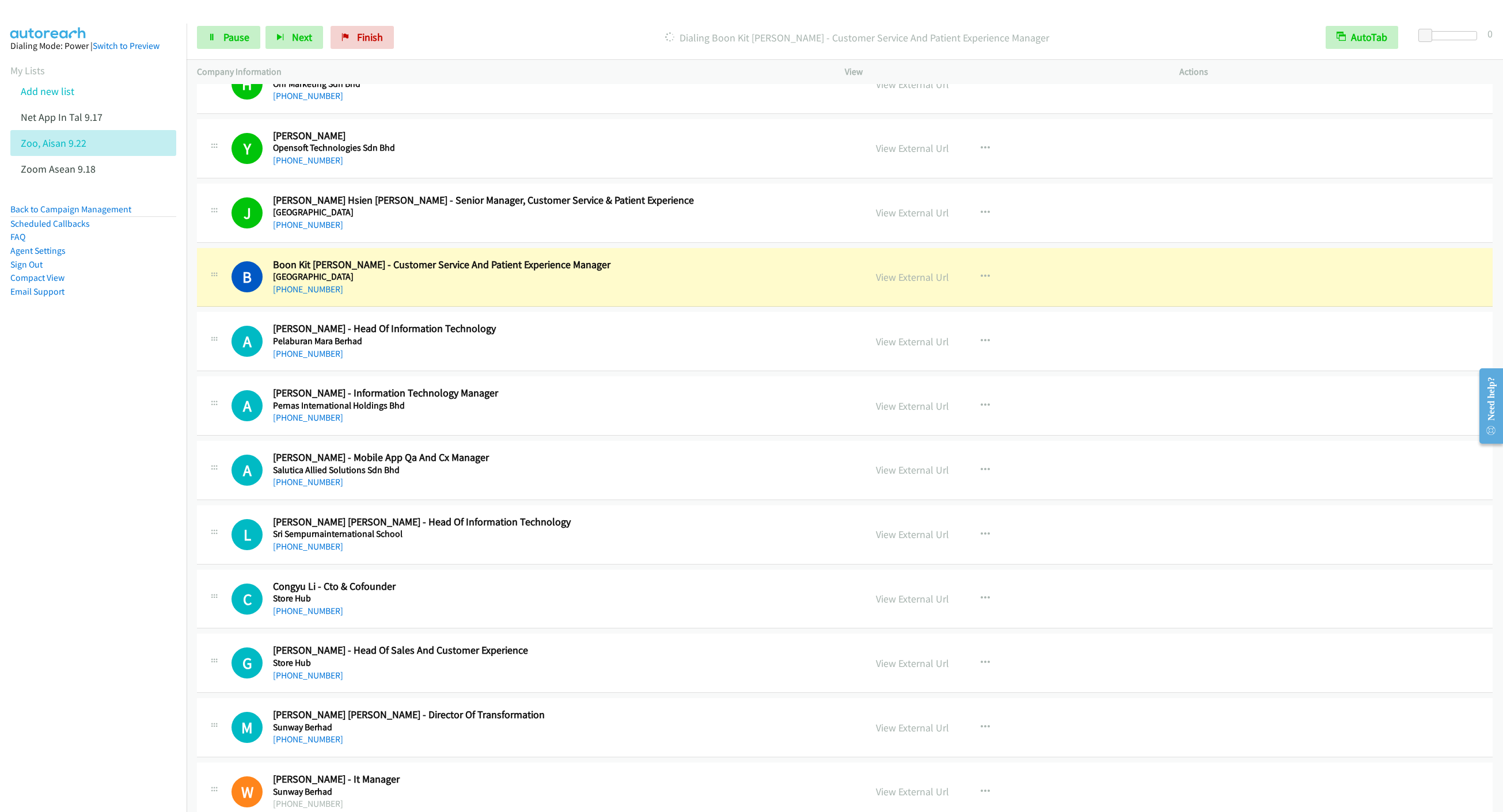
scroll to position [3280, 0]
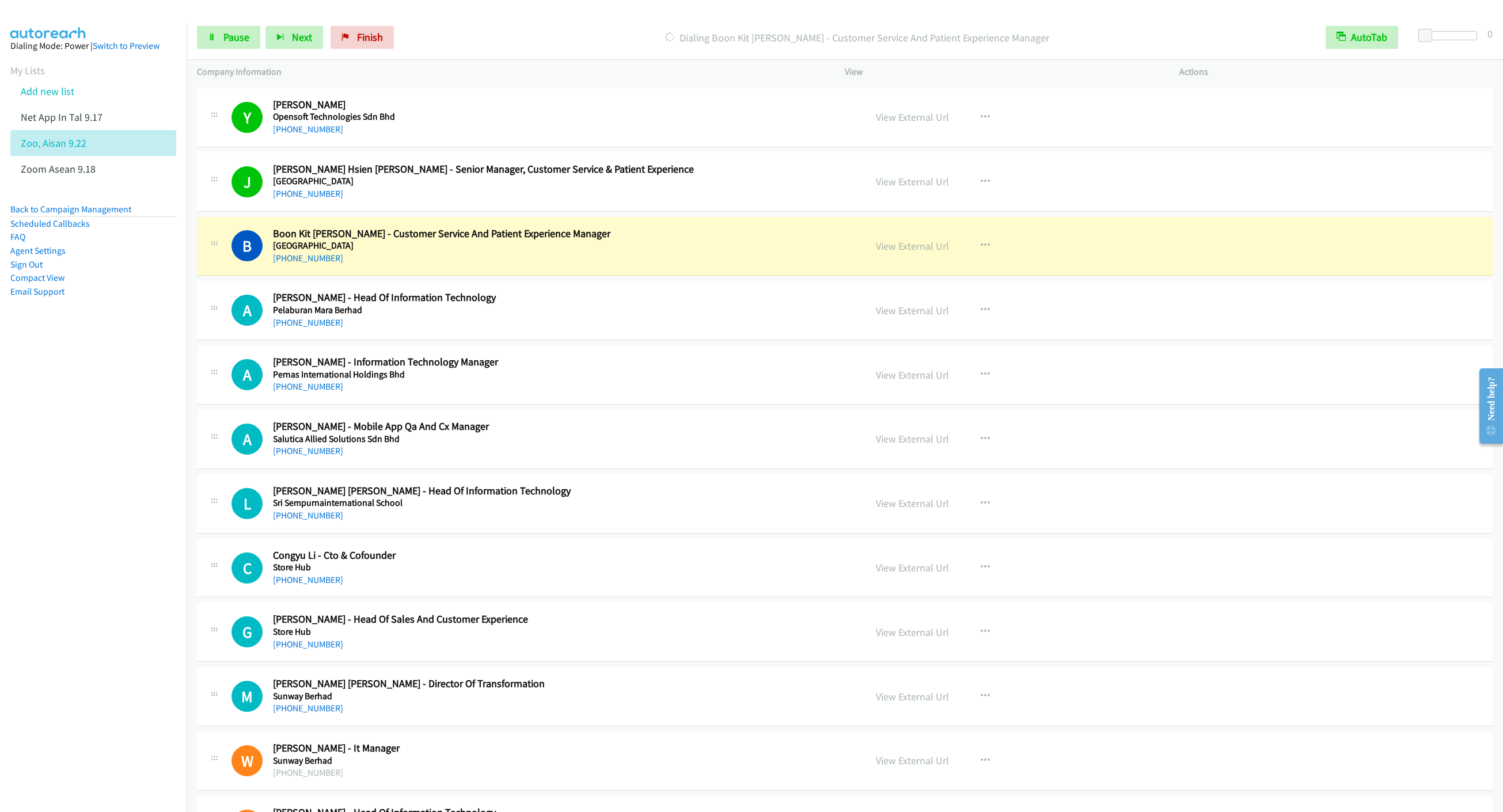
click at [220, 50] on div "Start Calls Pause Next Finish Dialing Boon Kit Leo - Customer Service And Patie…" at bounding box center [844, 37] width 1316 height 44
click at [228, 44] on span "Pause" at bounding box center [236, 36] width 26 height 13
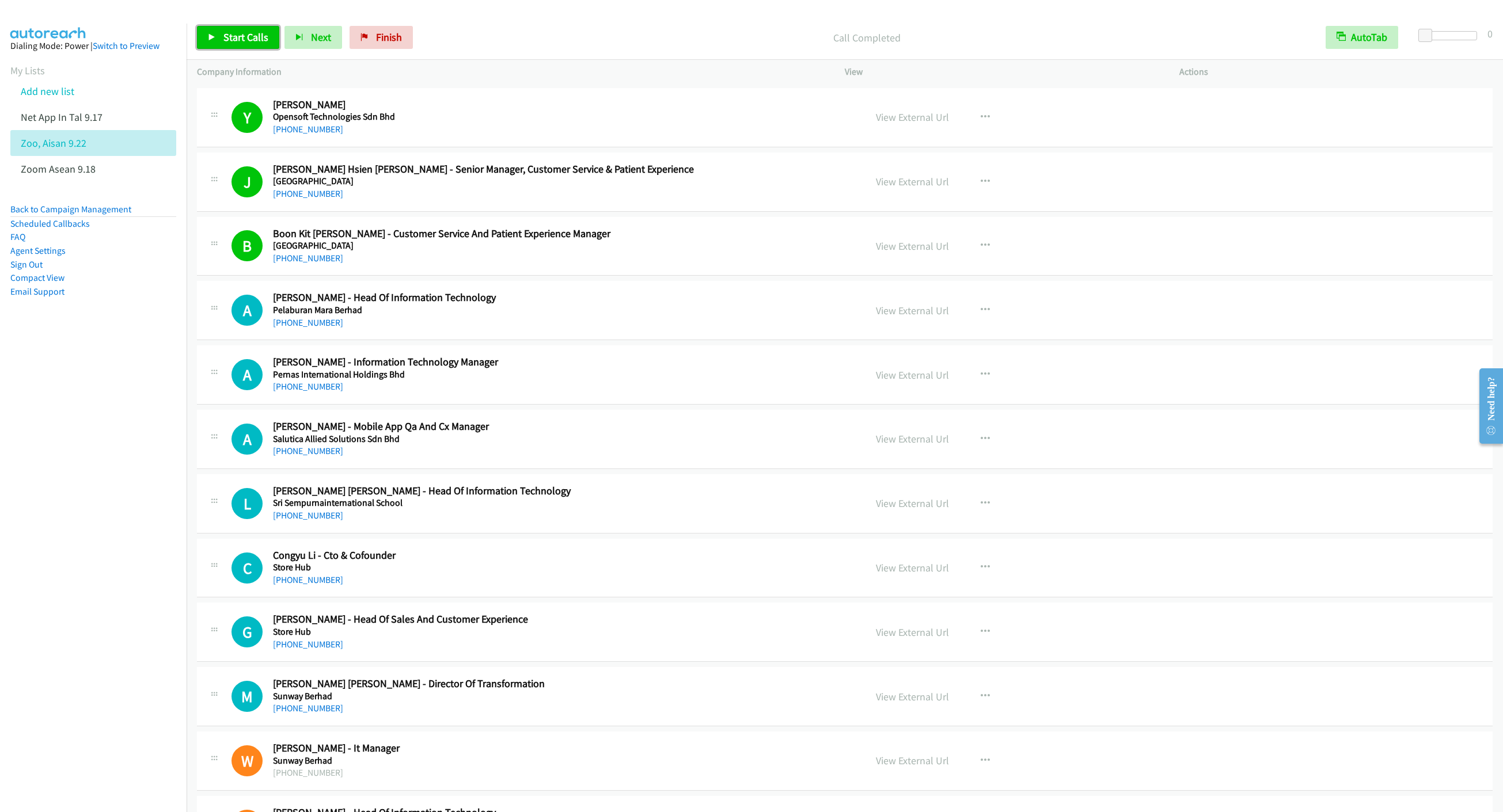
click at [242, 44] on link "Start Calls" at bounding box center [238, 37] width 83 height 23
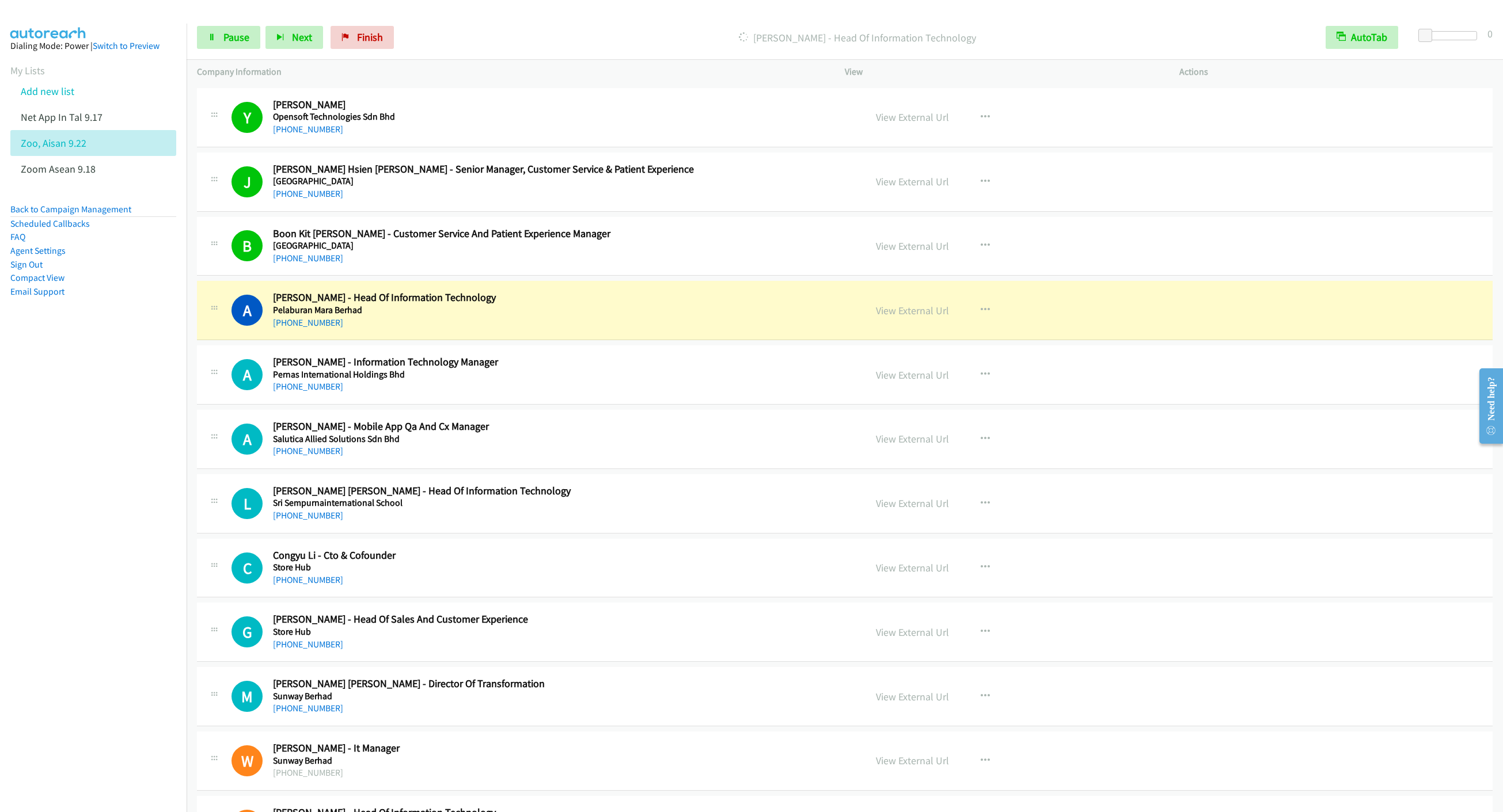
scroll to position [3366, 0]
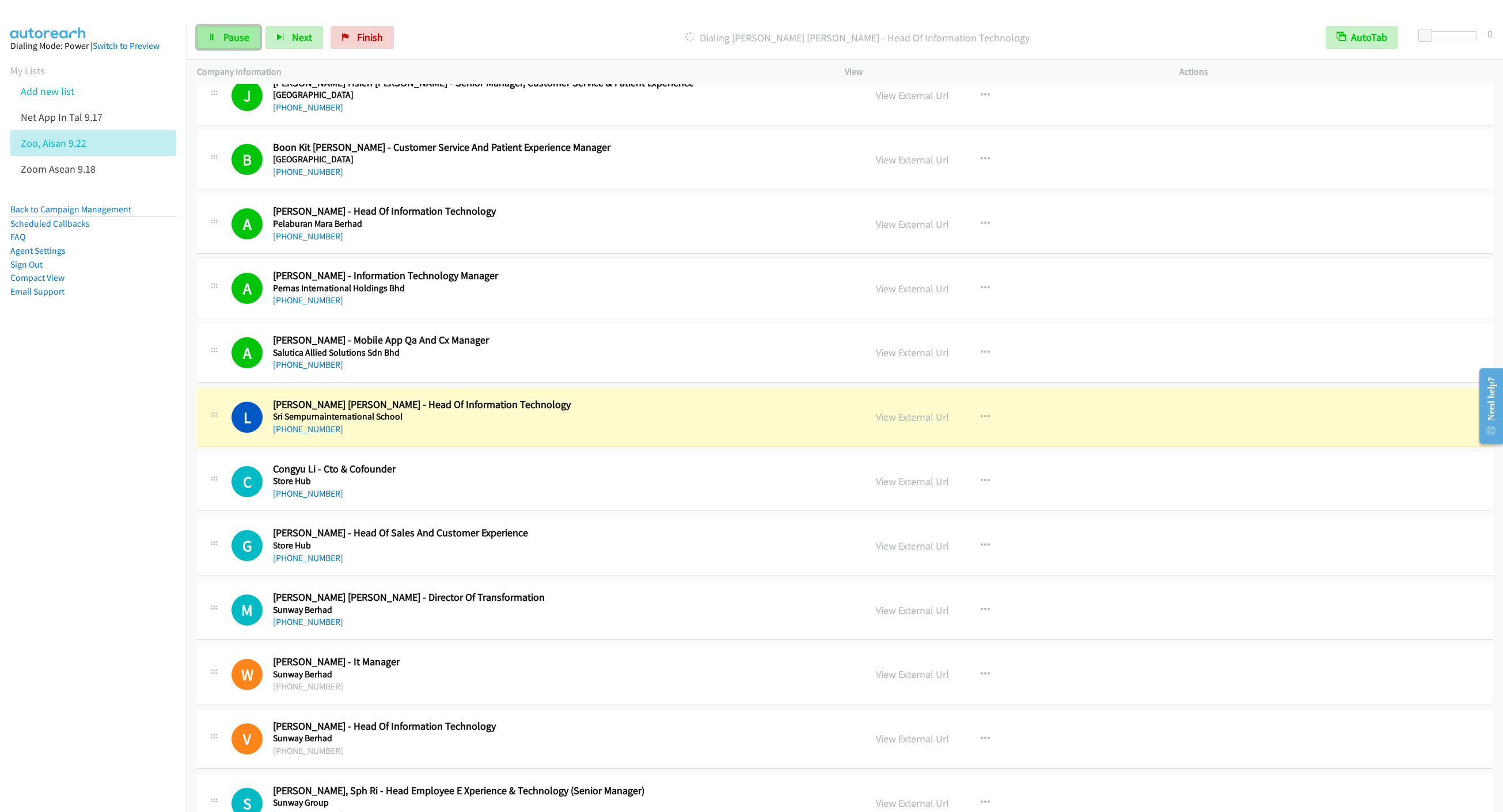
click at [223, 42] on span "Pause" at bounding box center [236, 36] width 26 height 13
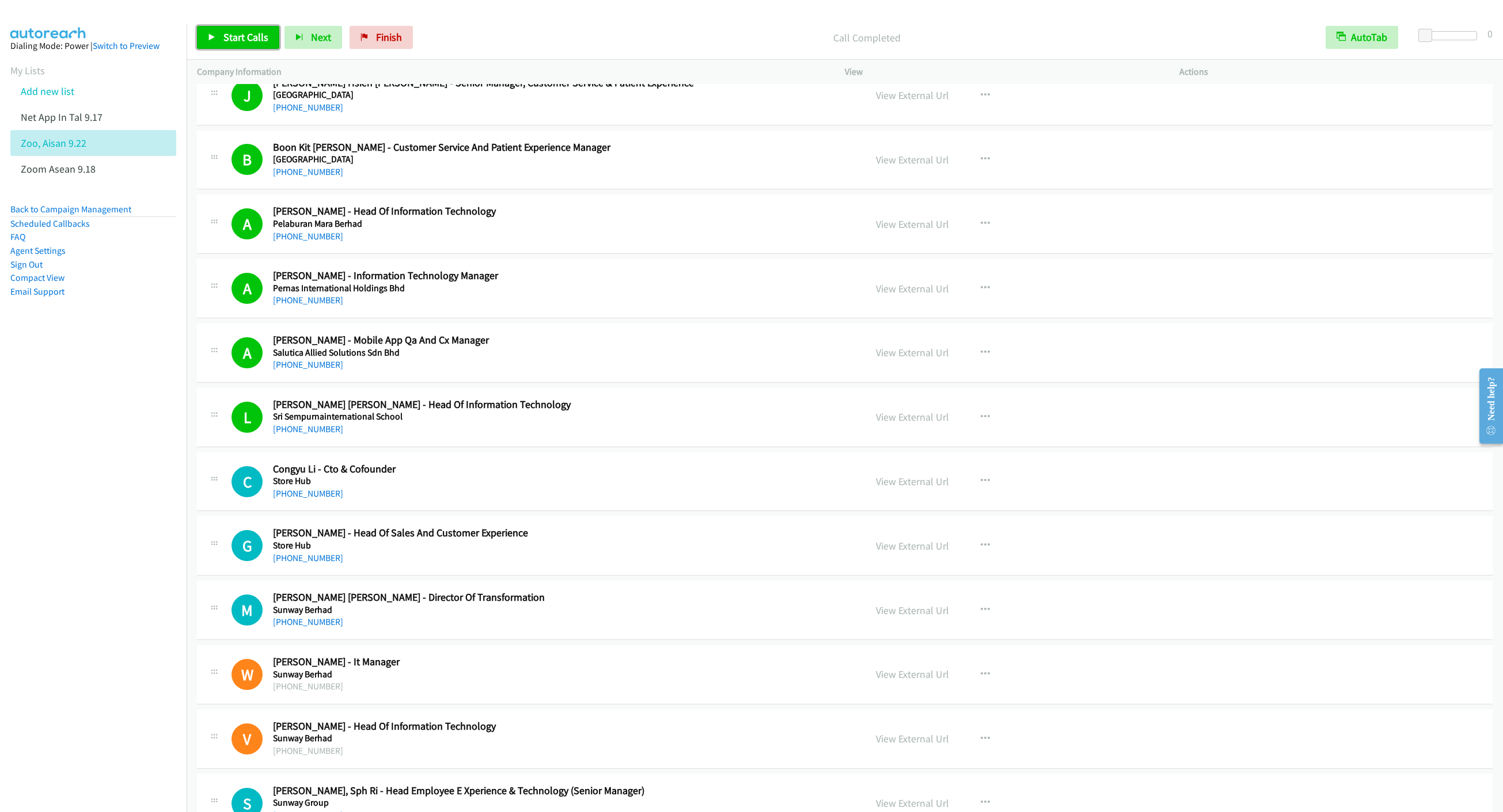
click at [247, 32] on span "Start Calls" at bounding box center [246, 36] width 44 height 13
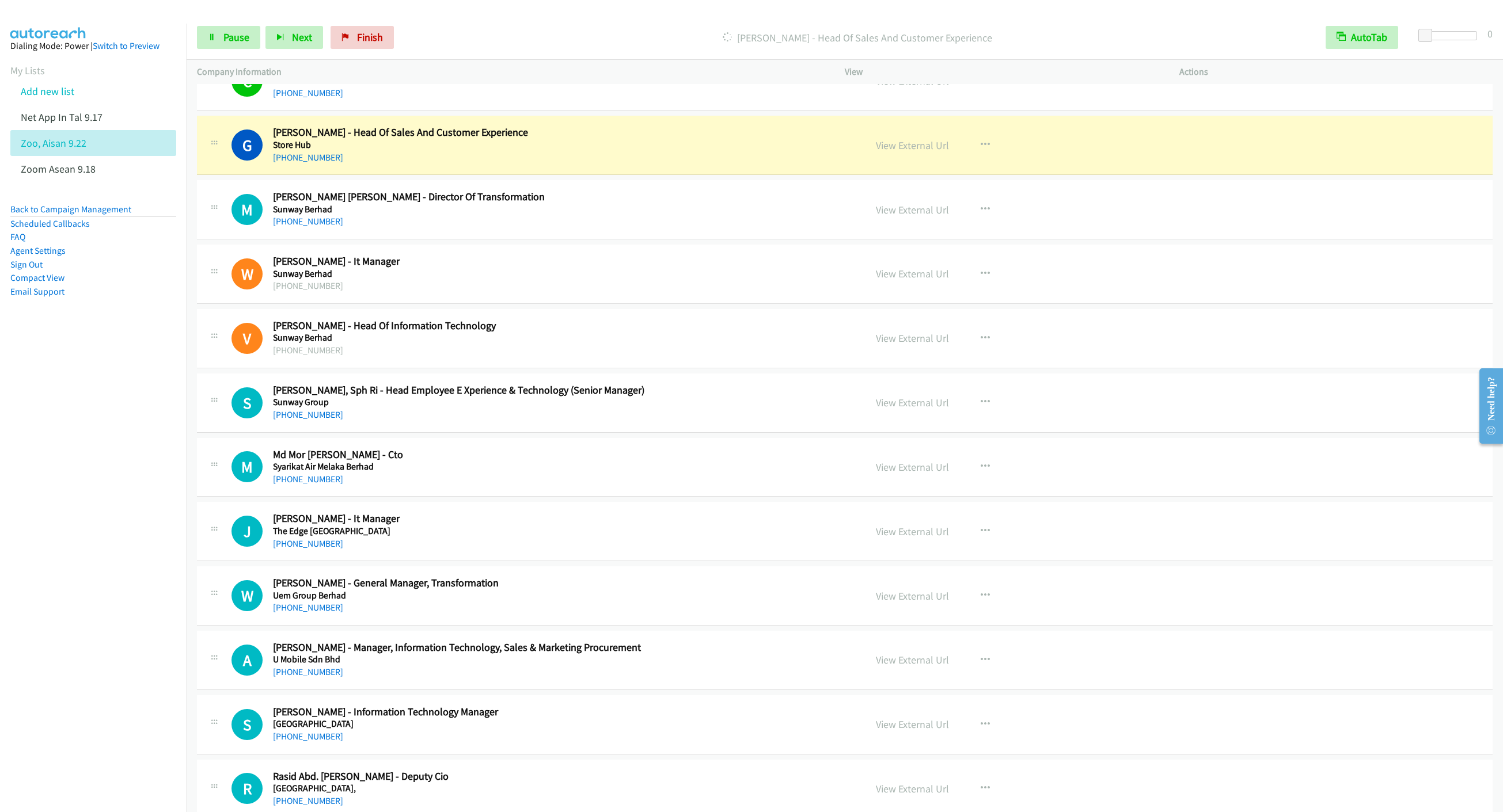
scroll to position [3799, 0]
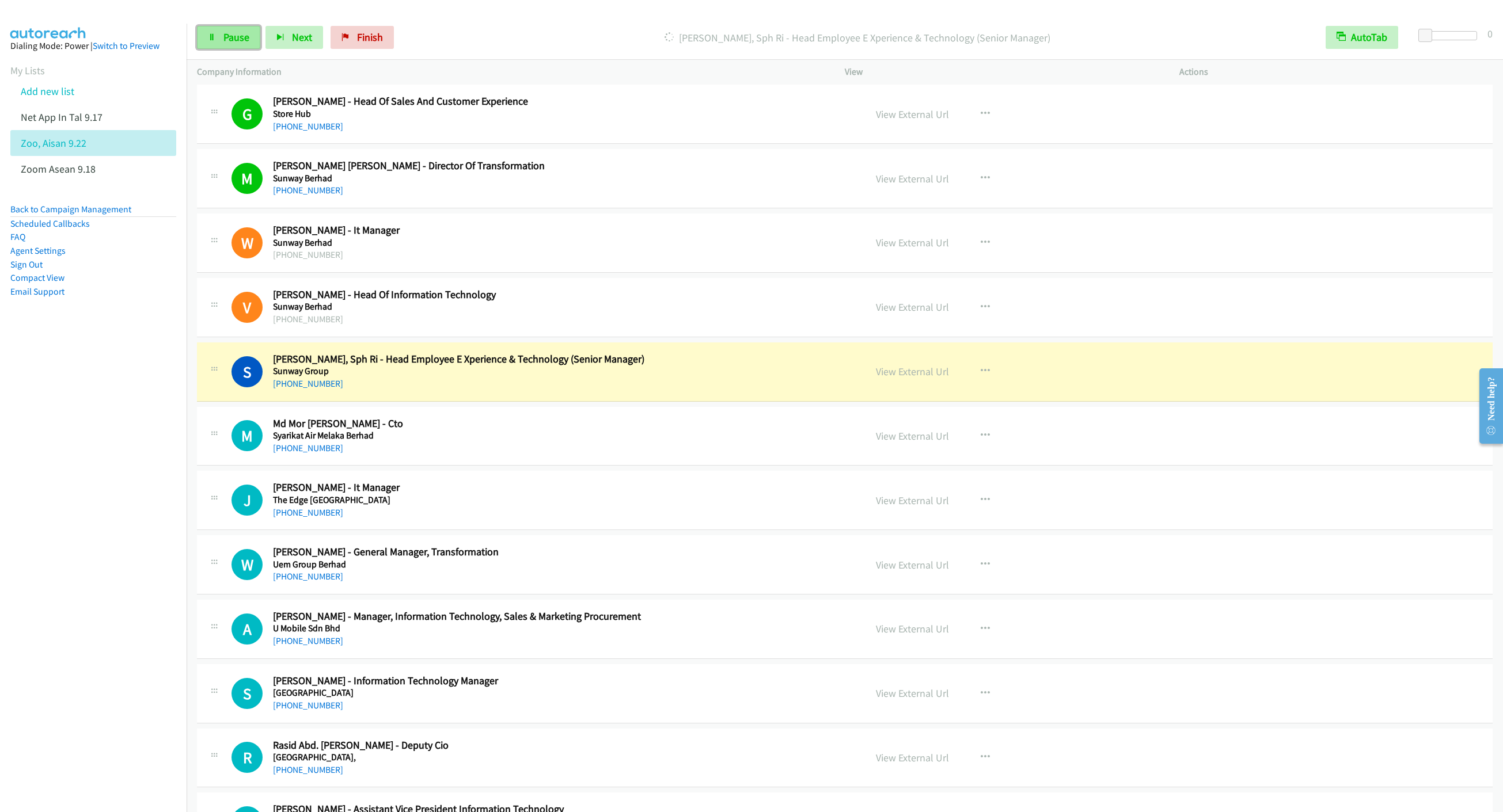
click at [231, 44] on link "Pause" at bounding box center [228, 37] width 63 height 23
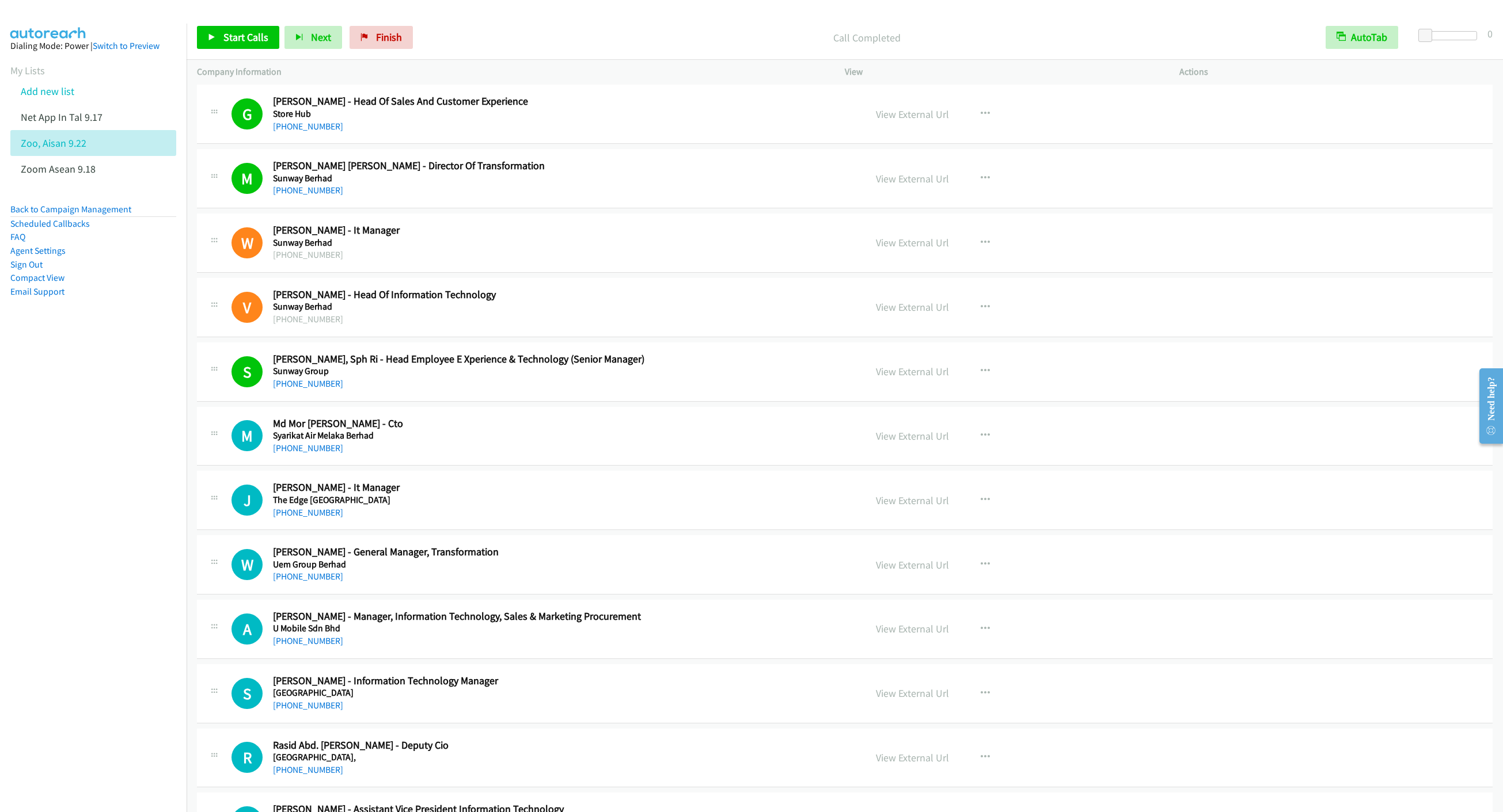
click at [250, 50] on div "Start Calls Pause Next Finish Call Completed AutoTab AutoTab 0" at bounding box center [844, 37] width 1316 height 44
click at [246, 44] on link "Start Calls" at bounding box center [238, 37] width 83 height 23
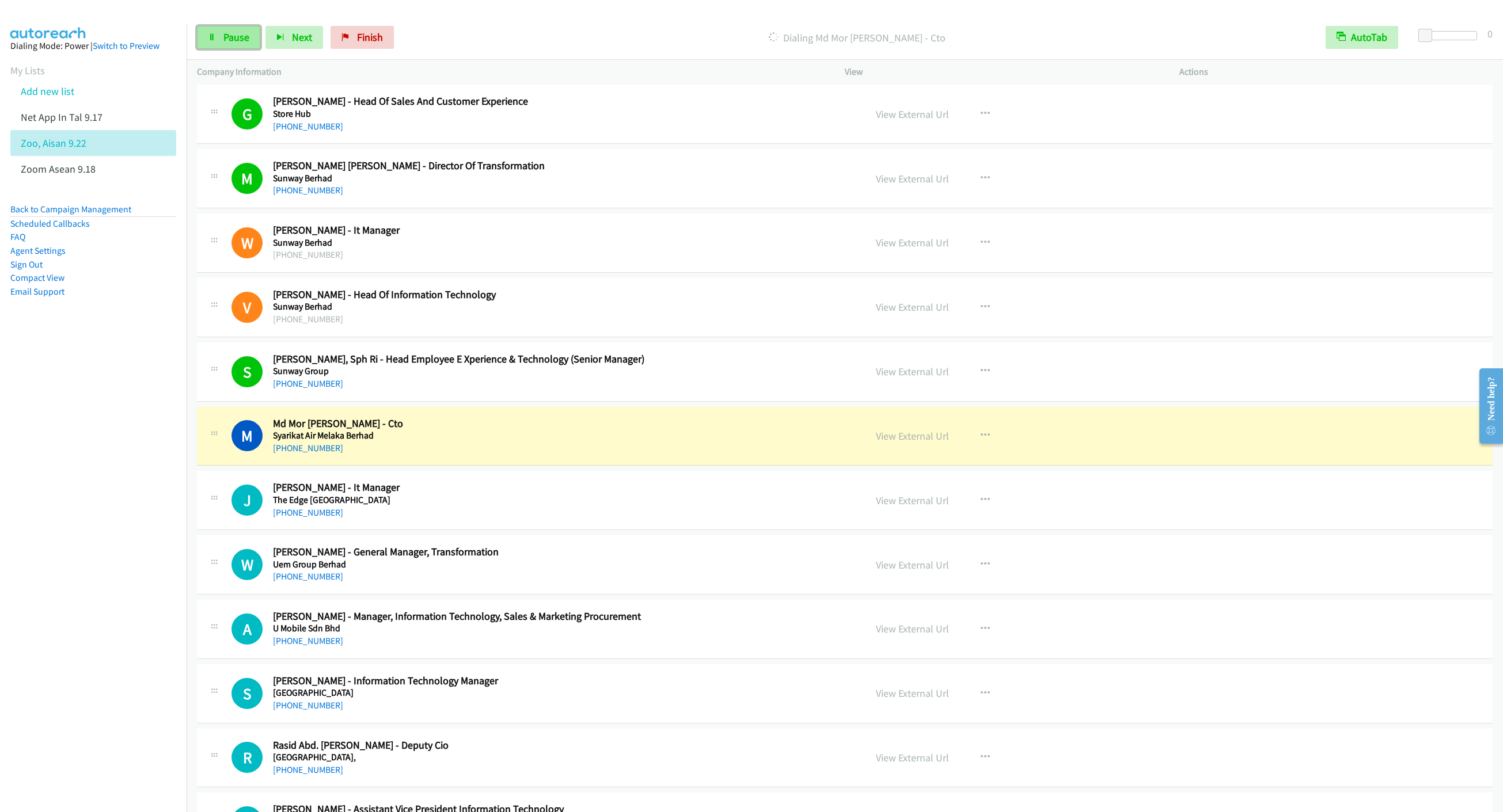
click at [220, 44] on link "Pause" at bounding box center [228, 37] width 63 height 23
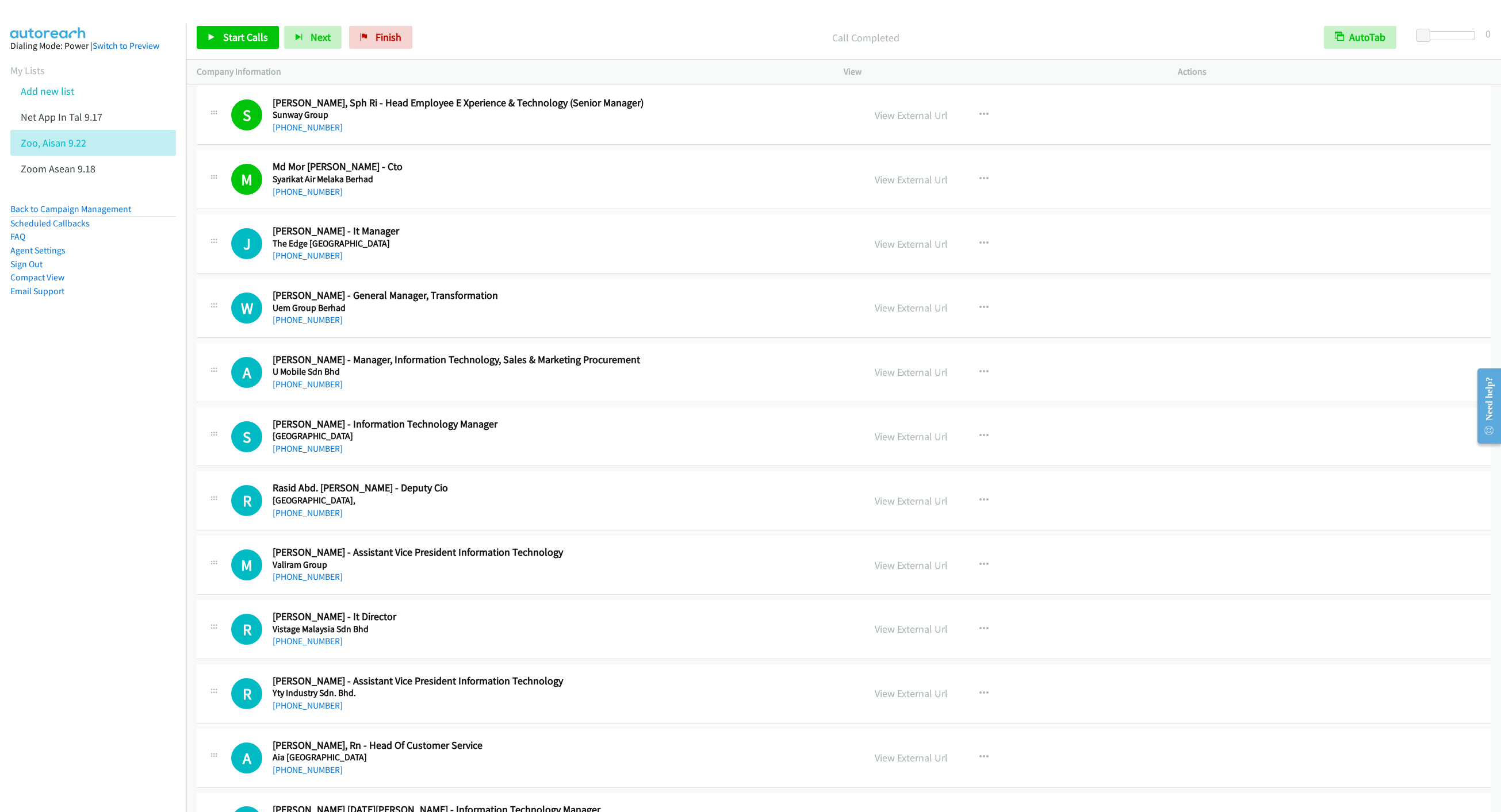
scroll to position [4053, 0]
click at [223, 32] on span "Start Calls" at bounding box center [245, 36] width 44 height 13
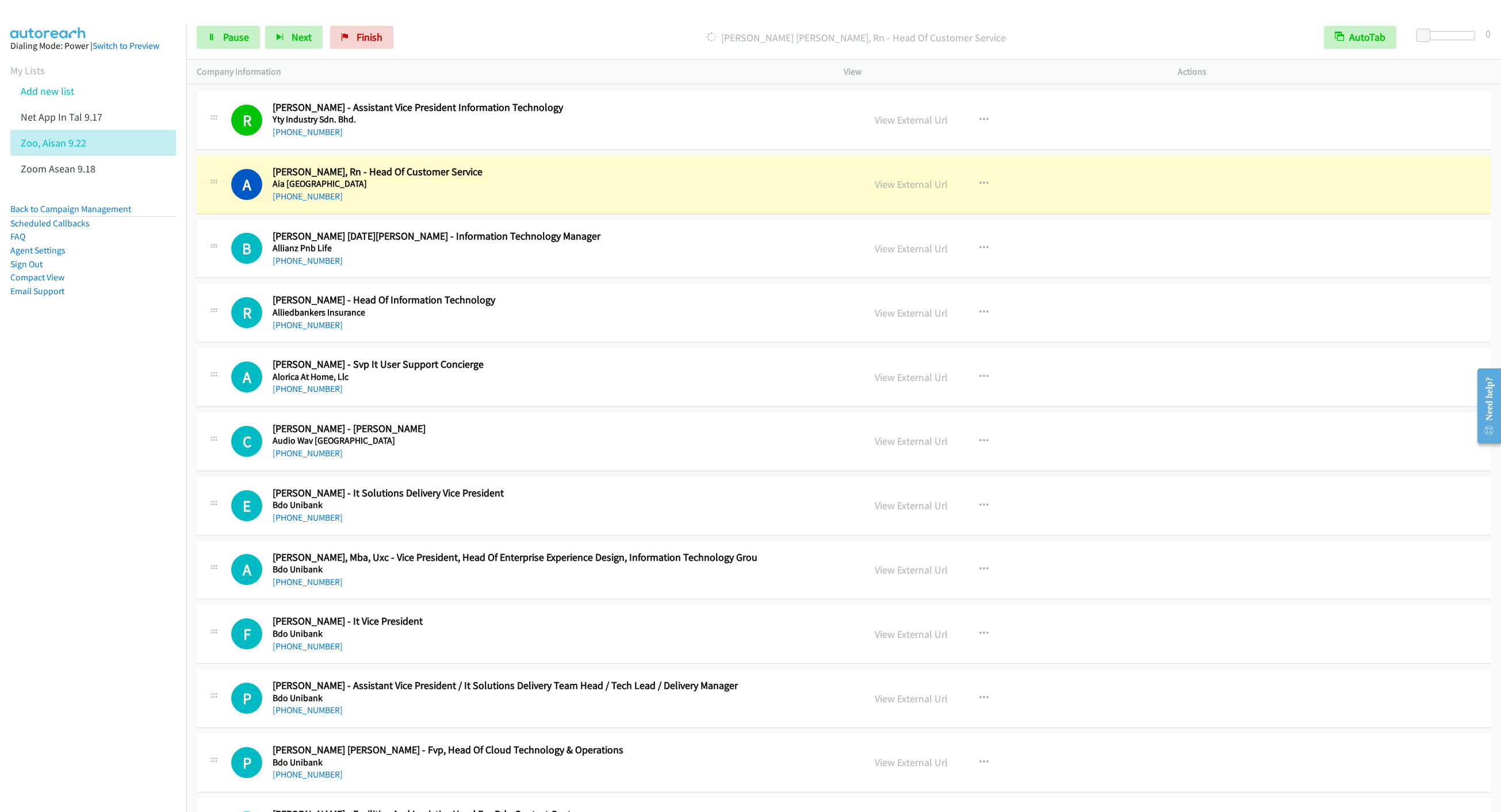
scroll to position [4656, 0]
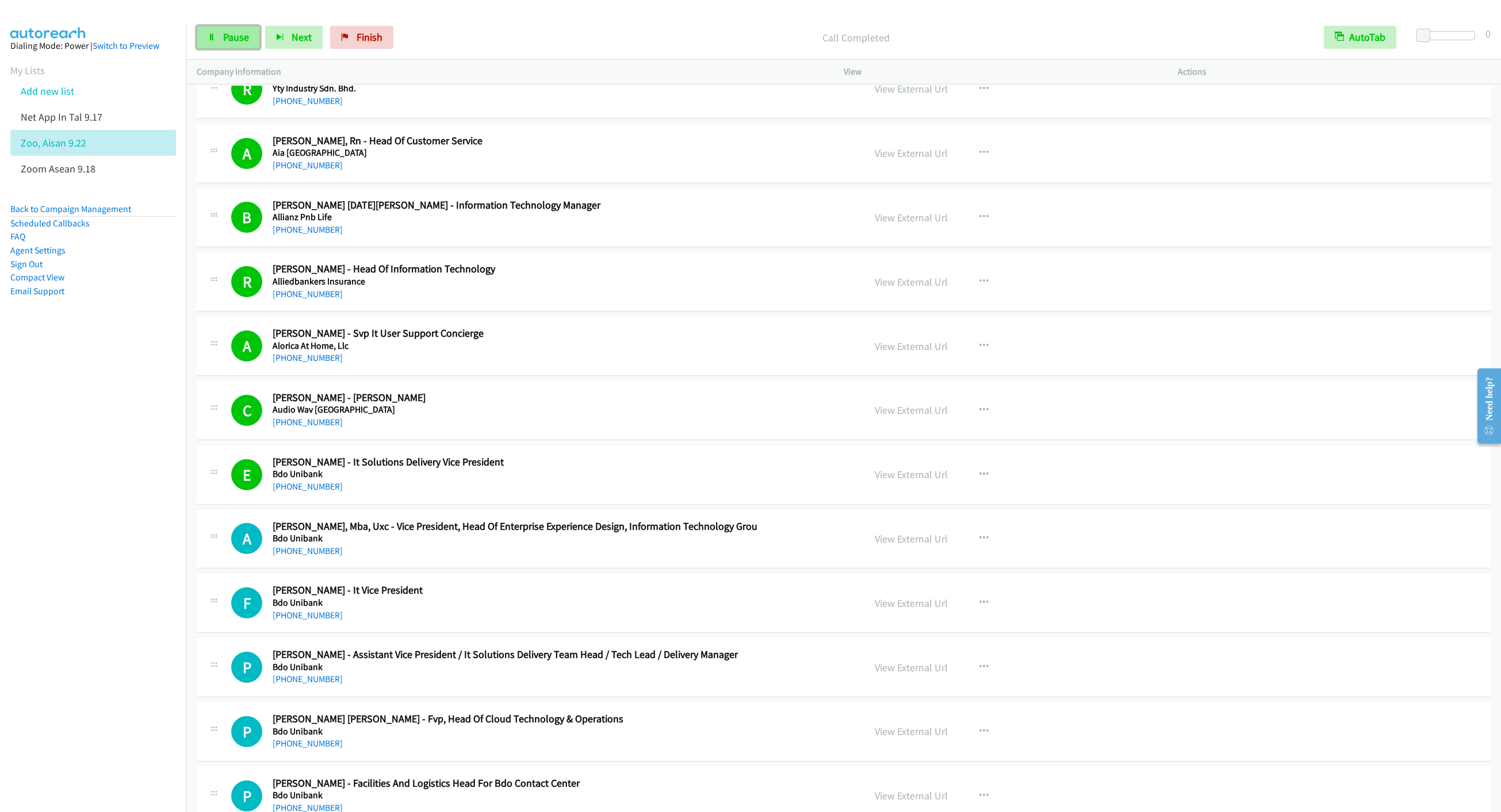
click at [212, 35] on icon at bounding box center [212, 37] width 8 height 8
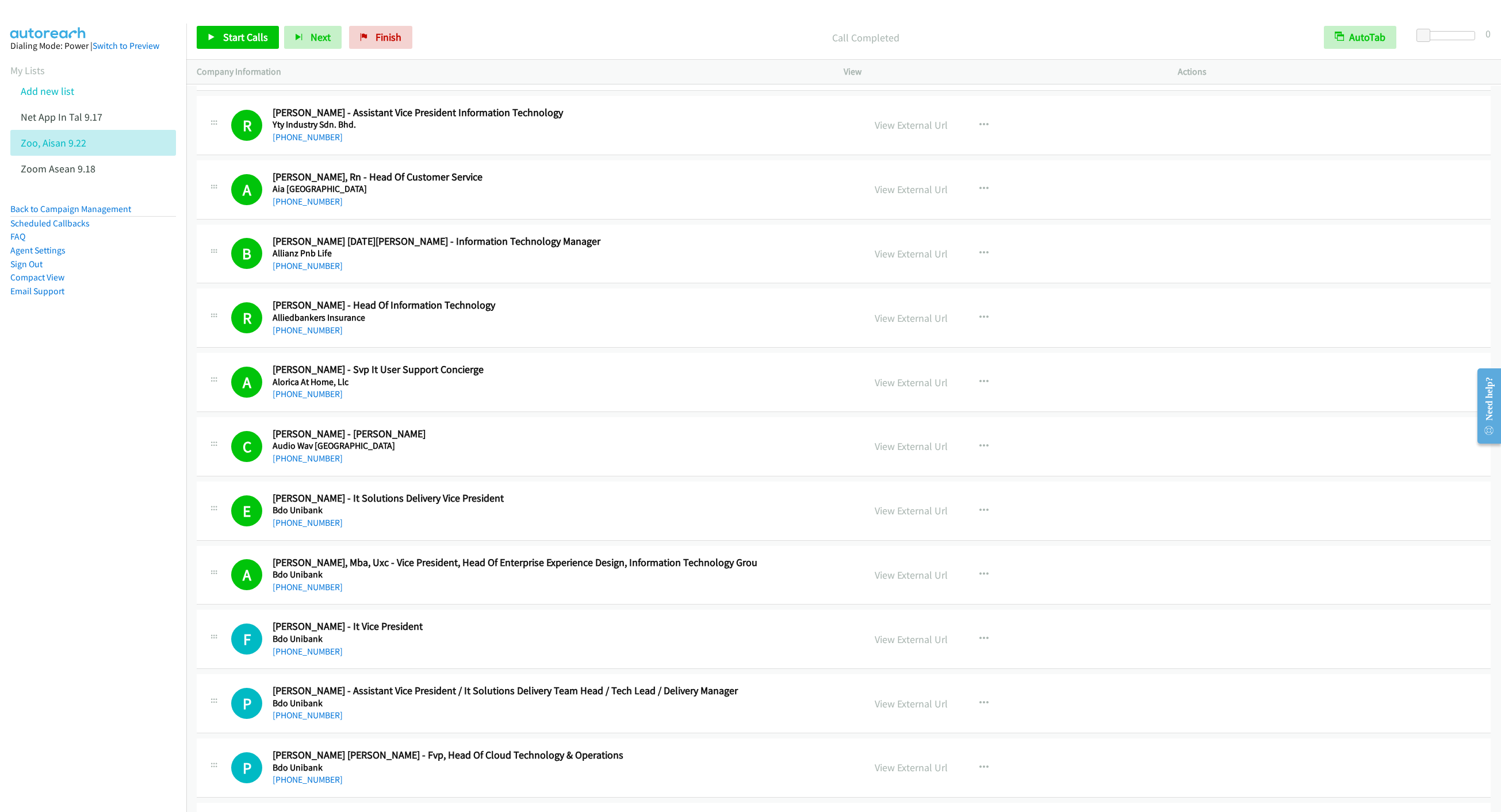
scroll to position [4570, 0]
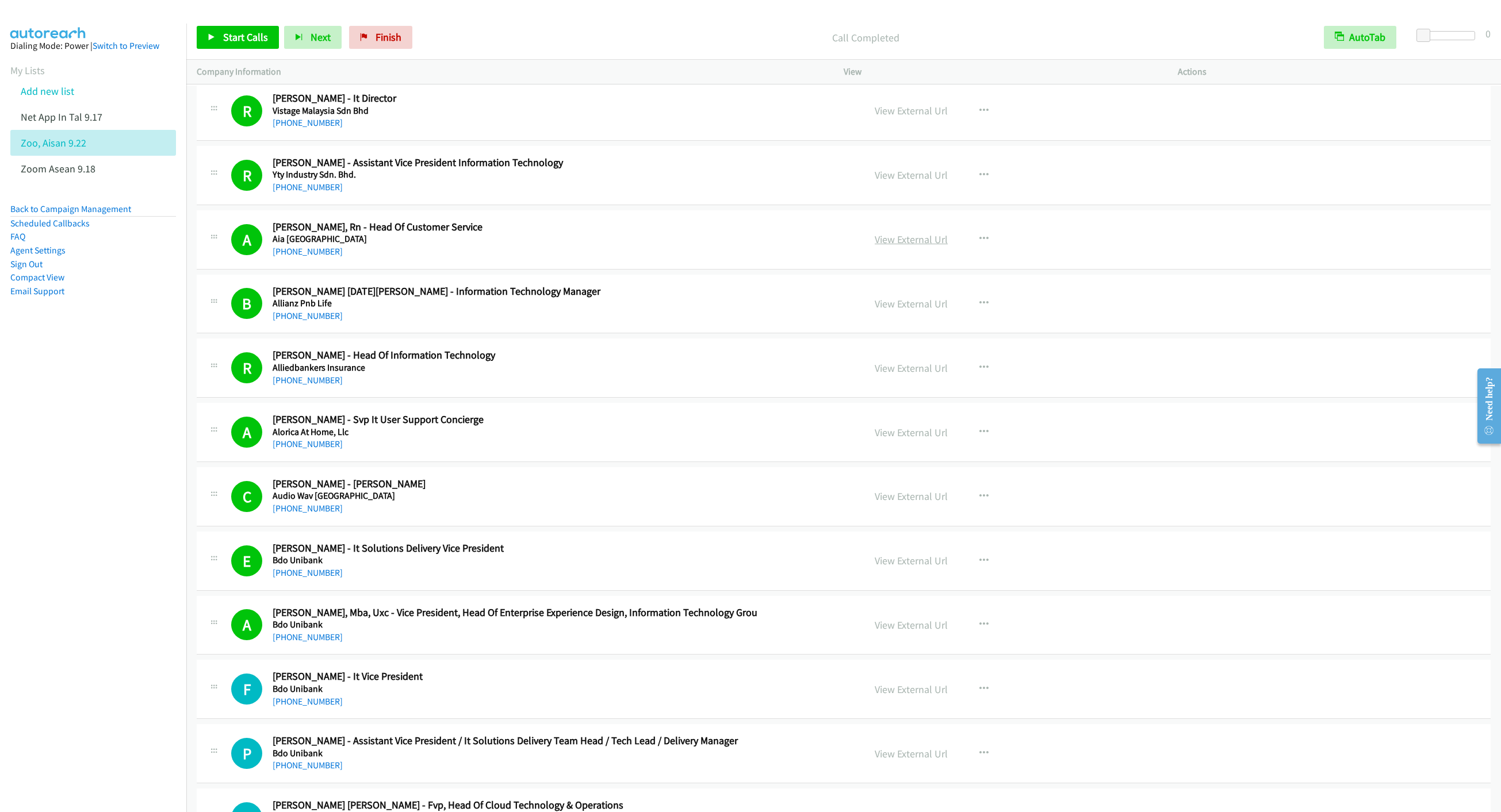
click at [914, 246] on link "View External Url" at bounding box center [911, 239] width 73 height 13
click at [979, 243] on icon "button" at bounding box center [984, 239] width 9 height 9
click at [905, 326] on link "Start Calls Here" at bounding box center [922, 314] width 153 height 23
click at [223, 35] on span "Start Calls" at bounding box center [245, 36] width 44 height 13
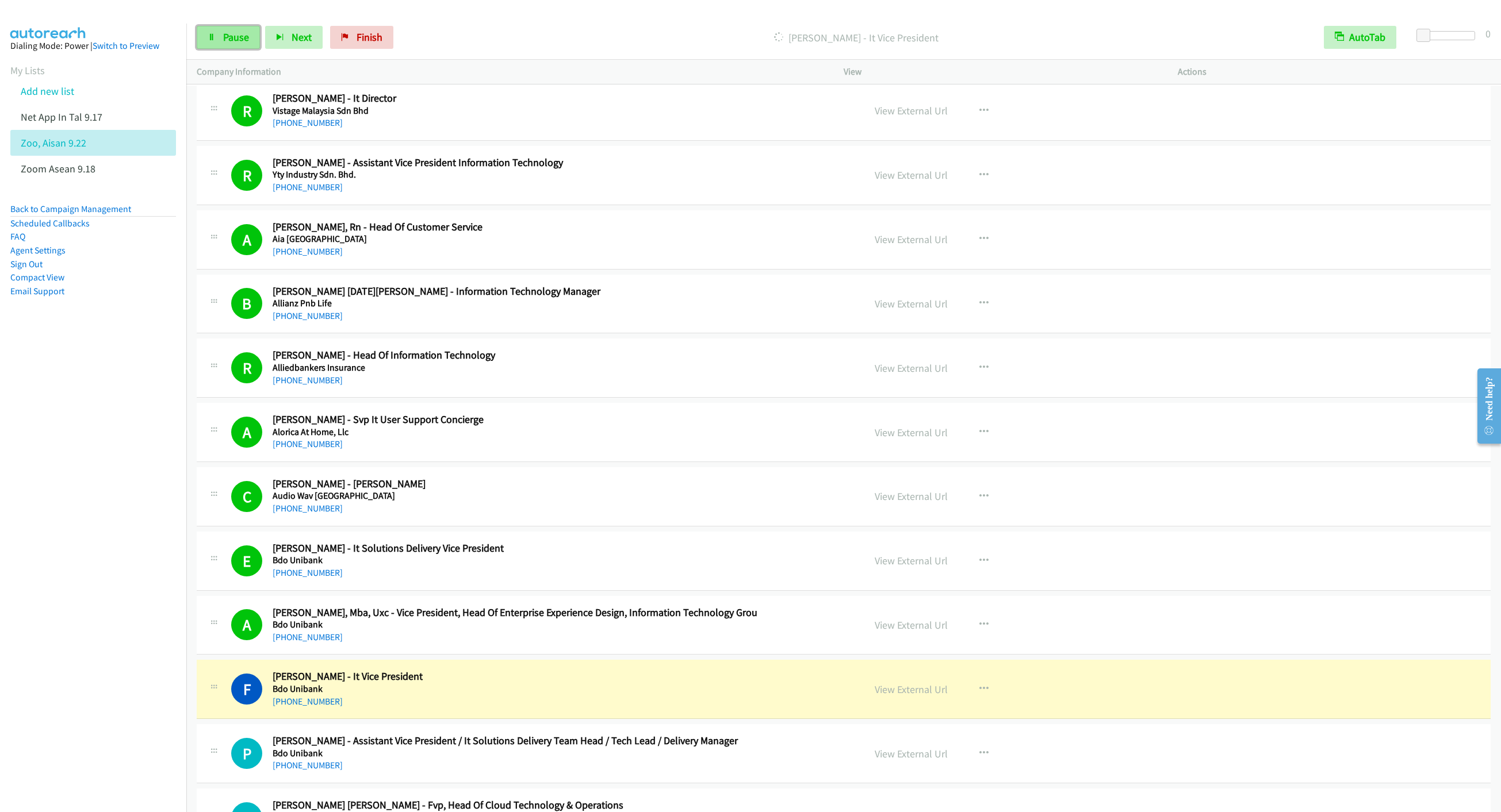
click at [214, 26] on link "Pause" at bounding box center [228, 37] width 63 height 23
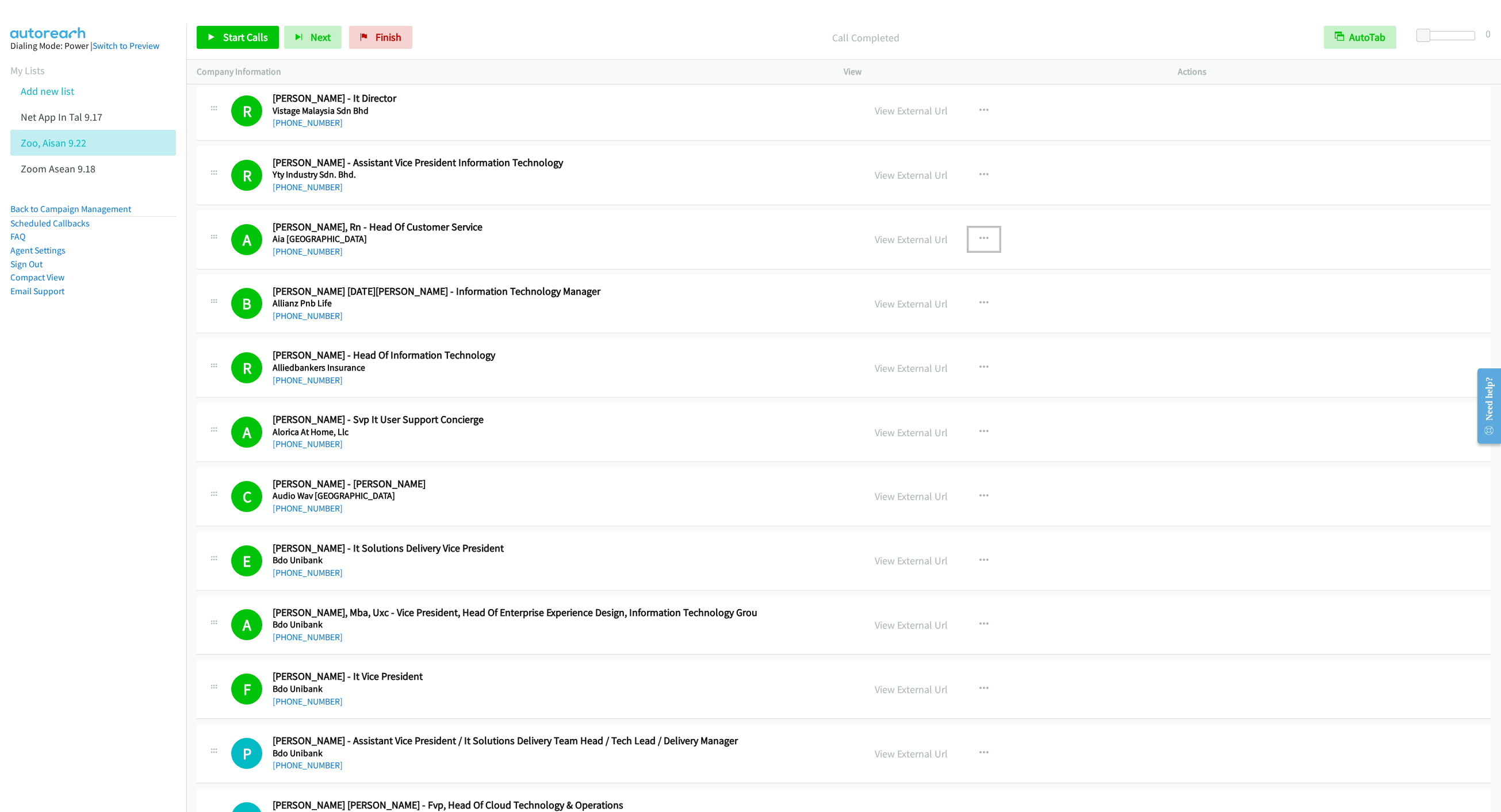
click at [986, 251] on button "button" at bounding box center [984, 239] width 31 height 23
click at [879, 326] on link "Start Calls Here" at bounding box center [922, 314] width 153 height 23
click at [225, 44] on link "Start Calls" at bounding box center [237, 37] width 83 height 23
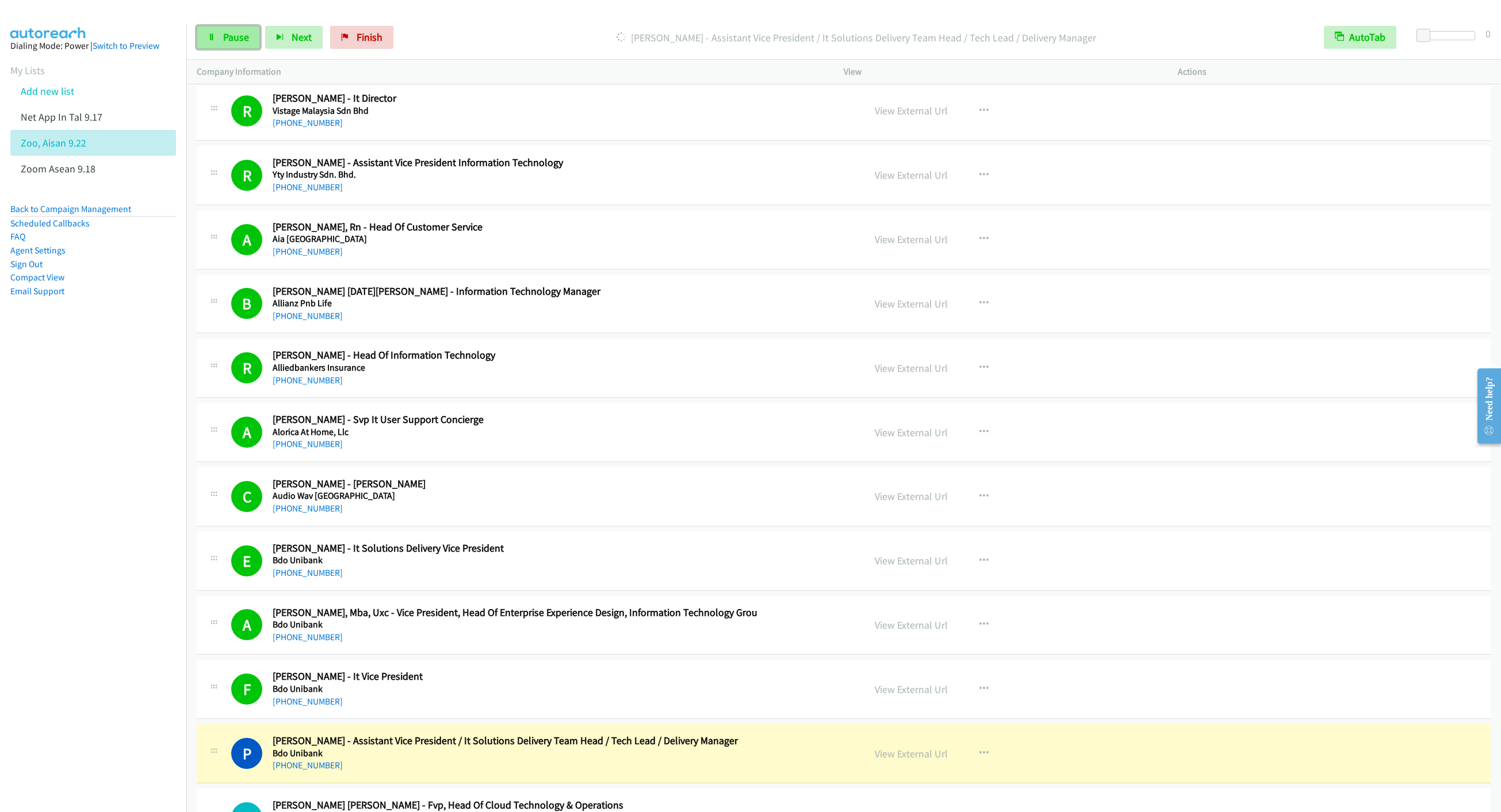
click at [220, 36] on link "Pause" at bounding box center [228, 37] width 63 height 23
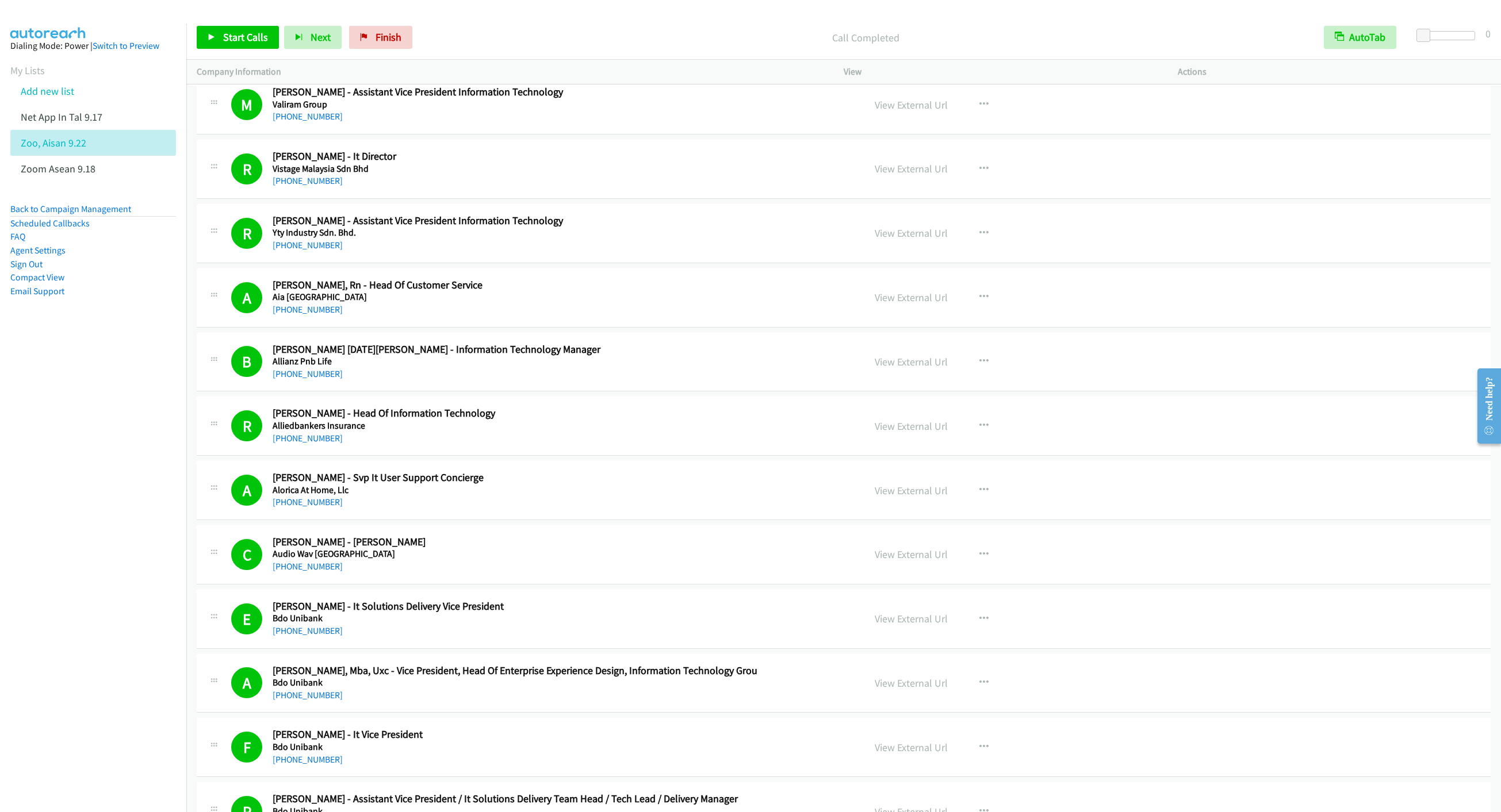
scroll to position [4484, 0]
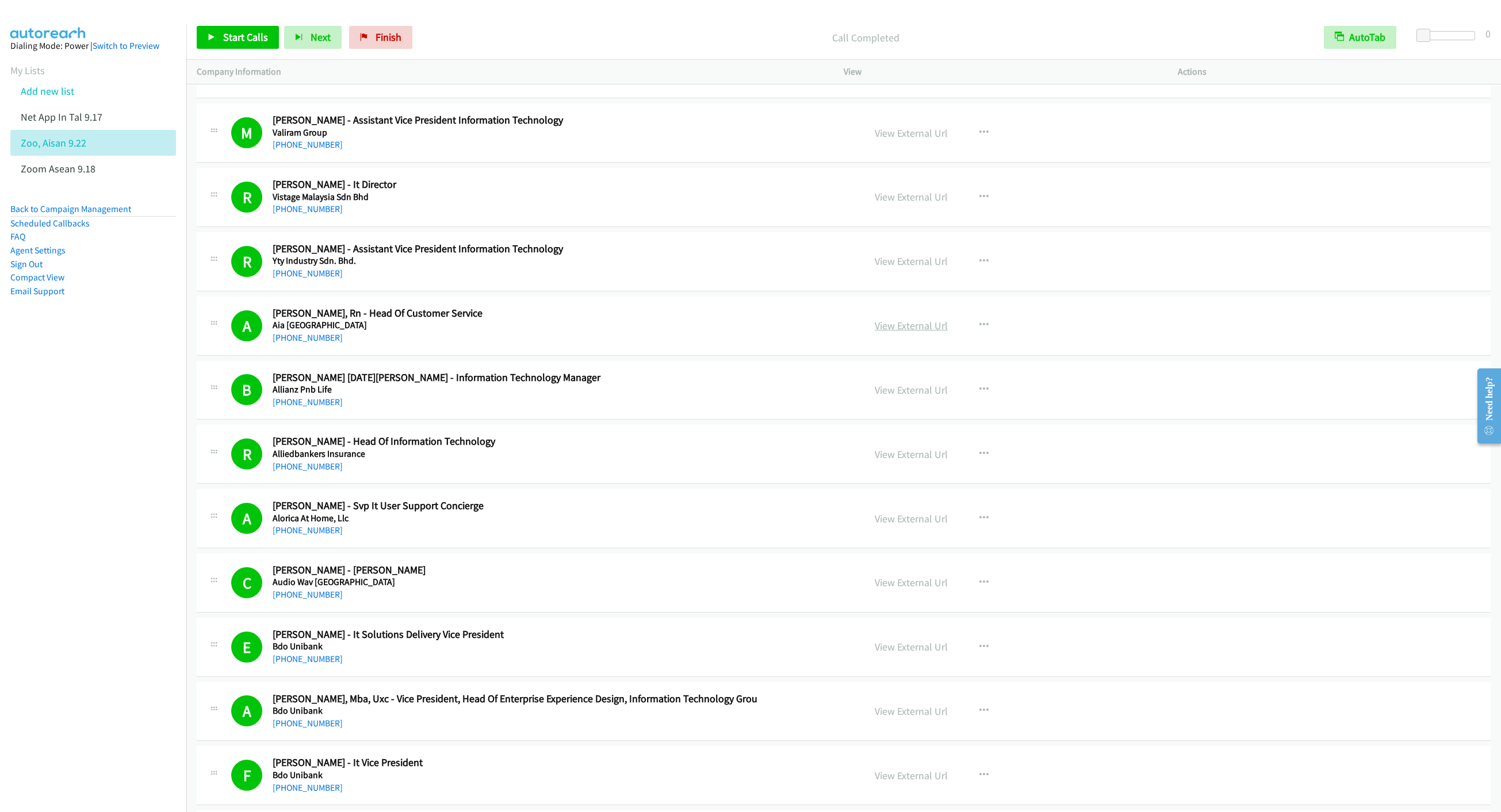
click at [890, 332] on link "View External Url" at bounding box center [911, 325] width 73 height 13
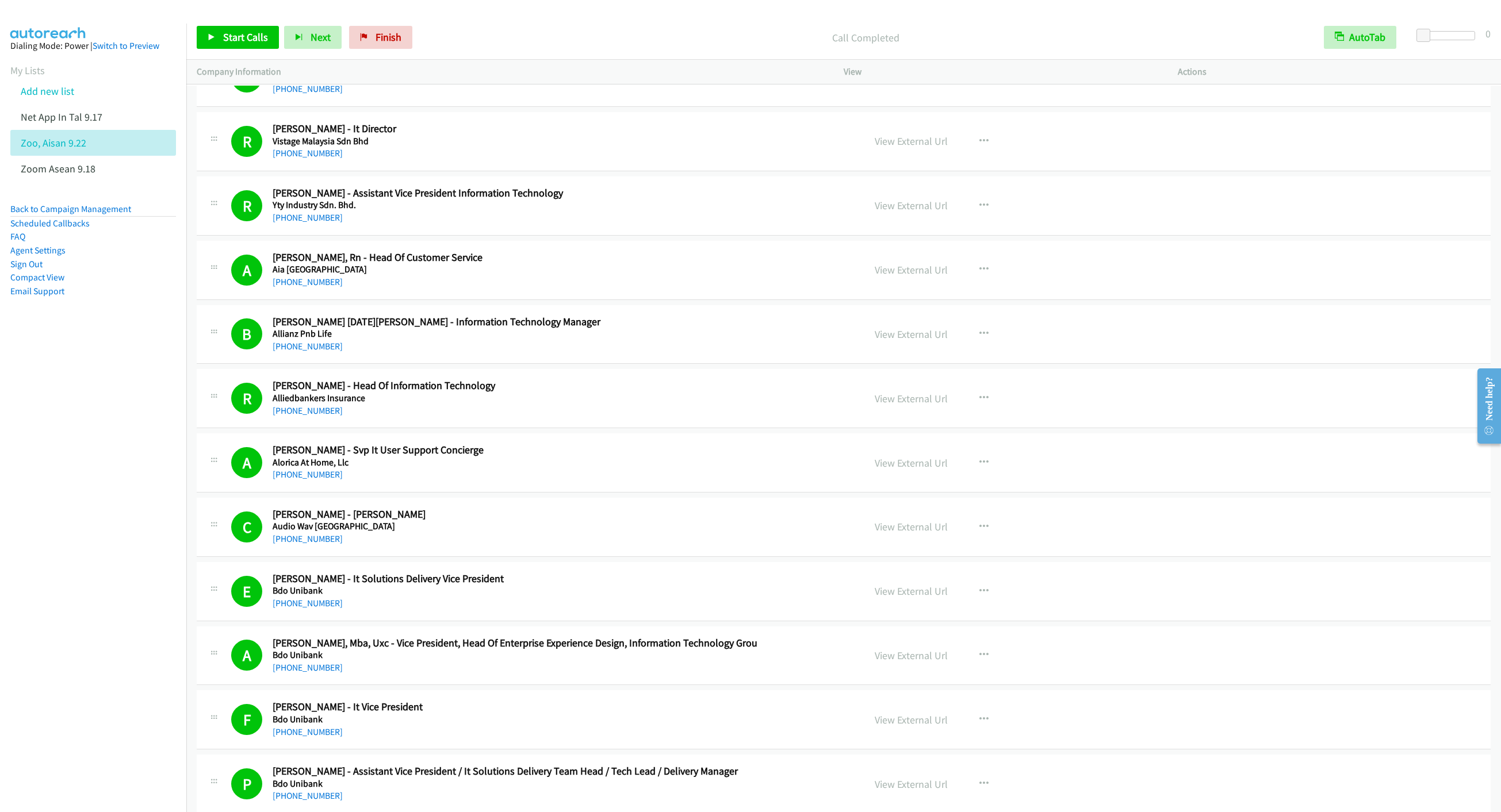
scroll to position [4570, 0]
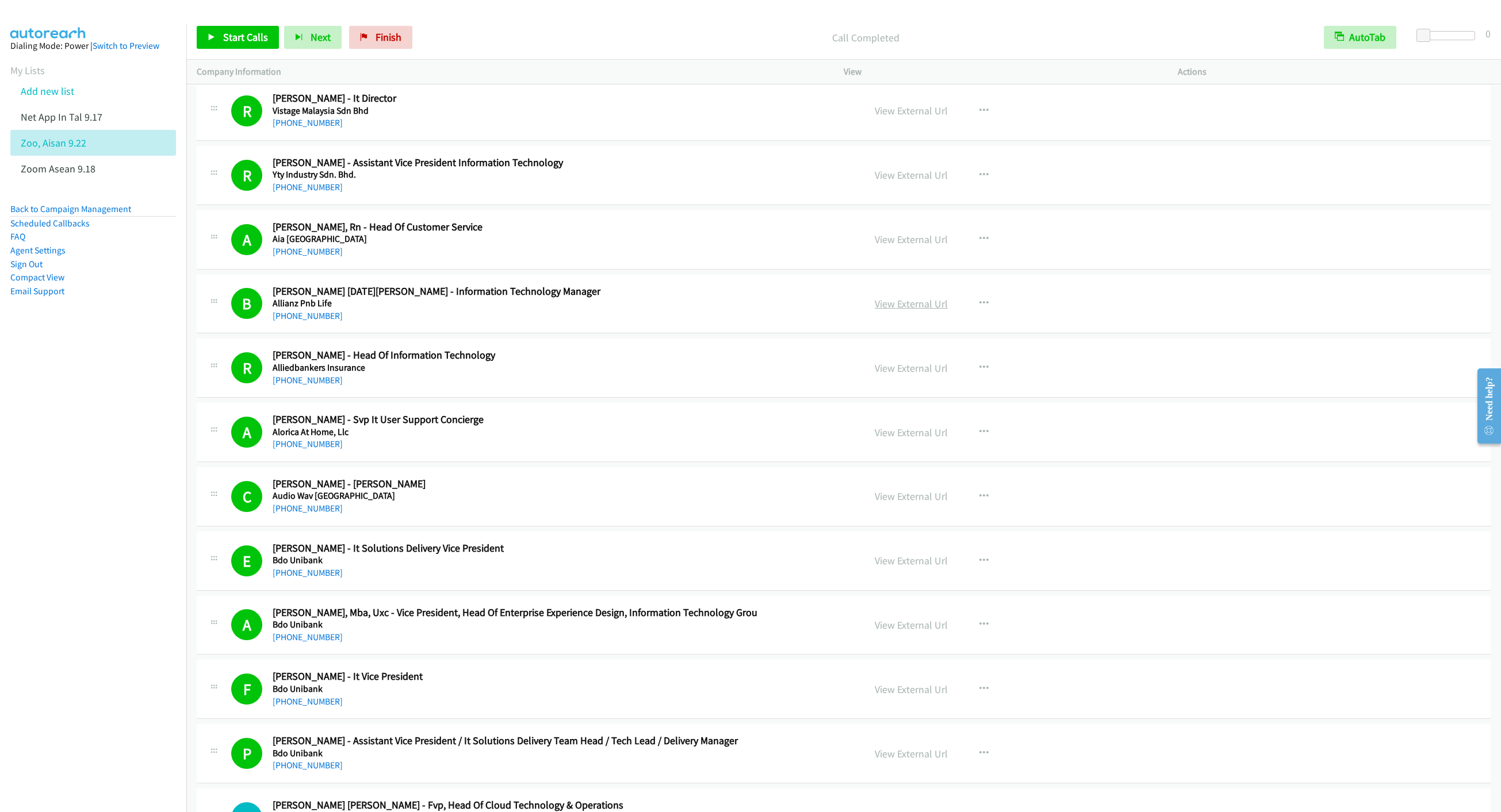
click at [894, 310] on link "View External Url" at bounding box center [911, 304] width 73 height 13
click at [925, 375] on link "View External Url" at bounding box center [911, 368] width 73 height 13
click at [886, 439] on link "View External Url" at bounding box center [911, 432] width 73 height 13
click at [881, 515] on div "View External Url View External Url Schedule/Manage Callback Start Calls Here R…" at bounding box center [1037, 497] width 345 height 38
click at [885, 503] on link "View External Url" at bounding box center [911, 496] width 73 height 13
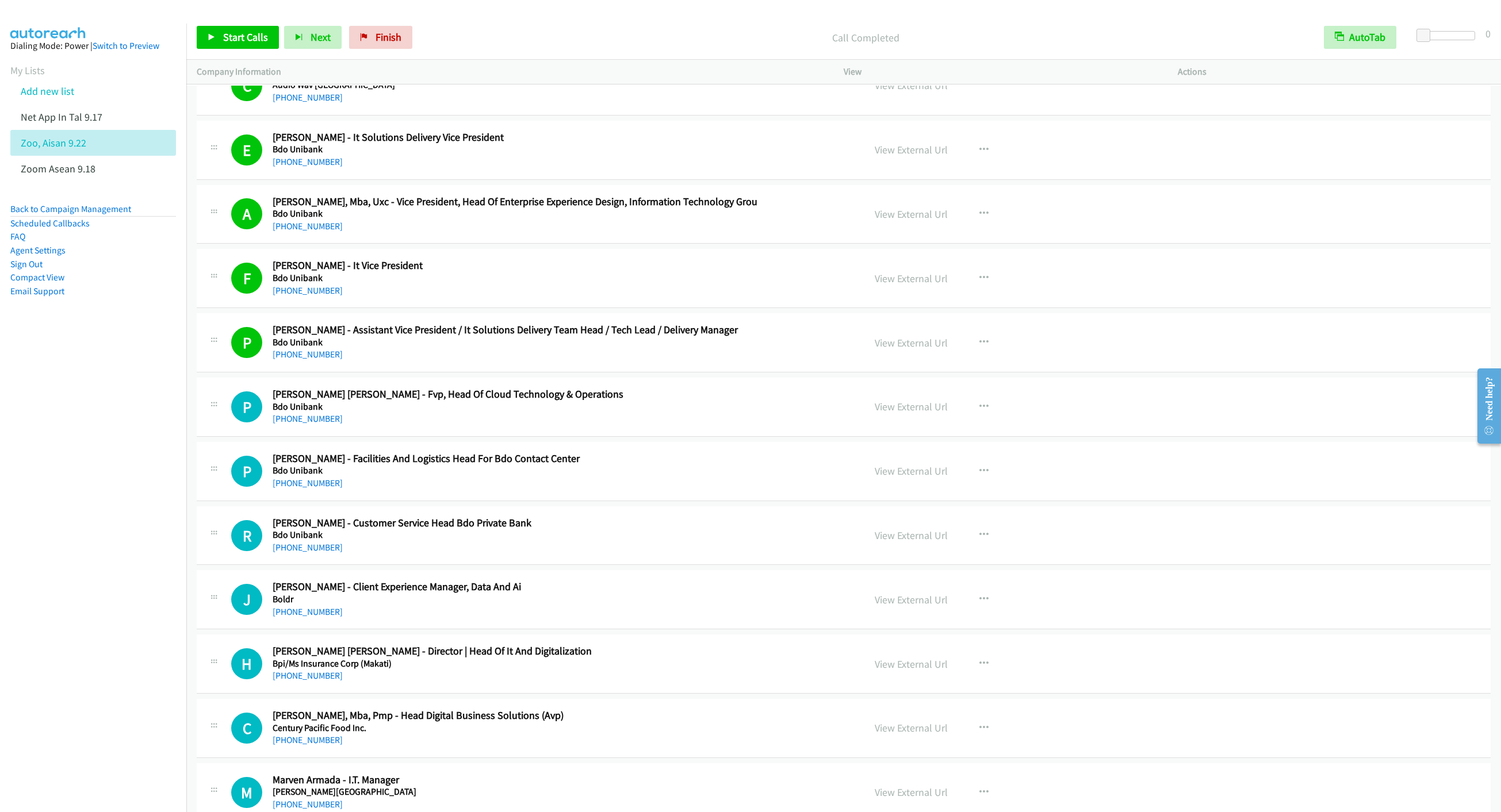
scroll to position [5088, 0]
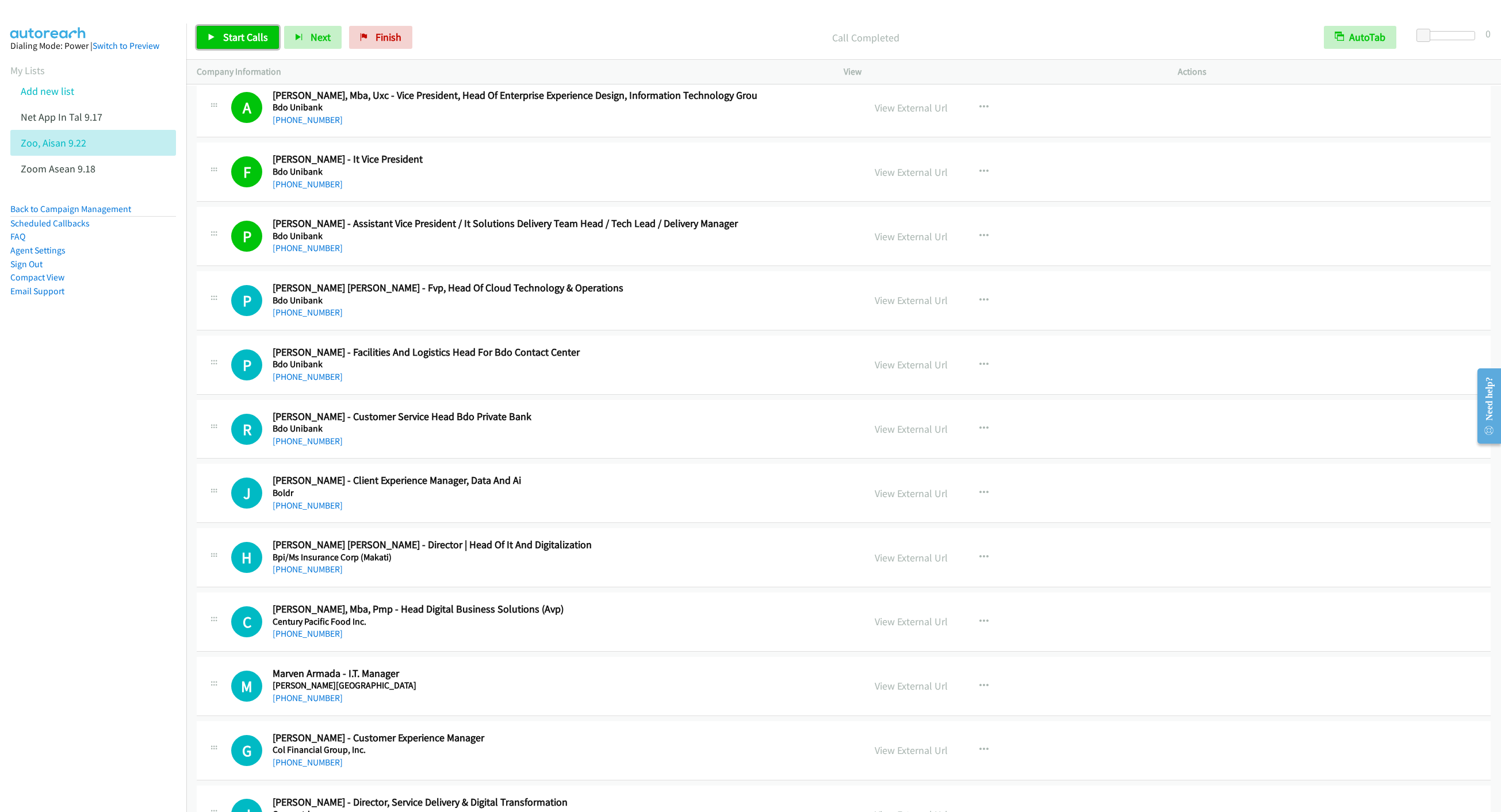
click at [236, 34] on span "Start Calls" at bounding box center [245, 36] width 44 height 13
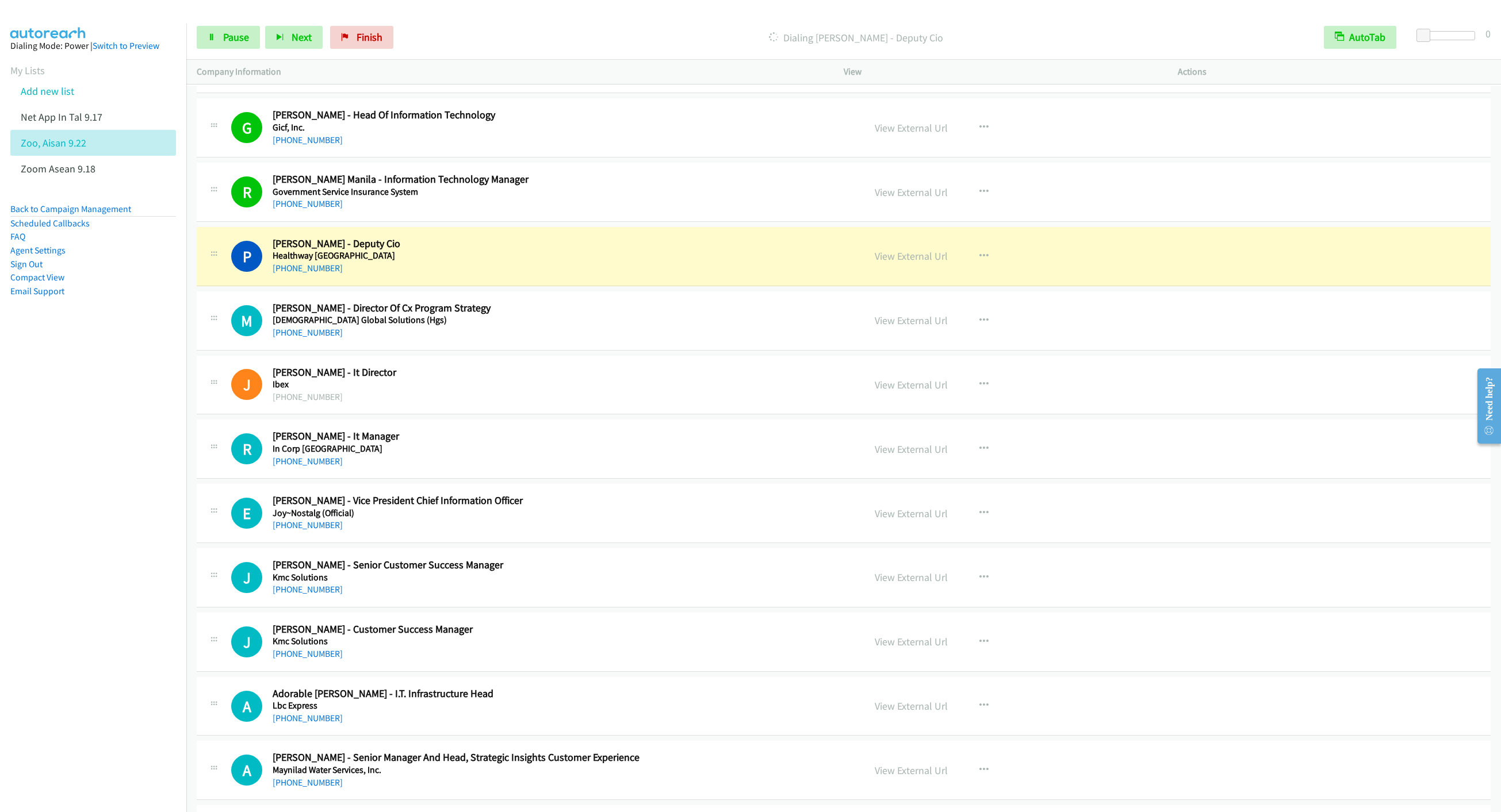
scroll to position [6898, 0]
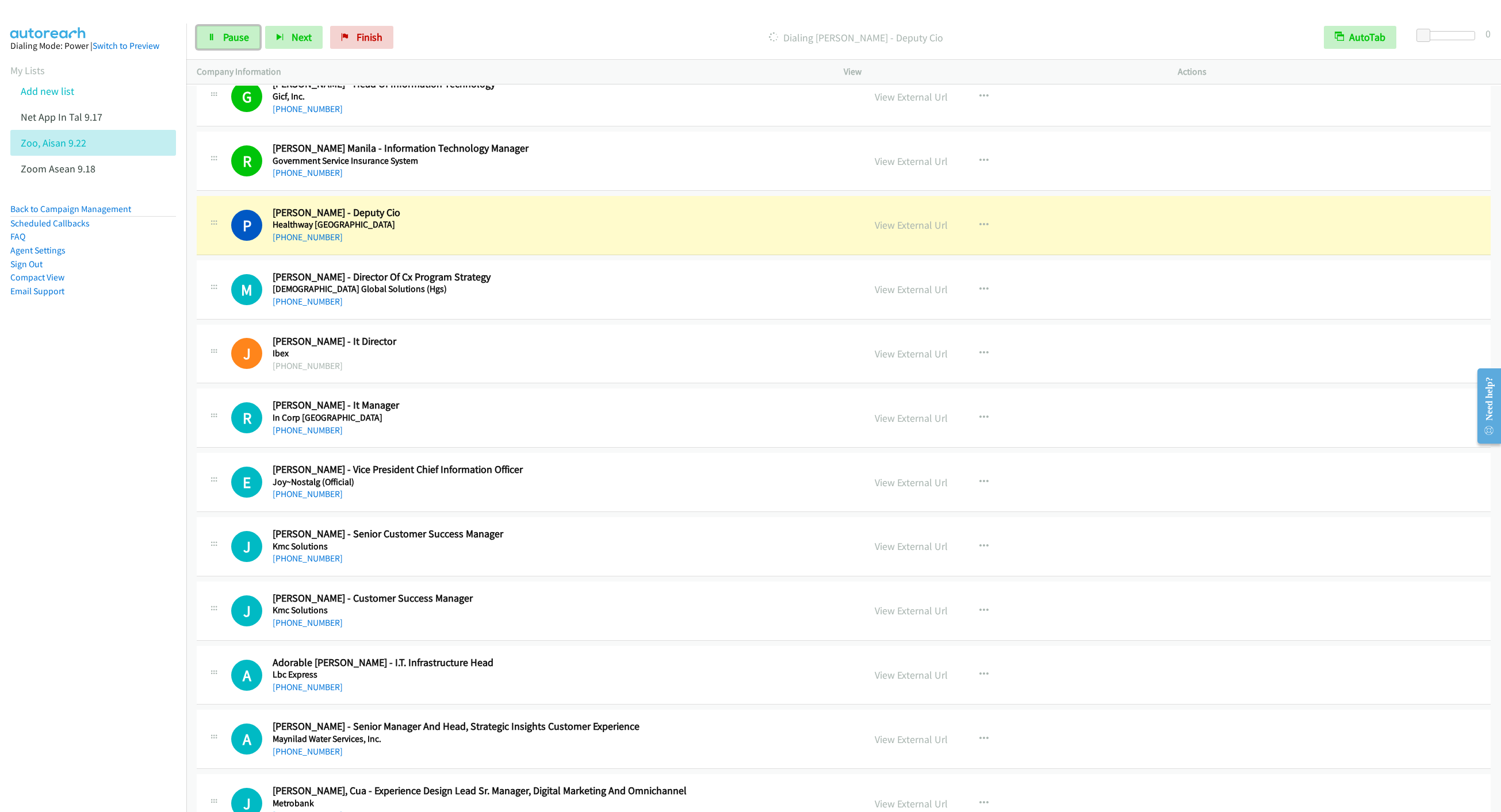
drag, startPoint x: 220, startPoint y: 44, endPoint x: 178, endPoint y: 80, distance: 55.3
click at [220, 44] on link "Pause" at bounding box center [228, 37] width 63 height 23
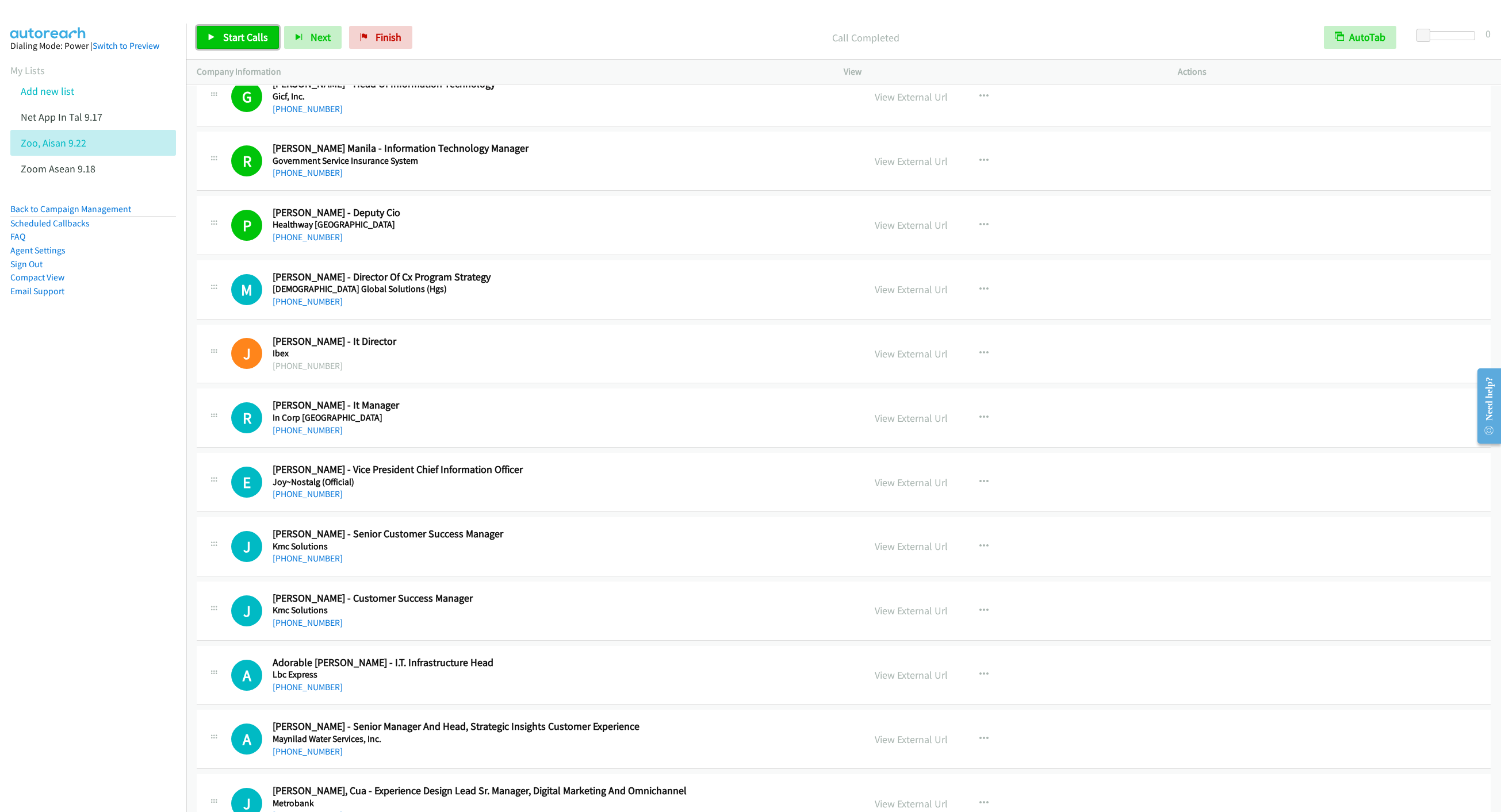
click at [228, 36] on span "Start Calls" at bounding box center [245, 36] width 44 height 13
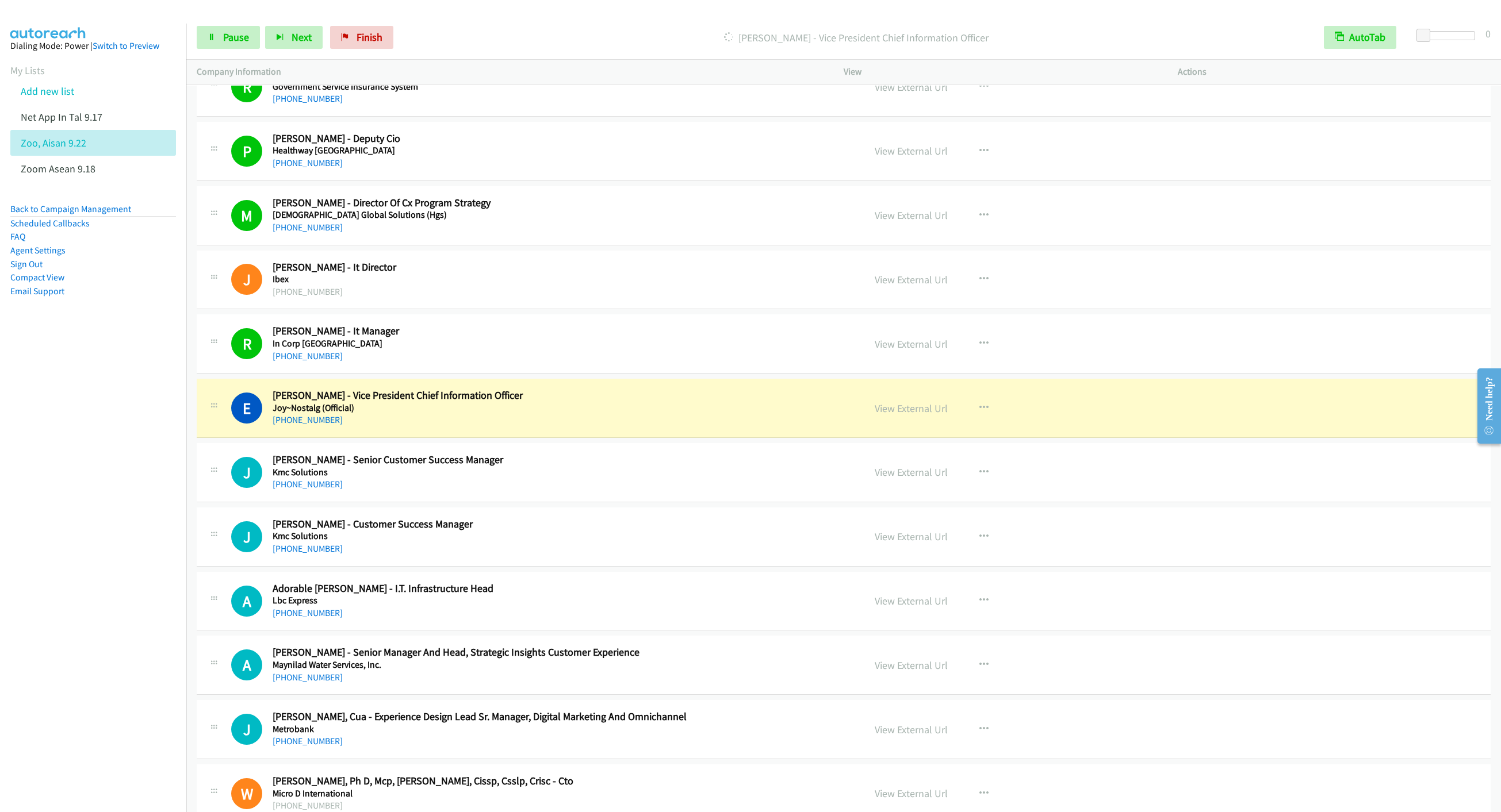
scroll to position [7157, 0]
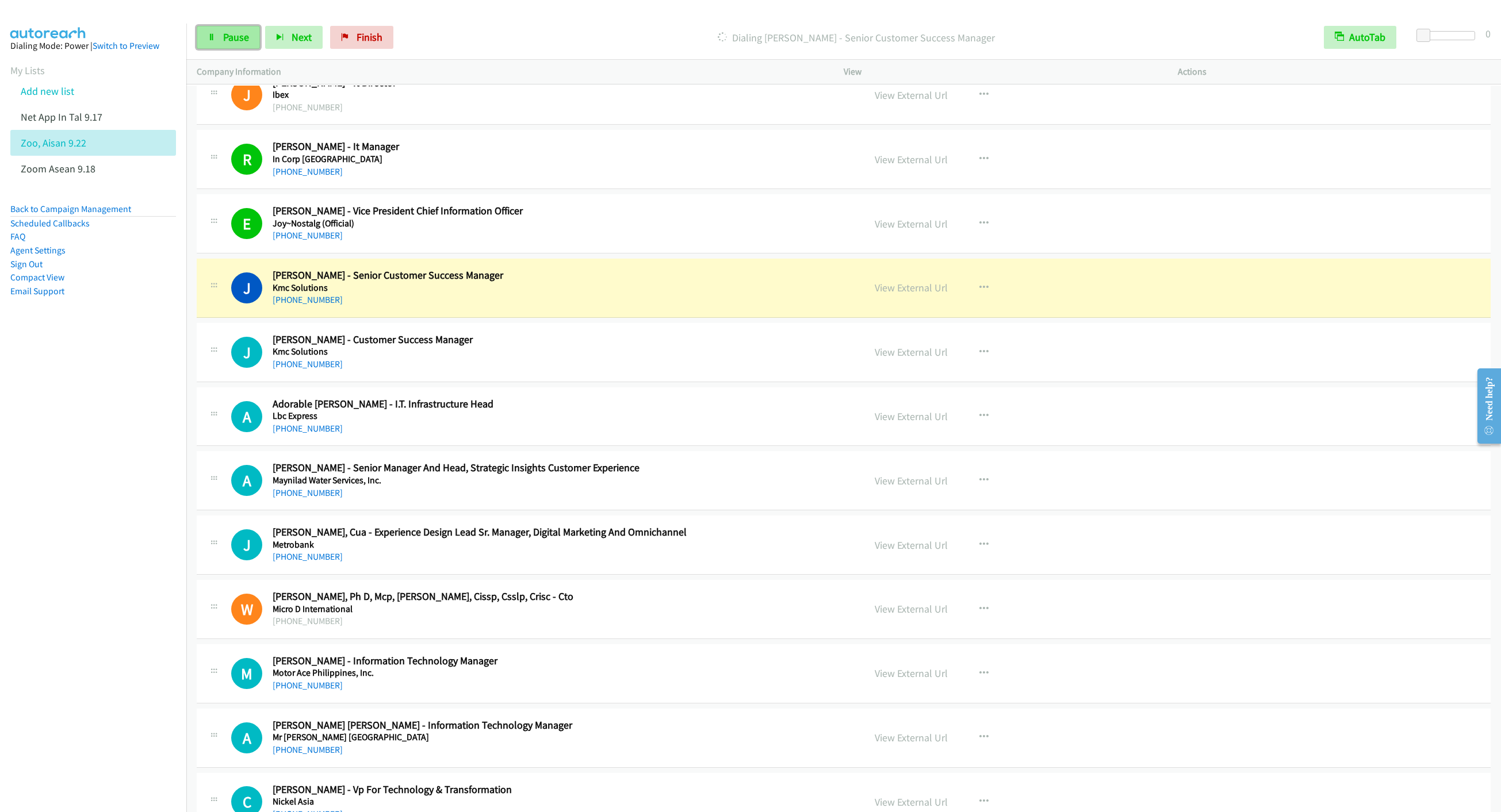
click at [218, 38] on link "Pause" at bounding box center [228, 37] width 63 height 23
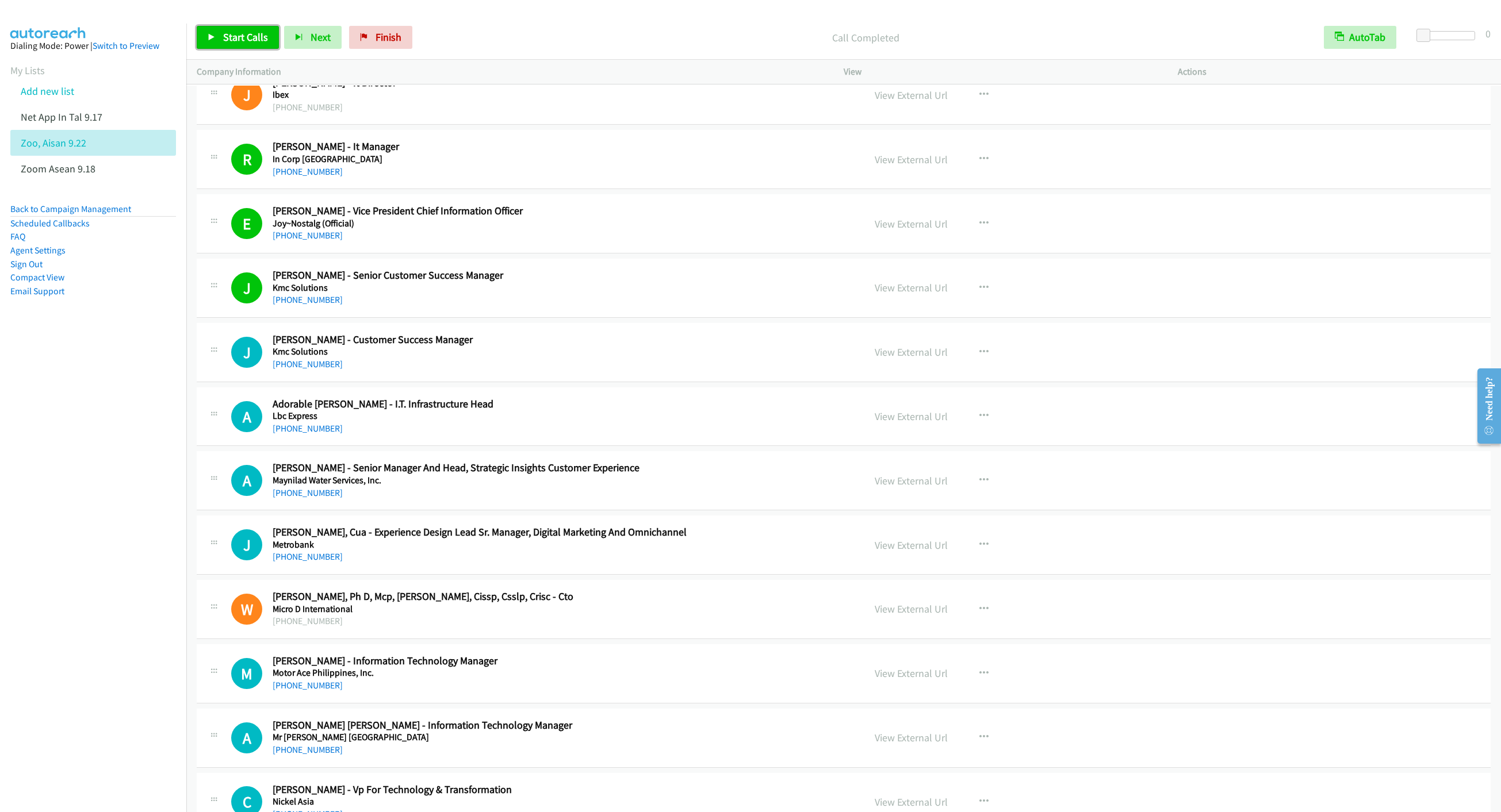
click at [233, 34] on span "Start Calls" at bounding box center [245, 36] width 44 height 13
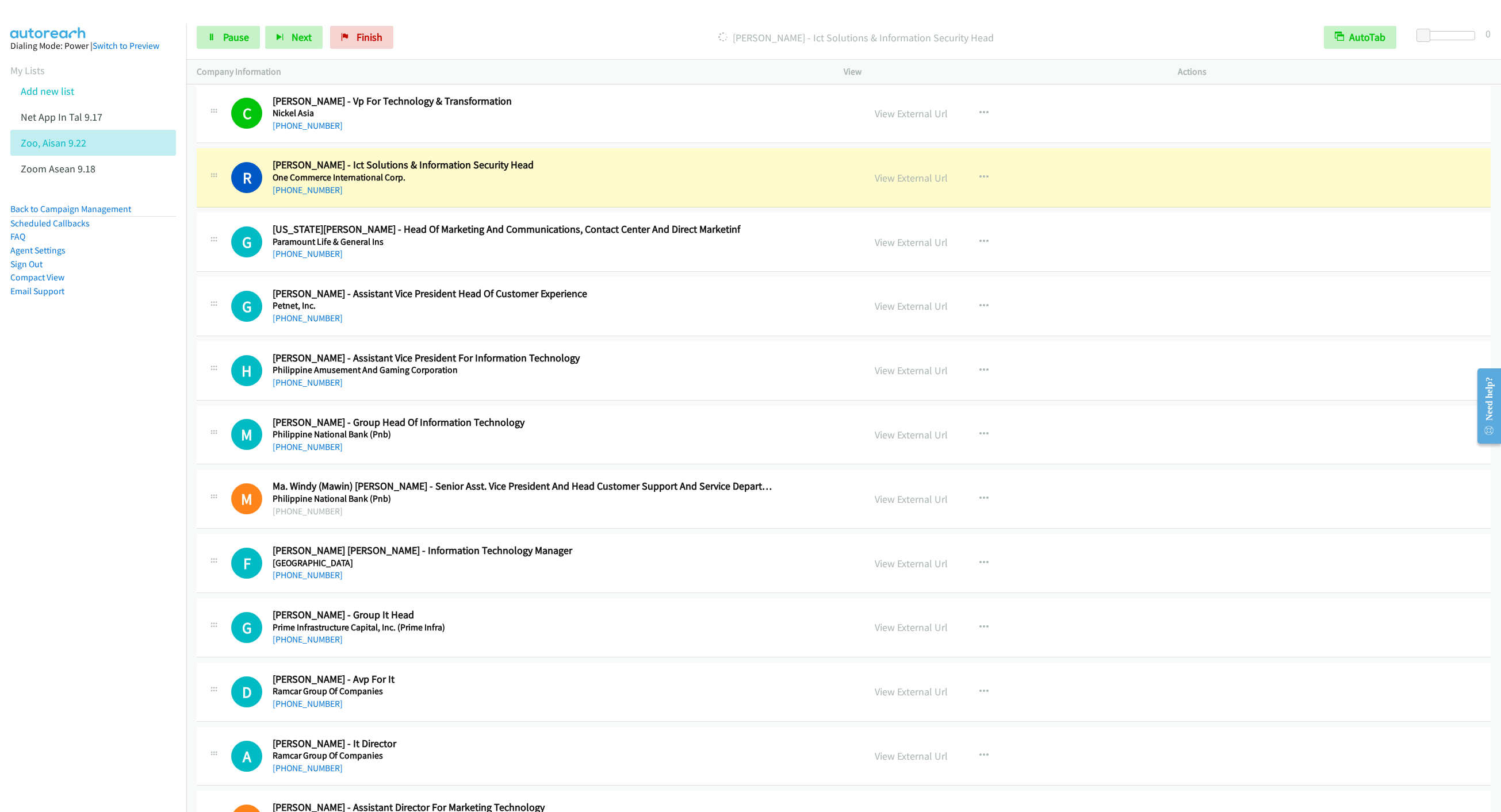
scroll to position [7847, 0]
click at [223, 42] on span "Pause" at bounding box center [236, 36] width 26 height 13
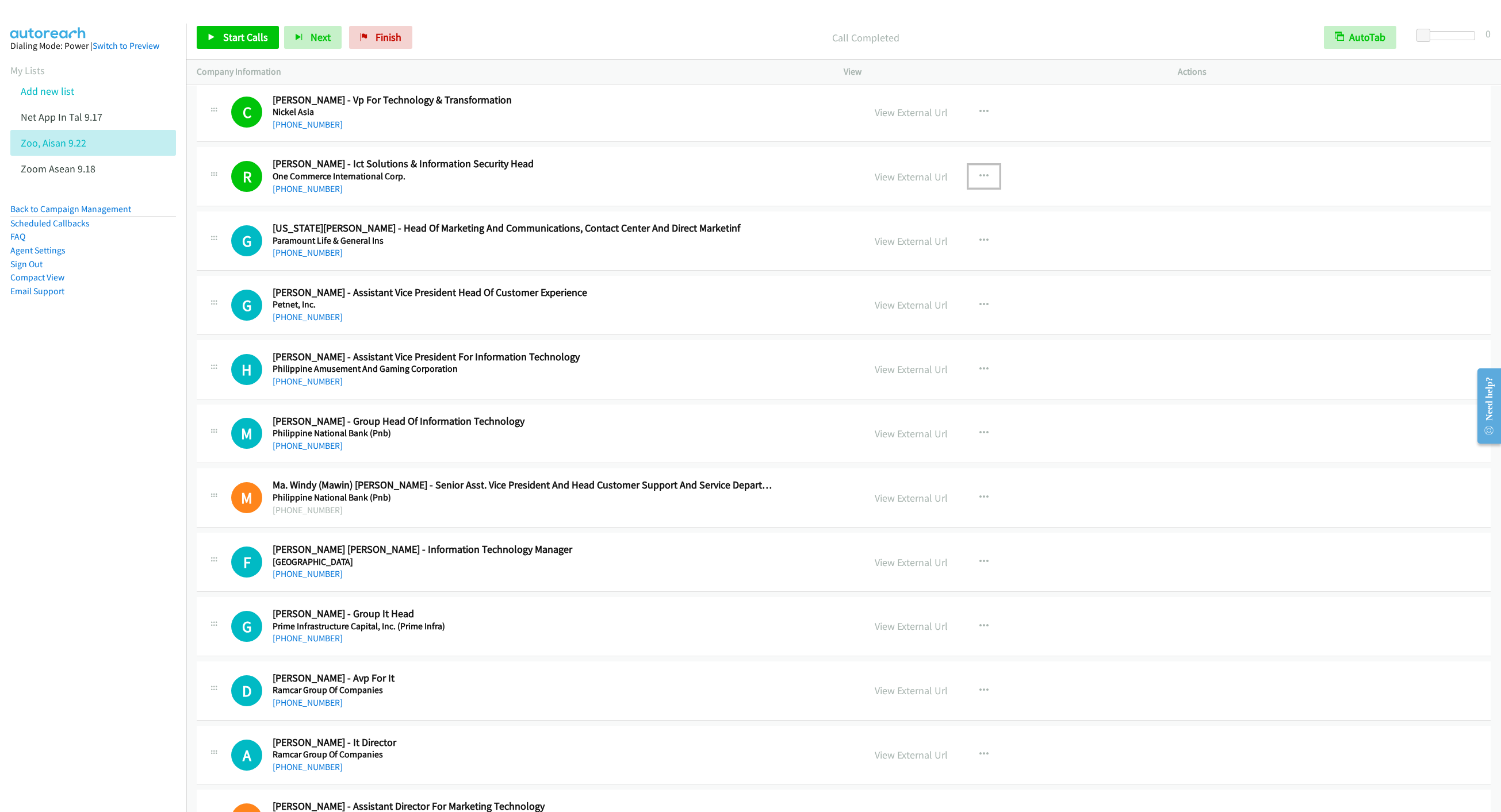
click at [979, 181] on icon "button" at bounding box center [984, 176] width 9 height 9
click at [896, 286] on link "Remove from list" at bounding box center [922, 275] width 153 height 23
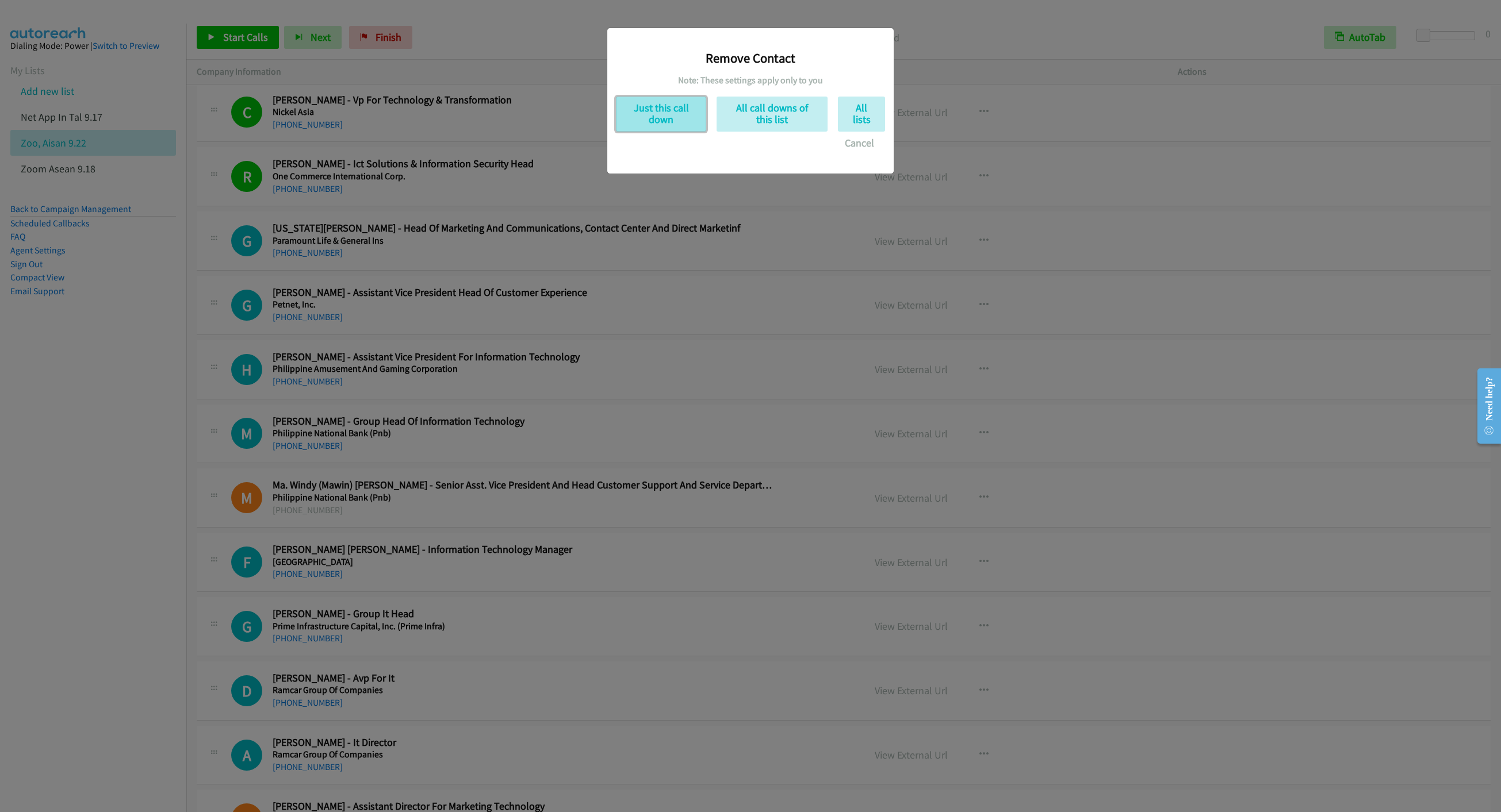
click at [623, 124] on button "Just this call down" at bounding box center [661, 114] width 91 height 35
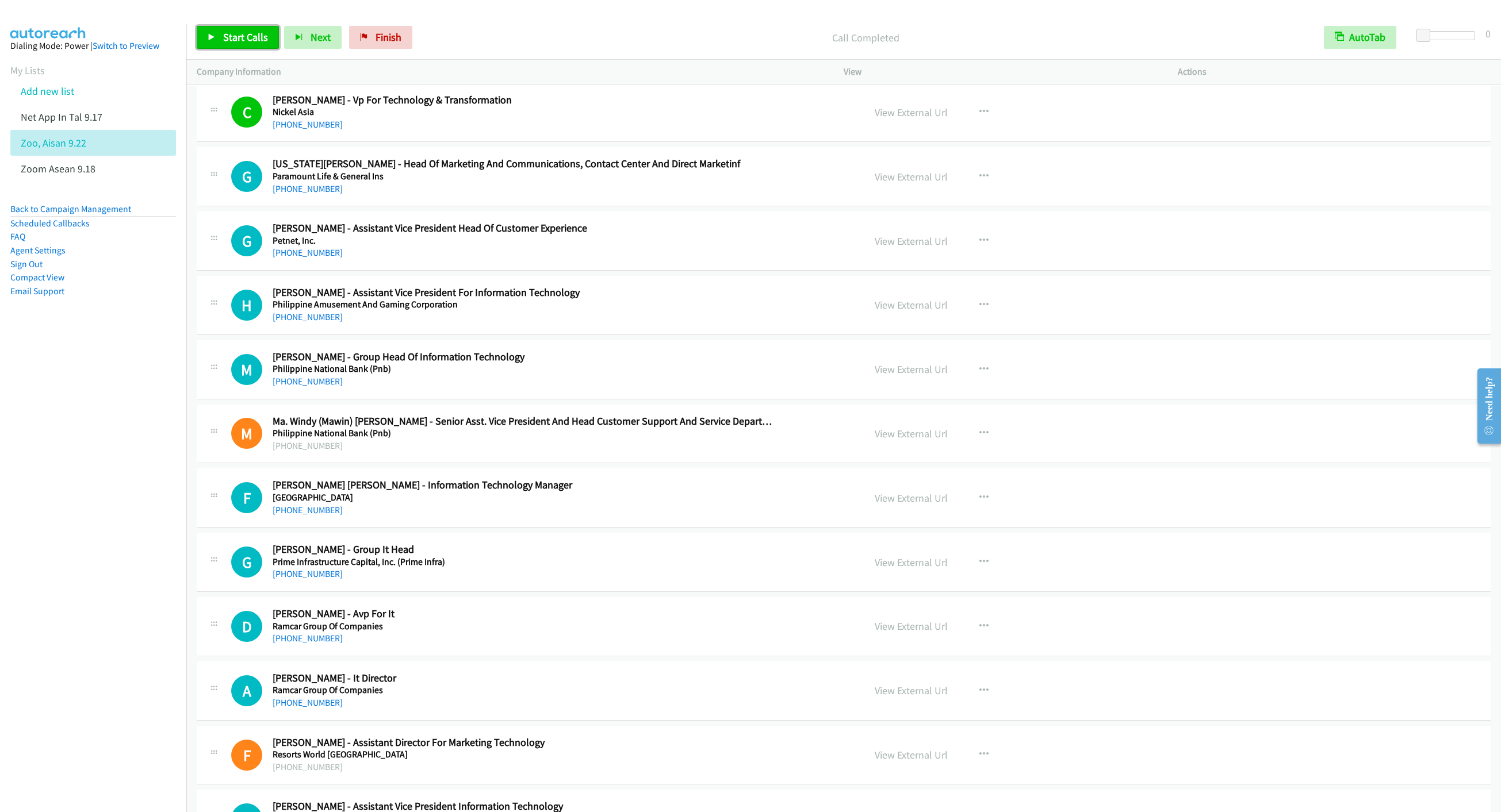
click at [232, 28] on link "Start Calls" at bounding box center [237, 37] width 83 height 23
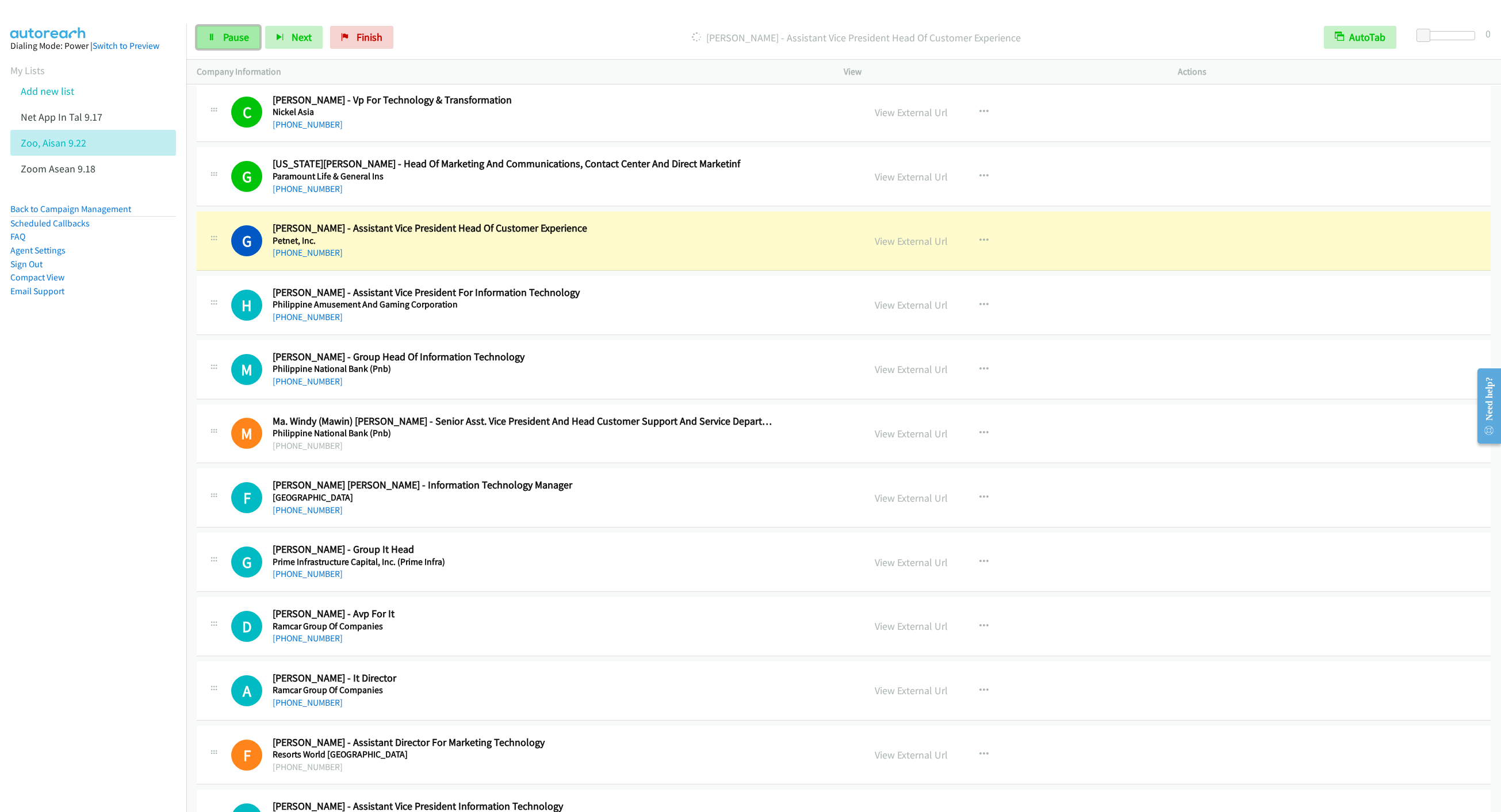
click at [223, 38] on span "Pause" at bounding box center [236, 36] width 26 height 13
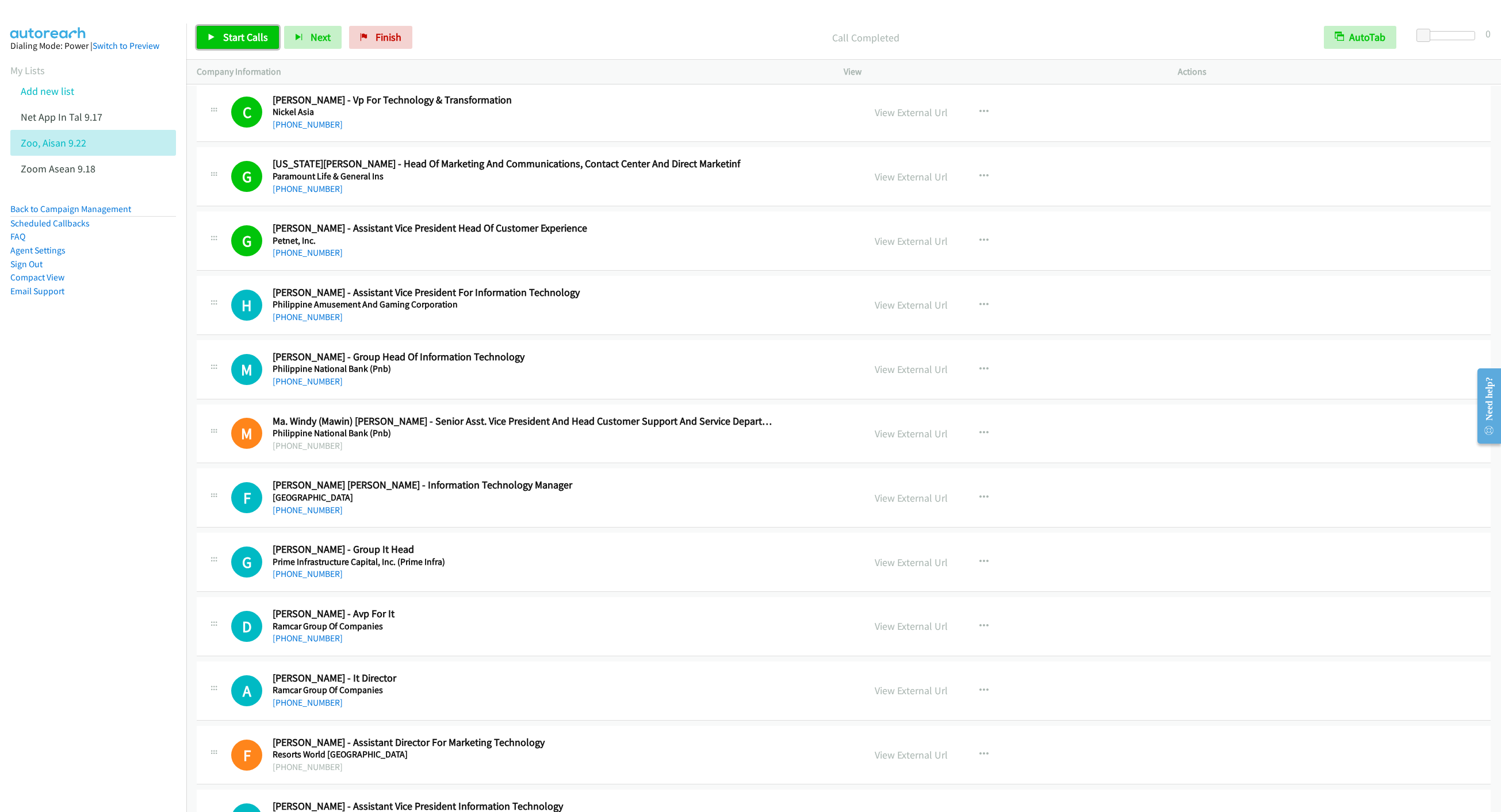
click at [218, 36] on link "Start Calls" at bounding box center [237, 37] width 83 height 23
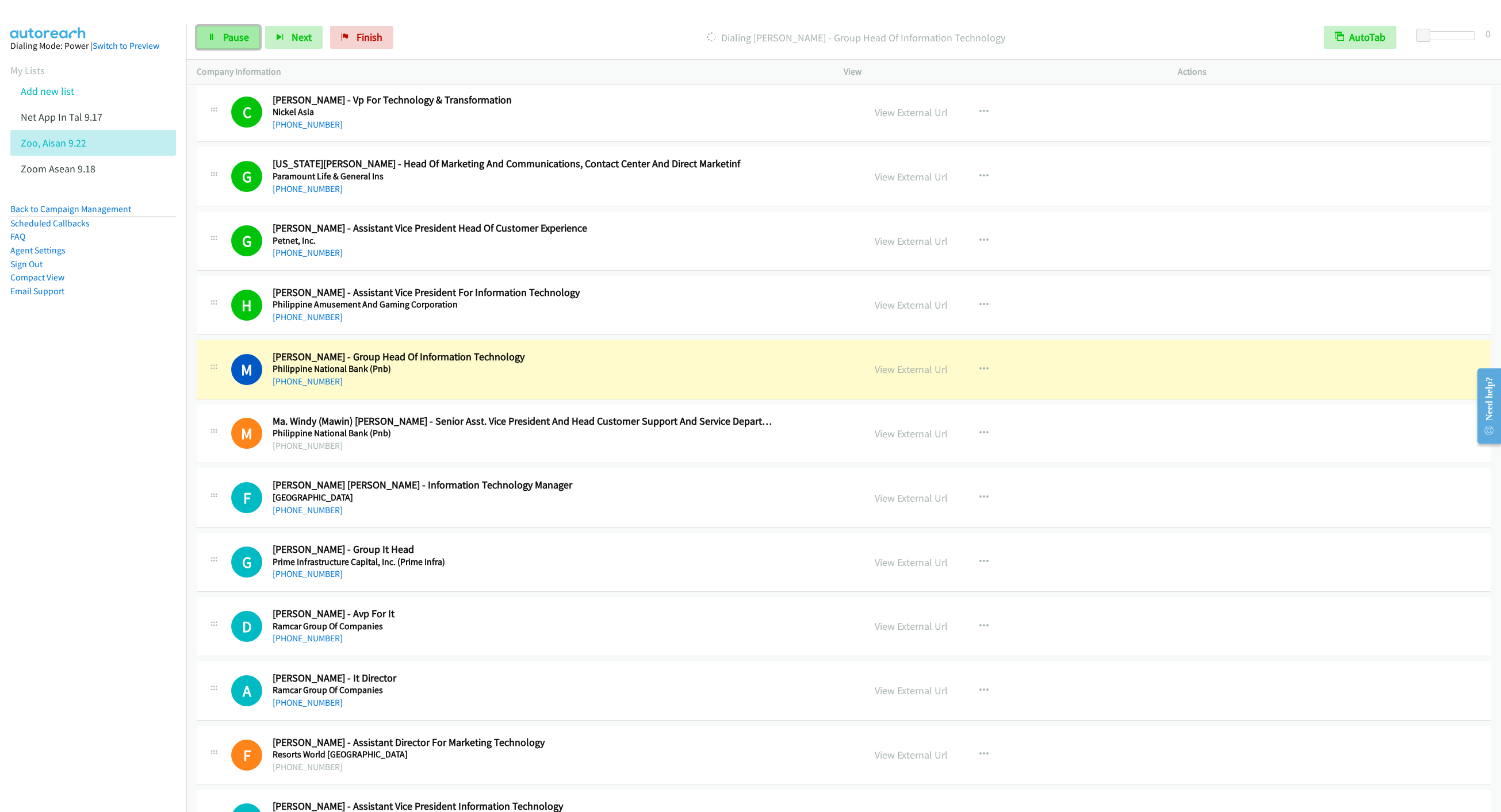
click at [229, 38] on span "Pause" at bounding box center [236, 36] width 26 height 13
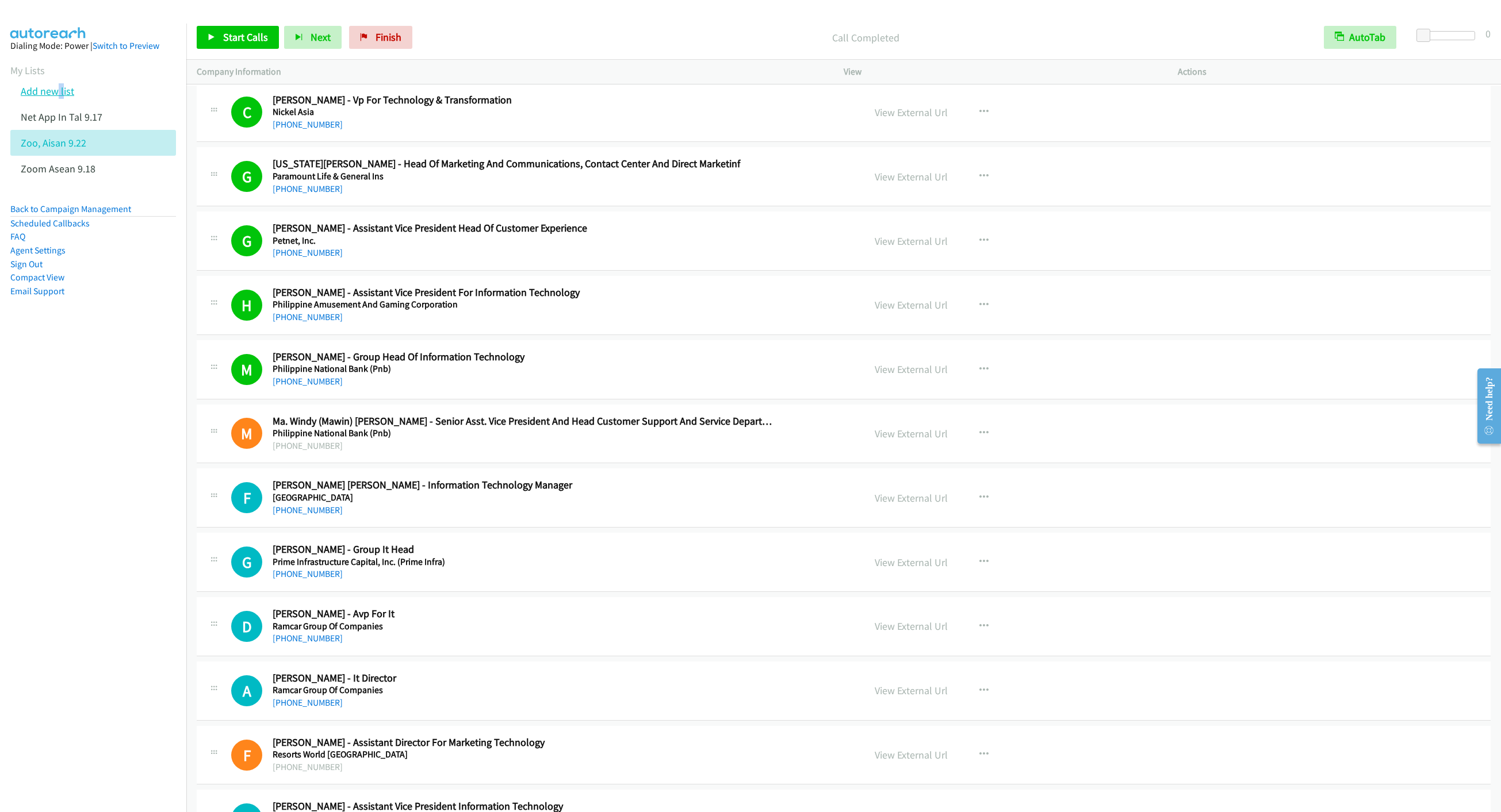
click at [62, 92] on link "Add new list" at bounding box center [47, 91] width 53 height 13
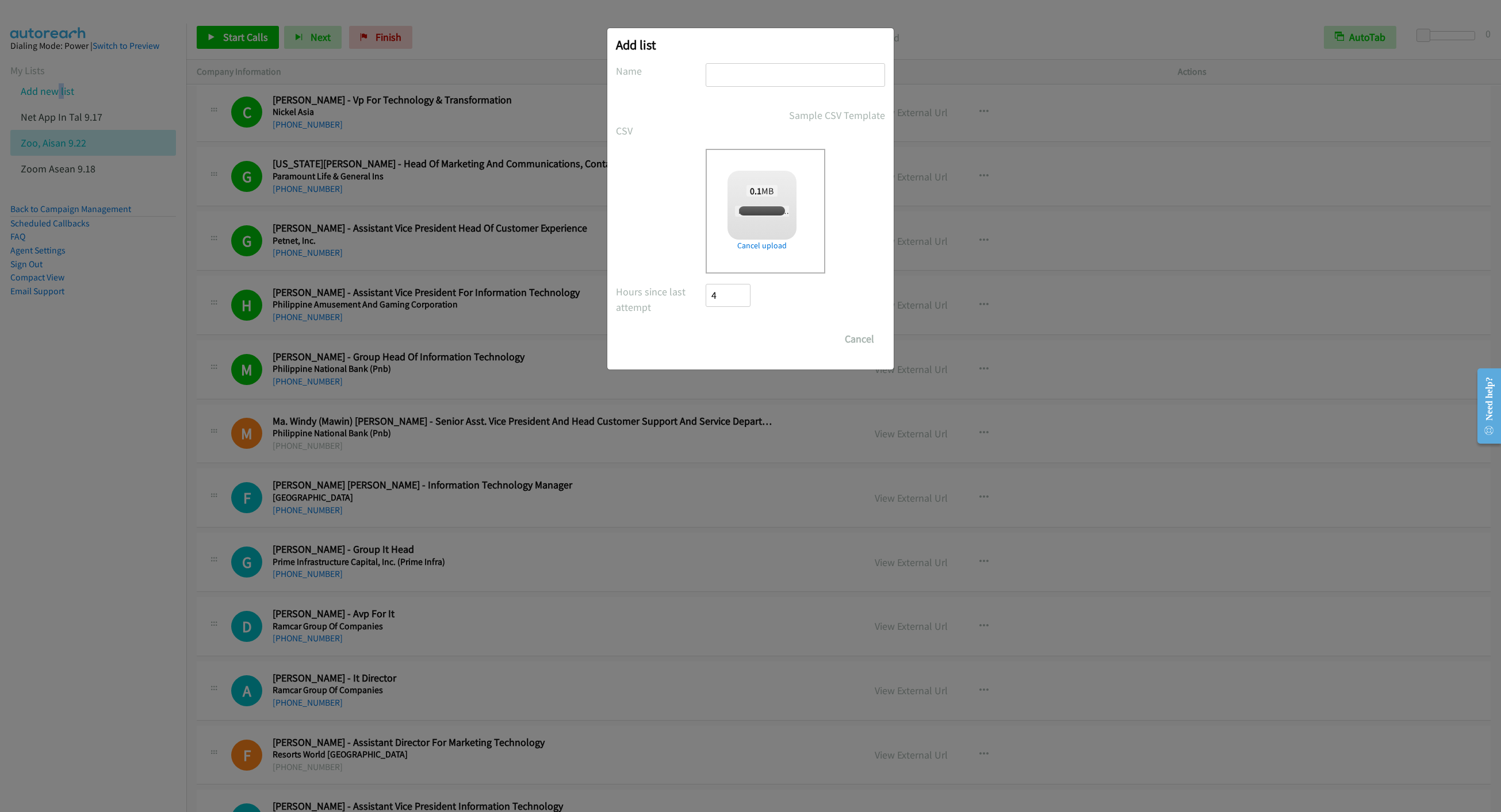
checkbox input "true"
click at [742, 71] on input "text" at bounding box center [795, 75] width 180 height 24
type input "Redhat IN Tal 9.22"
click at [718, 338] on input "Save List" at bounding box center [736, 339] width 60 height 23
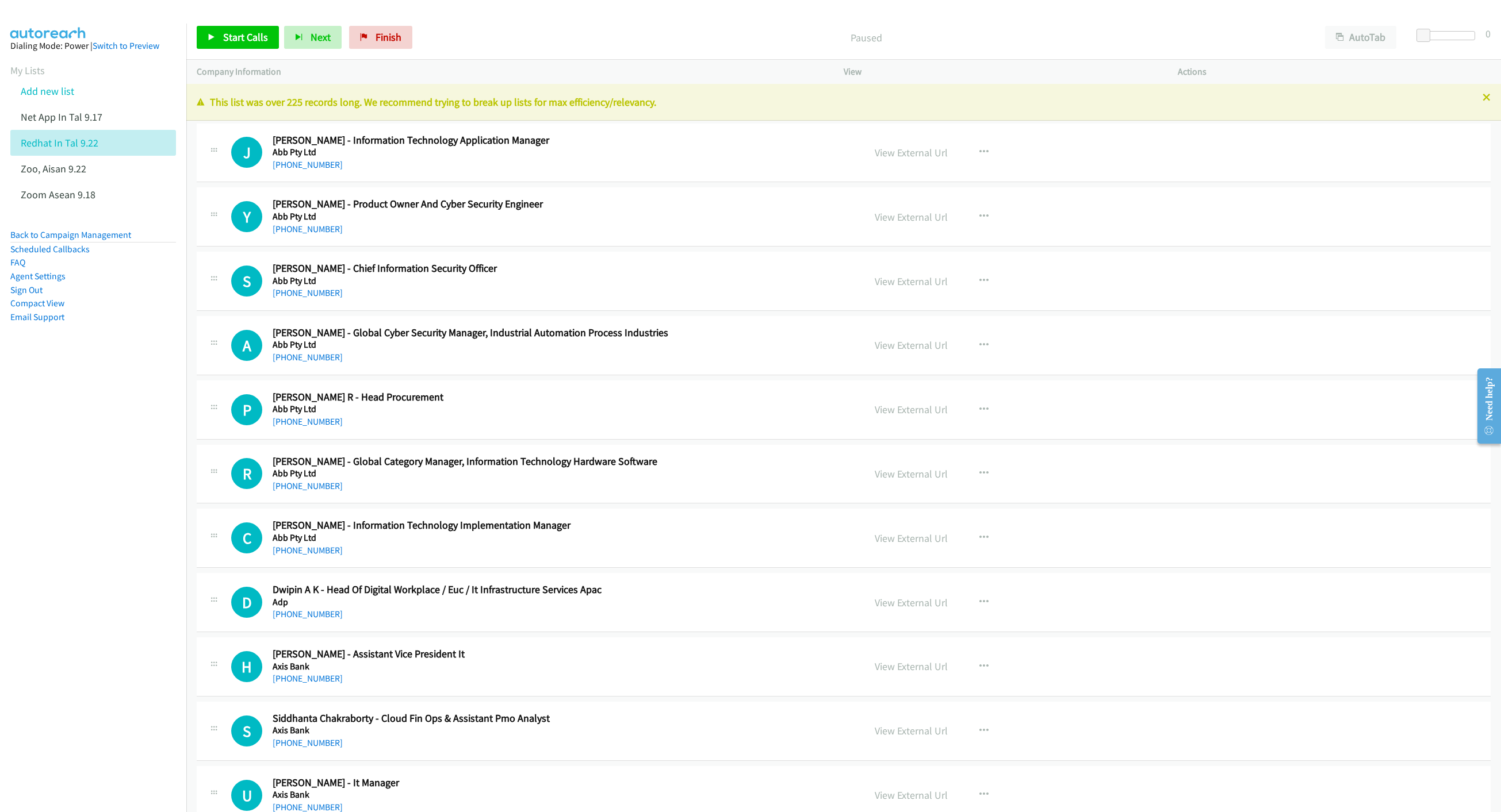
click at [683, 60] on div "Company Information" at bounding box center [510, 71] width 647 height 24
click at [1482, 95] on icon at bounding box center [1486, 98] width 8 height 8
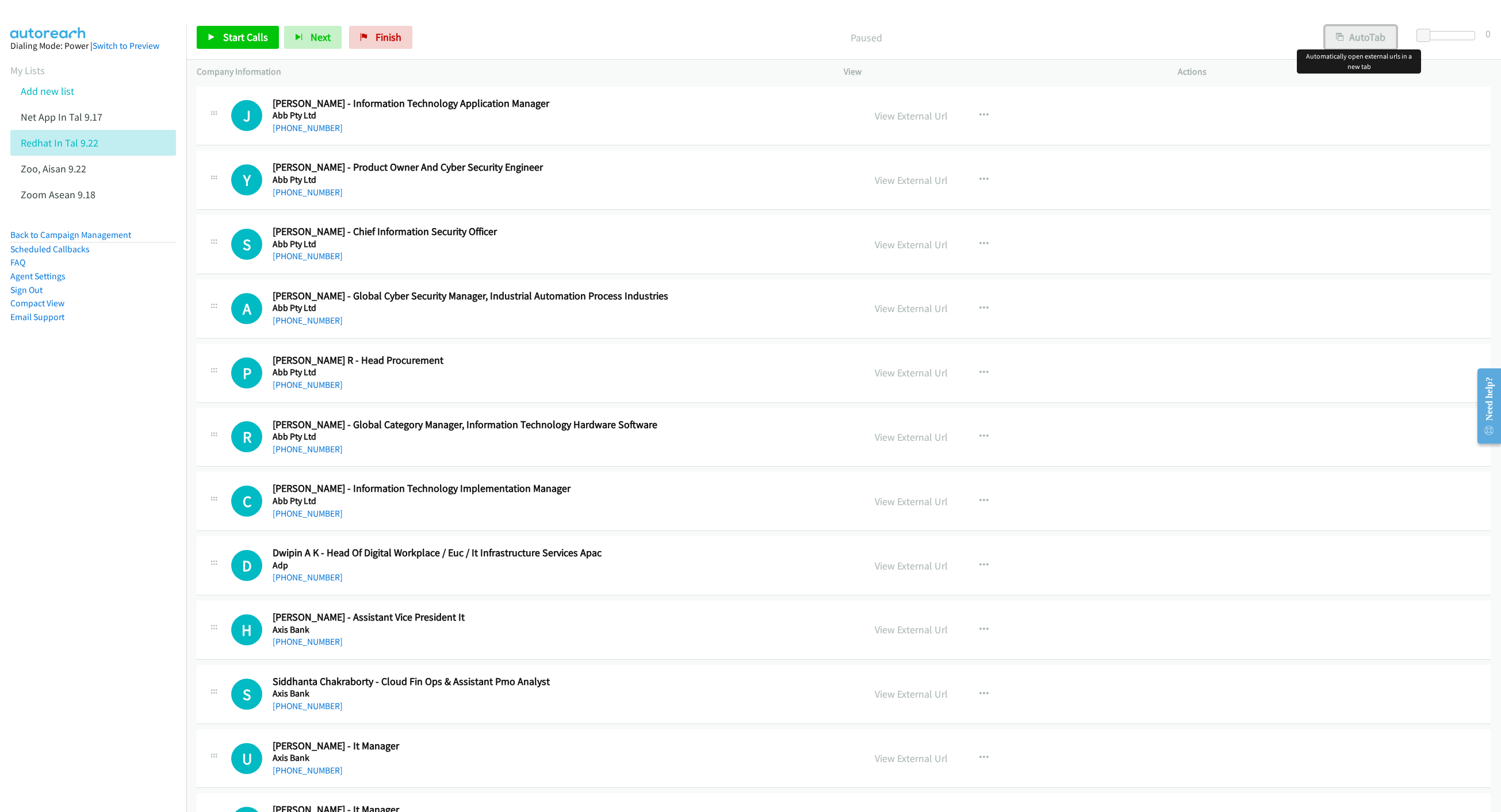
click at [1368, 42] on button "AutoTab" at bounding box center [1361, 37] width 71 height 23
